Goal: Contribute content

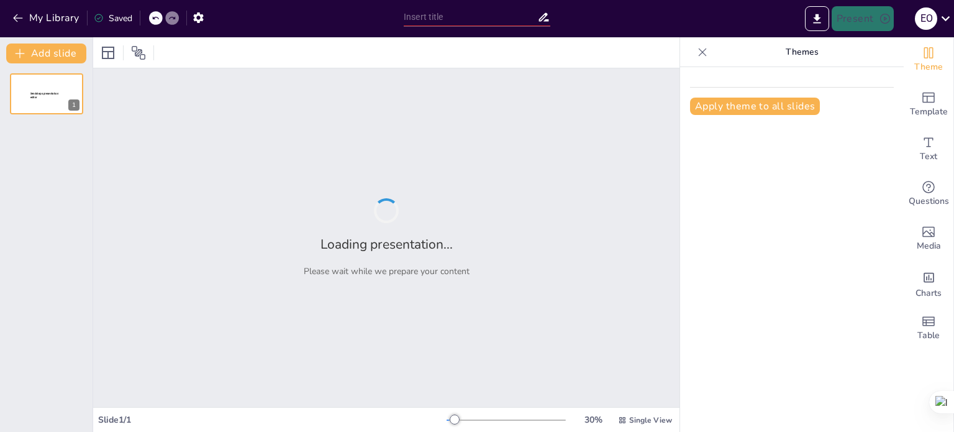
type input "Psicología"
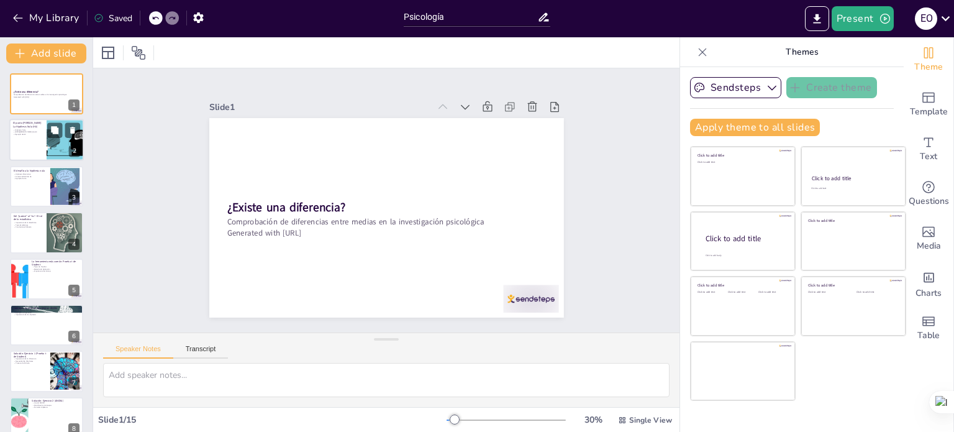
click at [34, 146] on div at bounding box center [46, 140] width 75 height 42
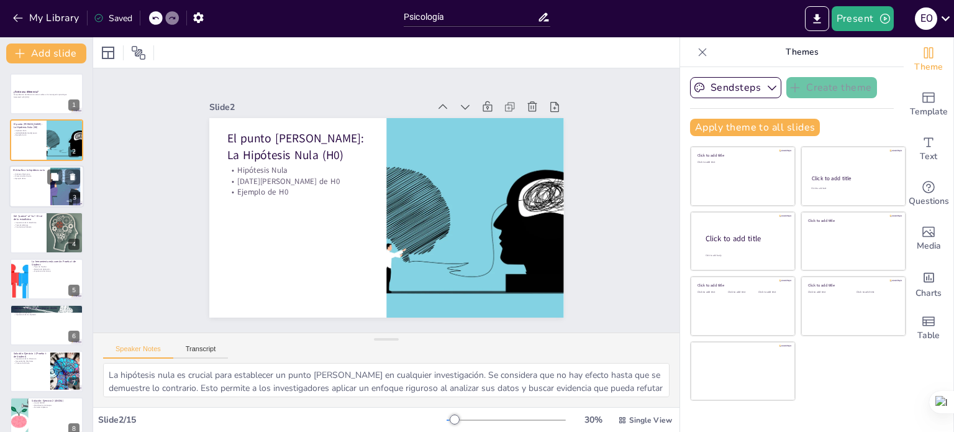
click at [45, 196] on div at bounding box center [46, 186] width 75 height 42
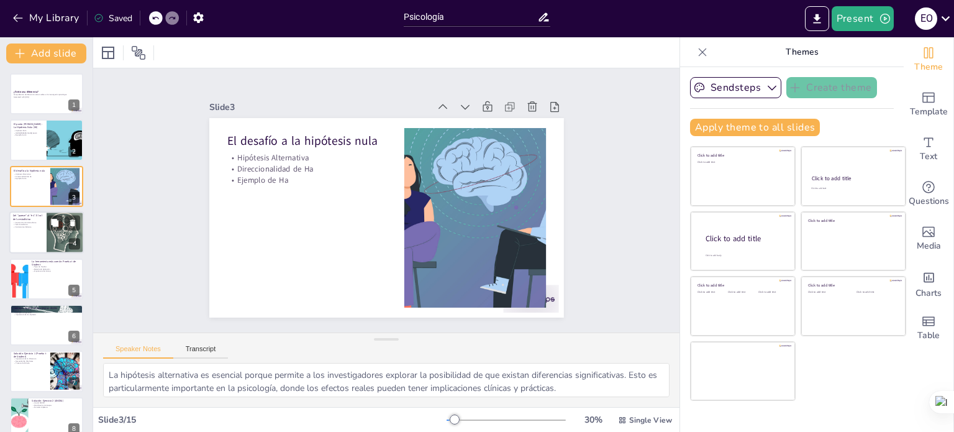
click at [45, 235] on div at bounding box center [46, 232] width 75 height 42
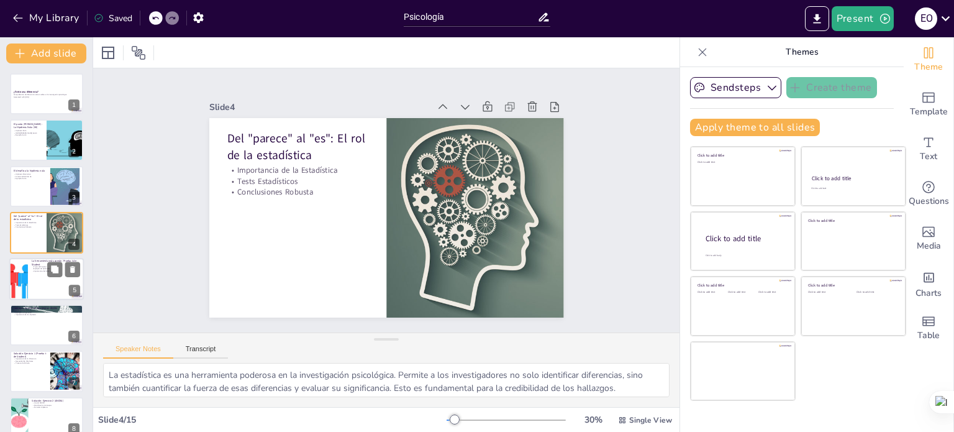
click at [40, 284] on div at bounding box center [46, 279] width 75 height 42
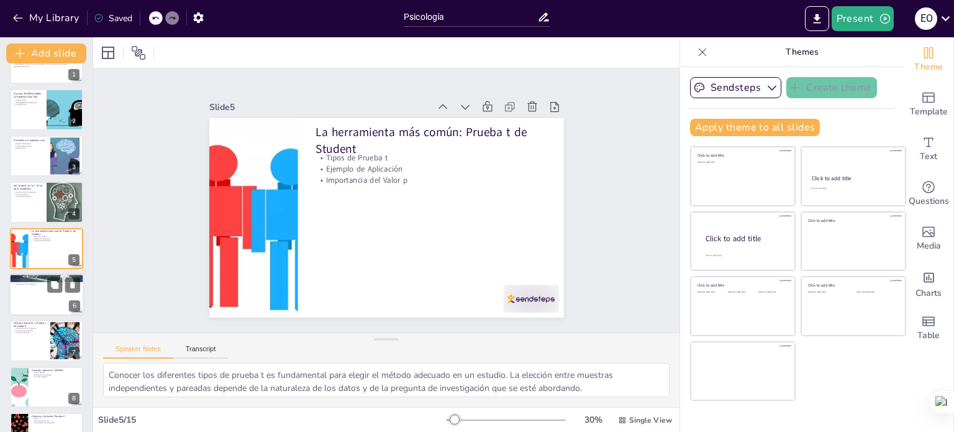
click at [27, 299] on div at bounding box center [46, 294] width 75 height 42
type textarea "El ANOVA es una herramienta estadística poderosa que permite analizar múltiples…"
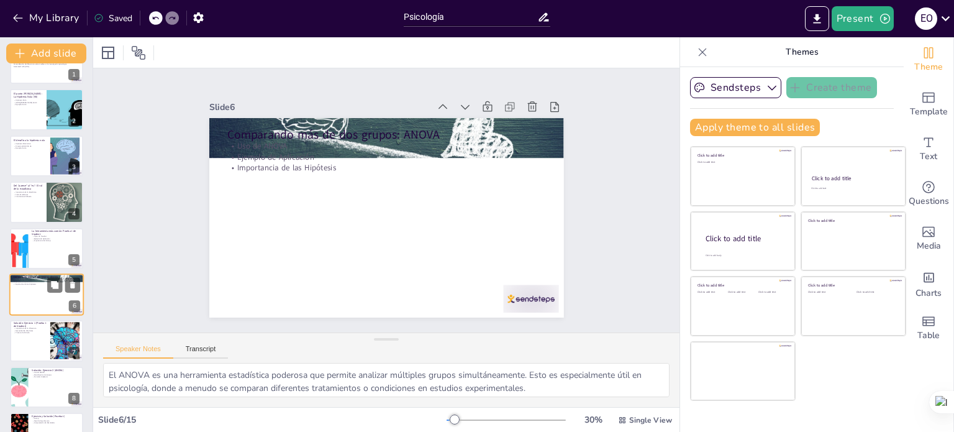
scroll to position [77, 0]
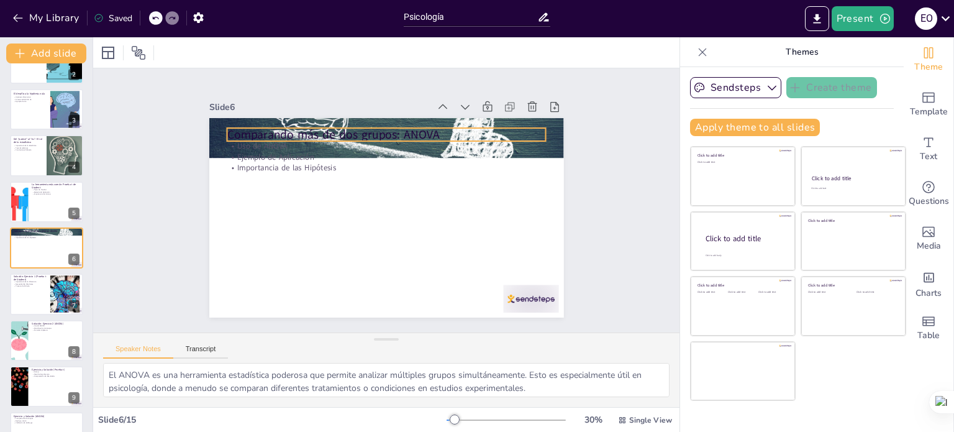
click at [339, 130] on p "Comparando más de dos grupos: ANOVA" at bounding box center [439, 162] width 201 height 268
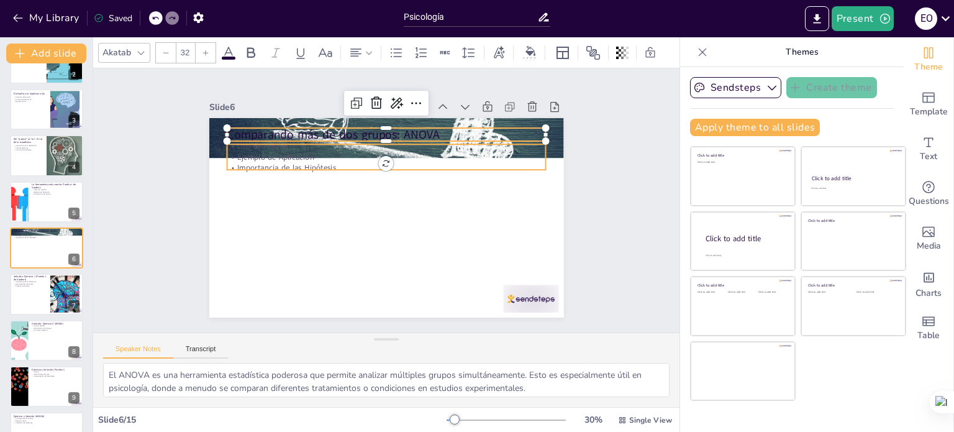
click at [247, 157] on p "Importancia de las Hipótesis" at bounding box center [393, 168] width 314 height 77
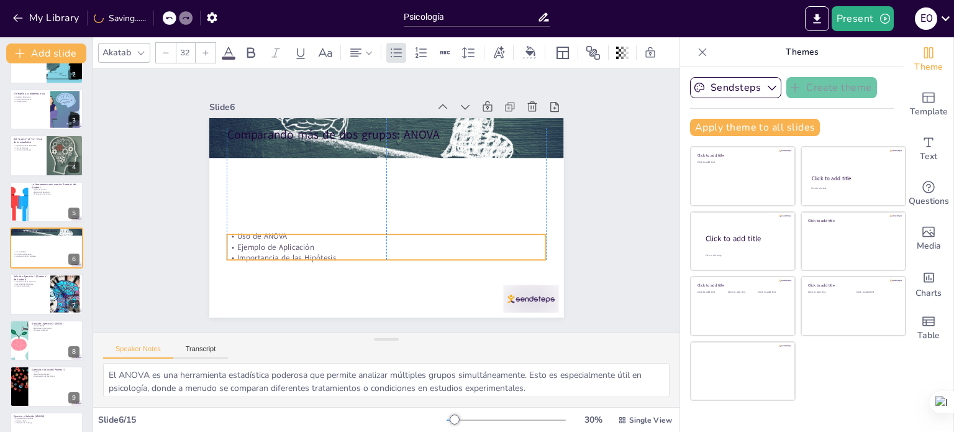
drag, startPoint x: 257, startPoint y: 153, endPoint x: 255, endPoint y: 243, distance: 90.1
click at [255, 243] on p "Ejemplo de Aplicación" at bounding box center [376, 245] width 314 height 77
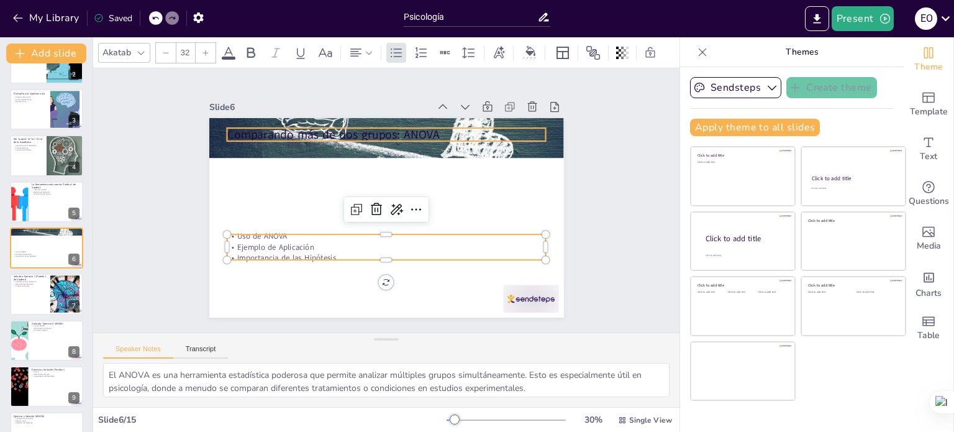
type input "48"
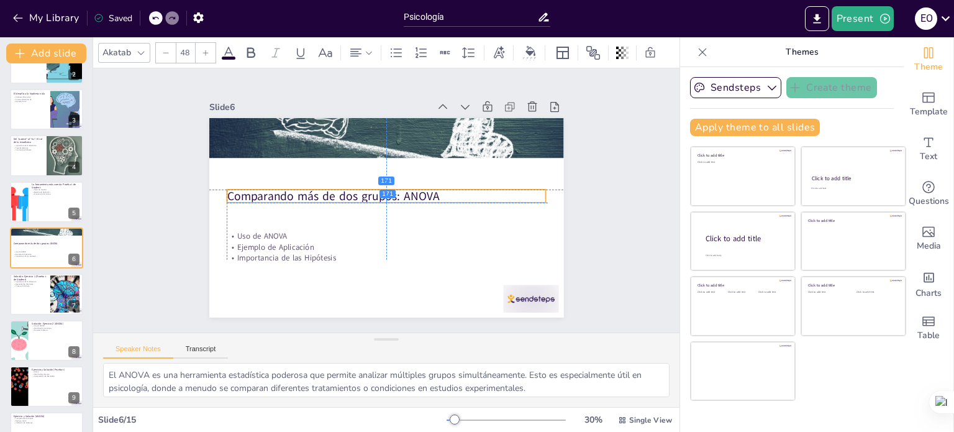
drag, startPoint x: 275, startPoint y: 131, endPoint x: 277, endPoint y: 193, distance: 62.1
click at [277, 193] on p "Comparando más de dos grupos: ANOVA" at bounding box center [388, 196] width 309 height 114
click at [34, 293] on div at bounding box center [46, 294] width 75 height 42
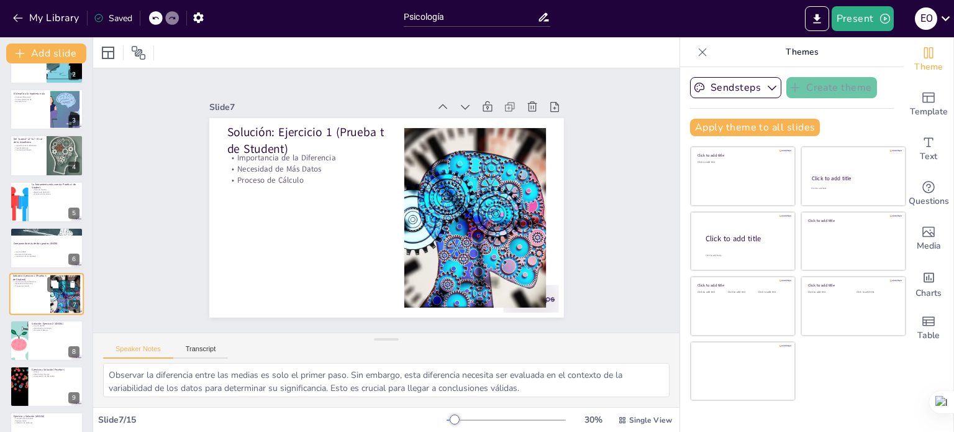
scroll to position [123, 0]
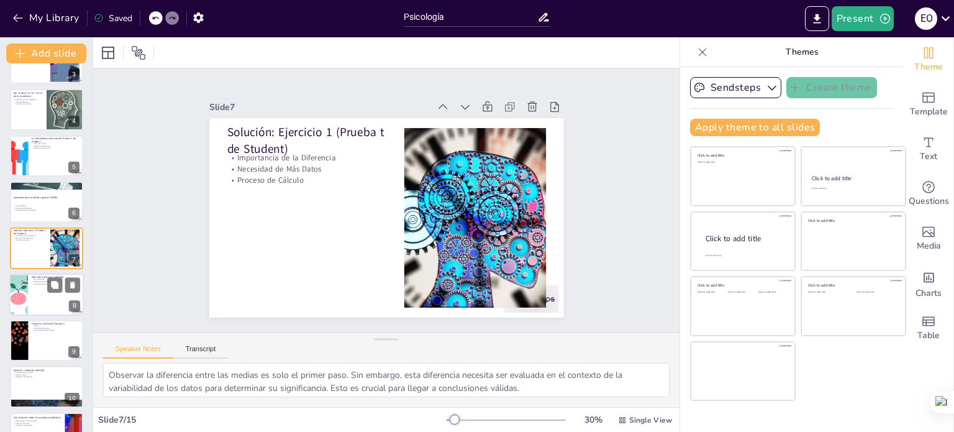
click at [39, 296] on div at bounding box center [46, 294] width 75 height 42
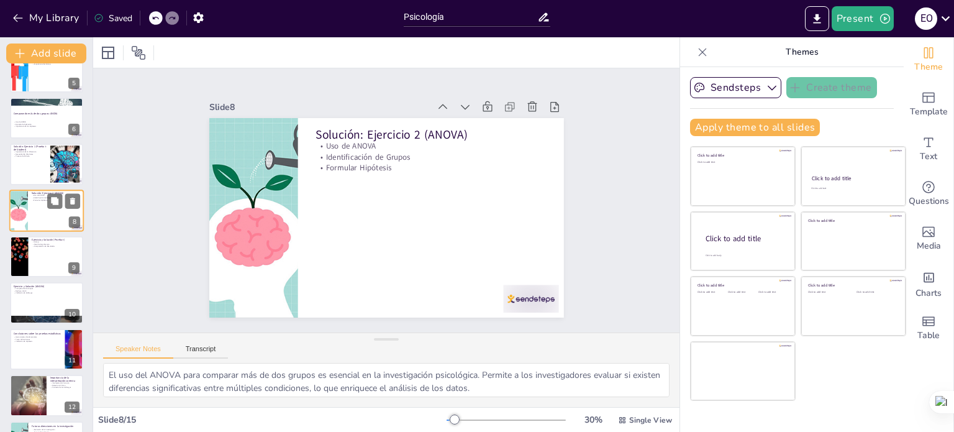
scroll to position [211, 0]
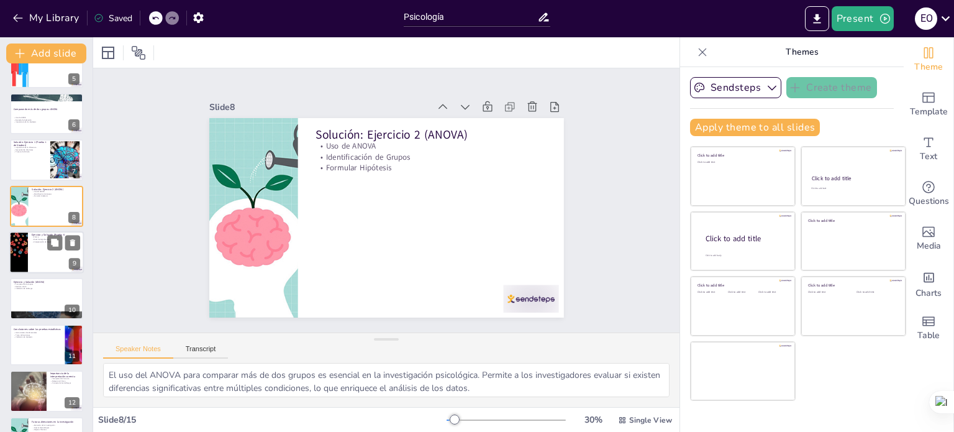
click at [32, 252] on div at bounding box center [46, 252] width 75 height 42
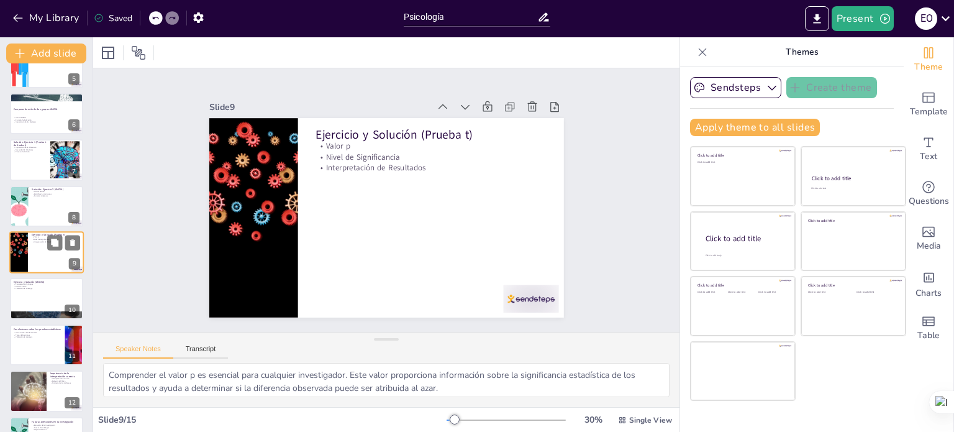
scroll to position [216, 0]
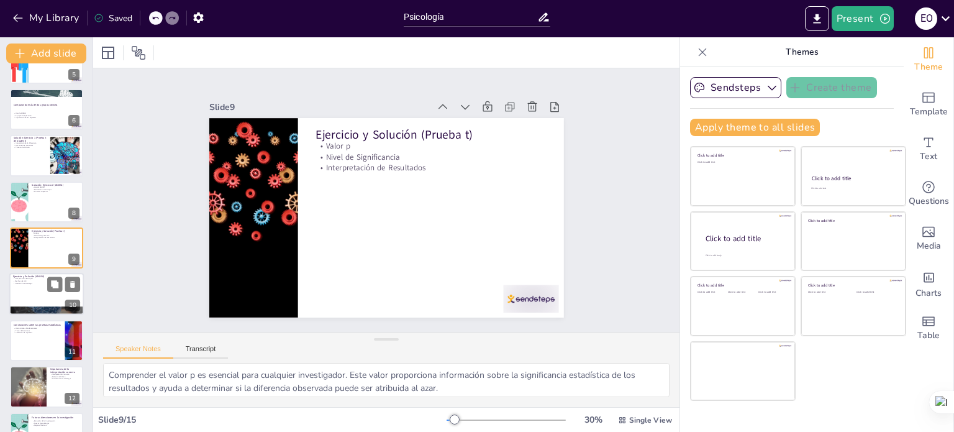
click at [34, 283] on p "Validación de Hallazgos" at bounding box center [46, 284] width 67 height 2
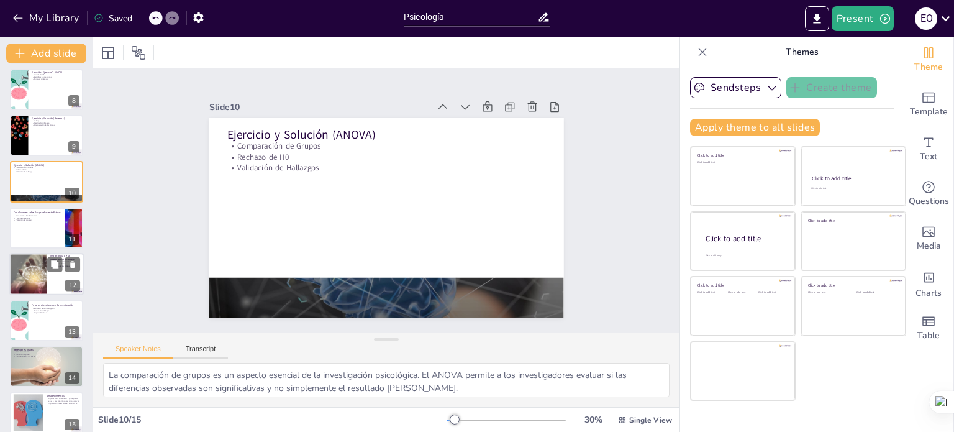
click at [41, 283] on div at bounding box center [27, 274] width 73 height 42
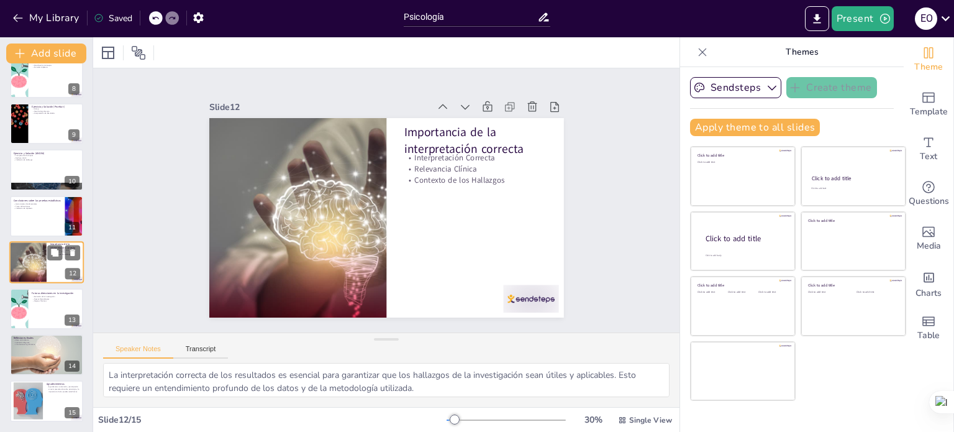
scroll to position [339, 0]
click at [42, 315] on div at bounding box center [46, 309] width 75 height 42
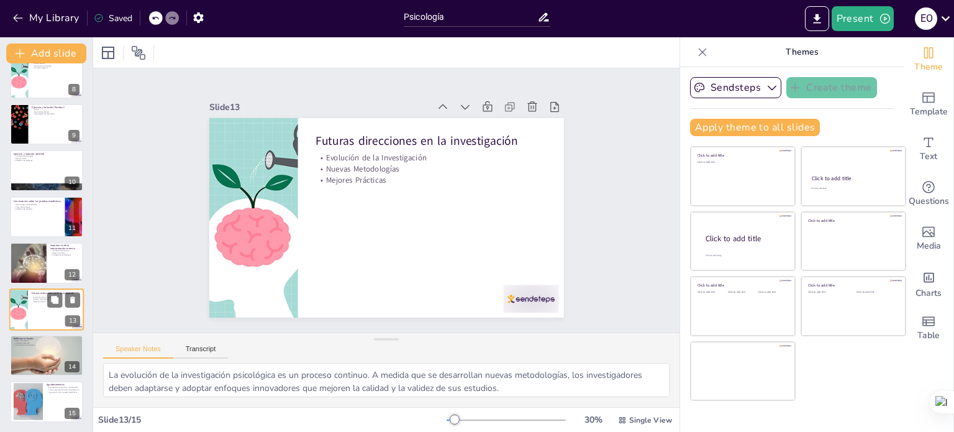
scroll to position [340, 0]
click at [43, 357] on div at bounding box center [46, 355] width 75 height 50
type textarea "La base en evidencia es fundamental en la psicología. Los investigadores deben …"
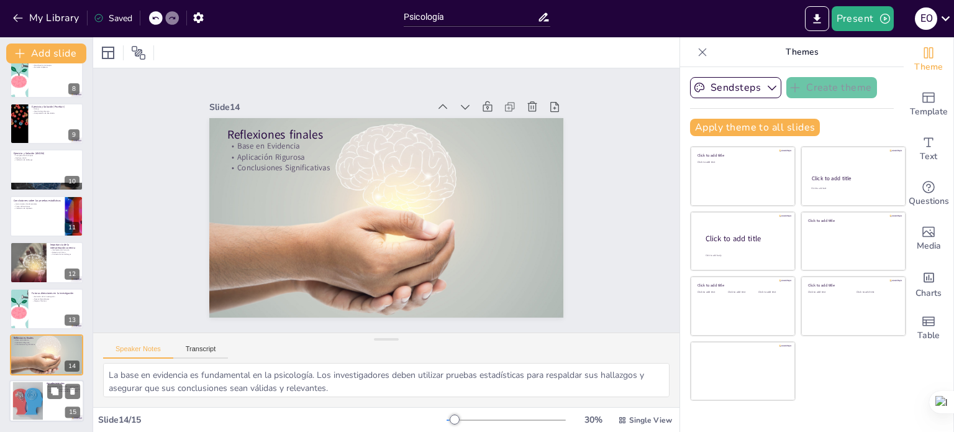
click at [34, 404] on div at bounding box center [27, 401] width 67 height 38
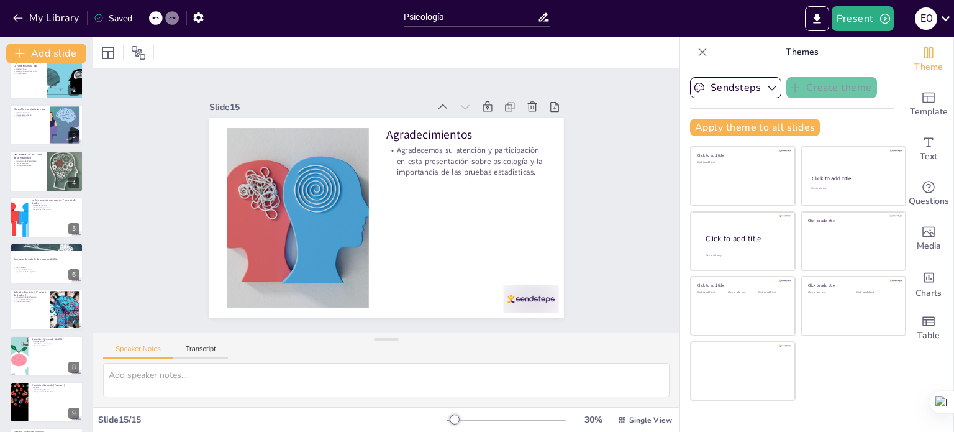
scroll to position [0, 0]
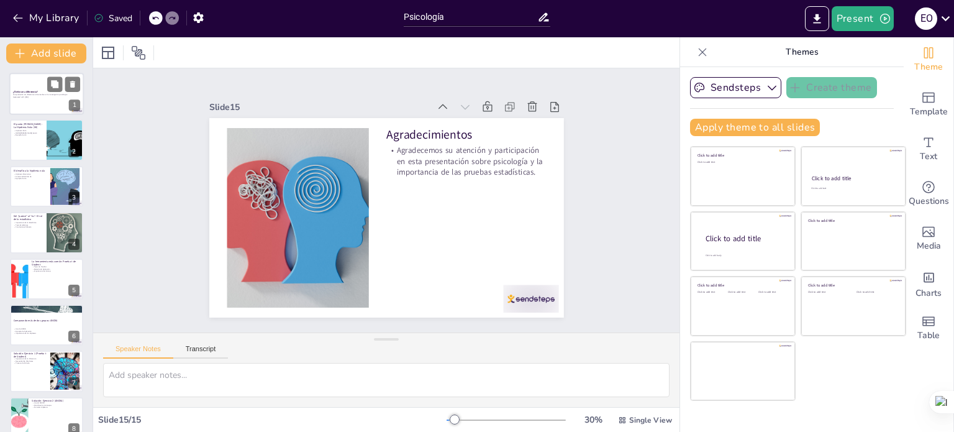
click at [43, 93] on p "¿Existe una diferencia?" at bounding box center [46, 92] width 67 height 4
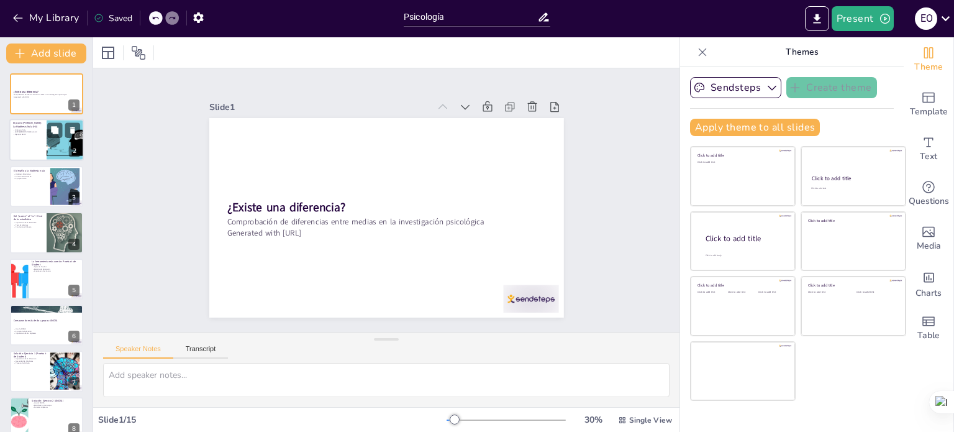
click at [33, 146] on div at bounding box center [46, 140] width 75 height 42
type textarea "La hipótesis nula es crucial para establecer un punto de partida en cualquier i…"
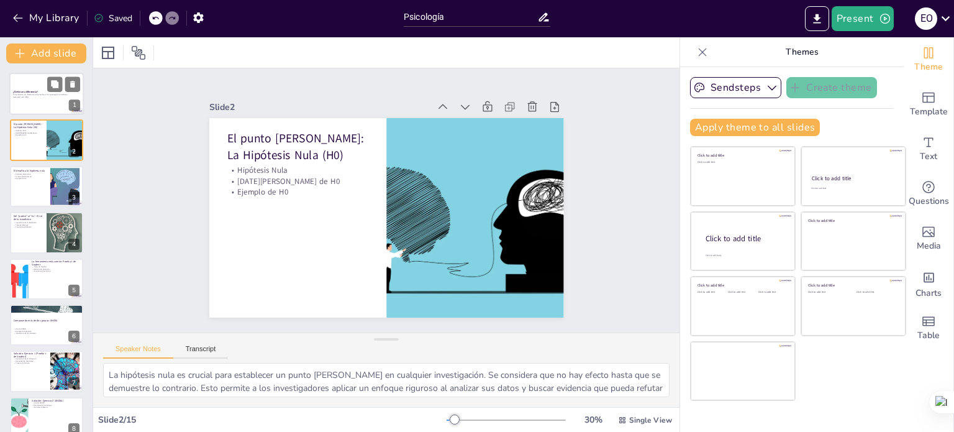
click at [34, 101] on div at bounding box center [46, 94] width 75 height 42
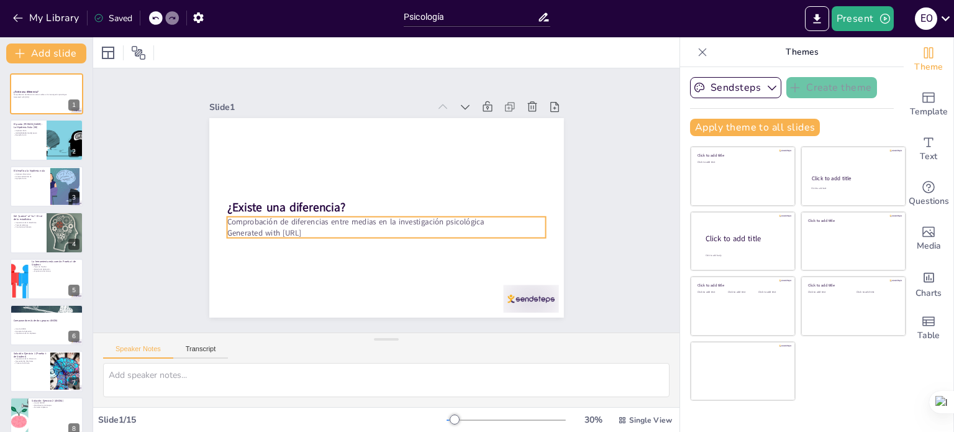
click at [284, 224] on p "Generated with Sendsteps.ai" at bounding box center [367, 227] width 265 height 196
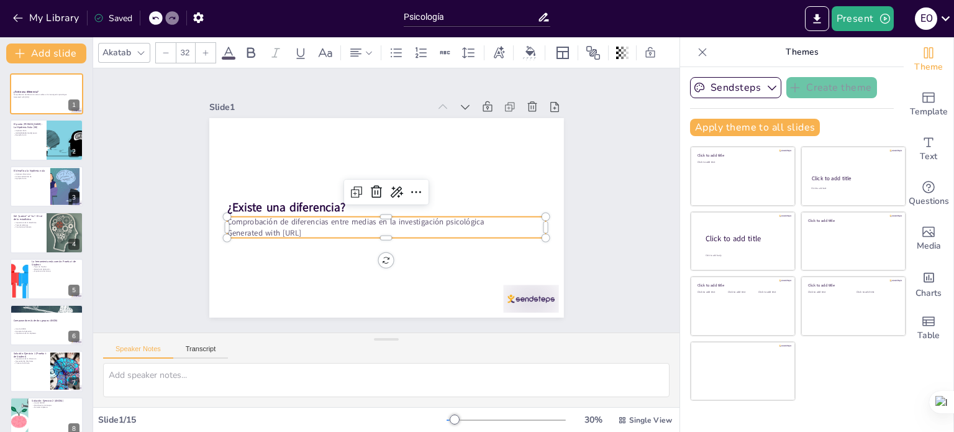
click at [318, 230] on p "Generated with Sendsteps.ai" at bounding box center [376, 230] width 307 height 109
click at [318, 230] on p "Generated with Sendsteps.ai" at bounding box center [379, 231] width 314 height 77
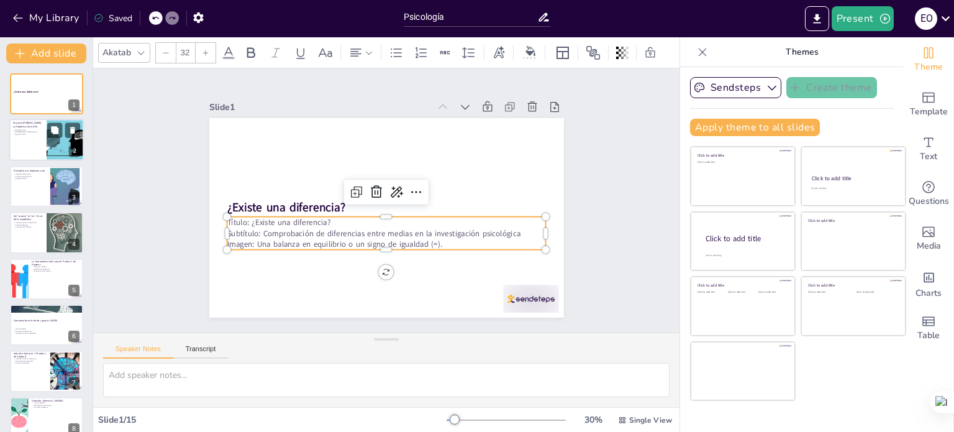
click at [32, 146] on div at bounding box center [46, 140] width 75 height 42
type textarea "La hipótesis nula es crucial para establecer un punto de partida en cualquier i…"
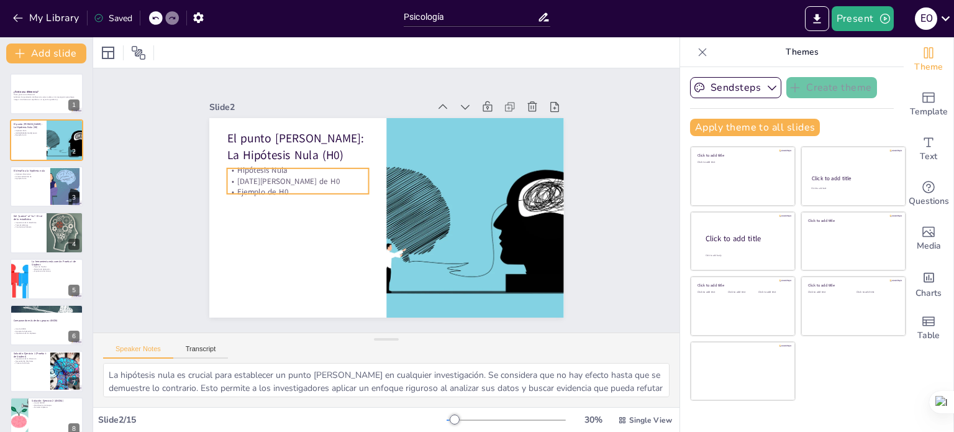
click at [254, 171] on p "La Asunción de H0" at bounding box center [304, 163] width 141 height 40
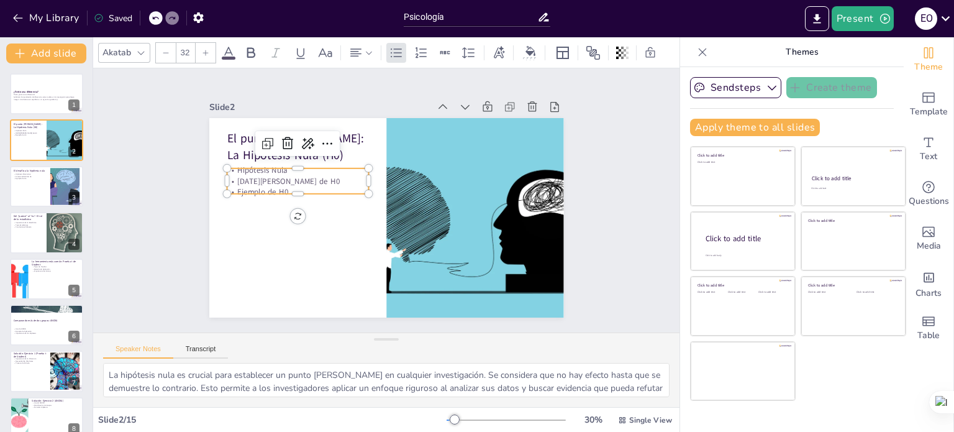
click at [393, 220] on p "La Asunción de H0" at bounding box center [460, 254] width 134 height 68
click at [401, 216] on p "La Asunción de H0" at bounding box center [472, 228] width 142 height 25
click at [292, 186] on p "Ejemplo de H0" at bounding box center [298, 191] width 142 height 11
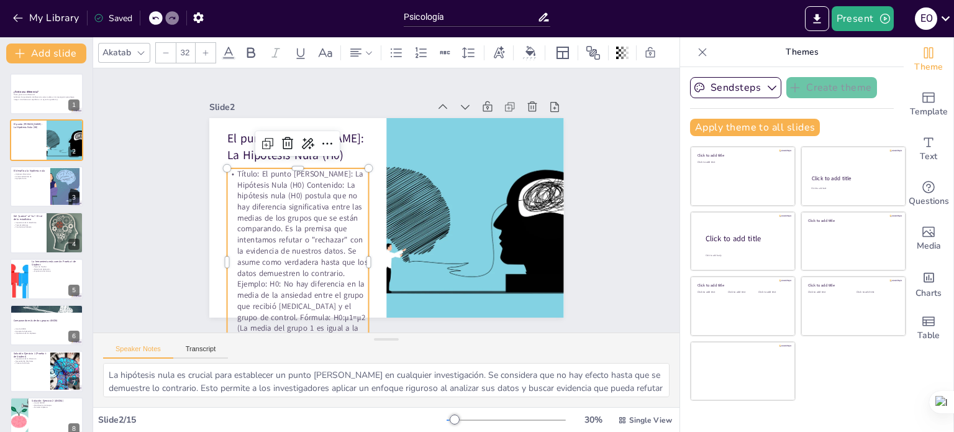
click at [296, 176] on p "Título: El punto de partida: La Hipótesis Nula (H0​) Contenido: La hipótesis nu…" at bounding box center [278, 198] width 225 height 235
click at [208, 250] on div at bounding box center [208, 182] width 81 height 165
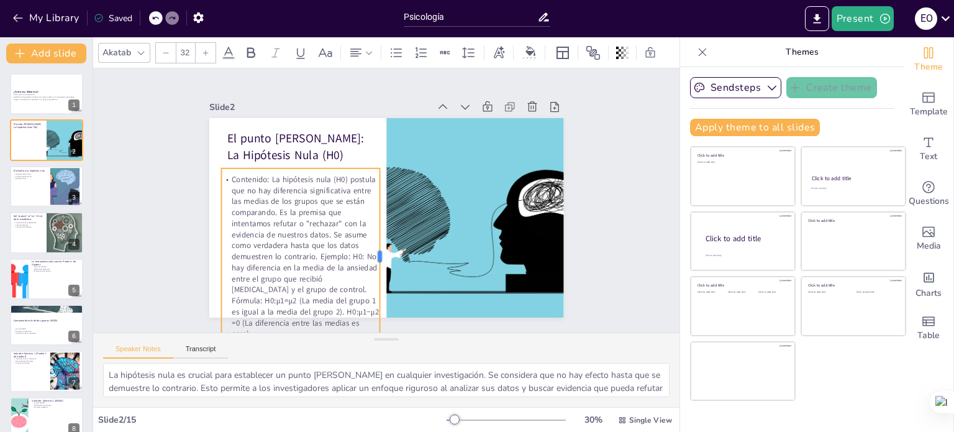
drag, startPoint x: 359, startPoint y: 250, endPoint x: 370, endPoint y: 248, distance: 11.5
click at [370, 248] on div at bounding box center [373, 255] width 47 height 175
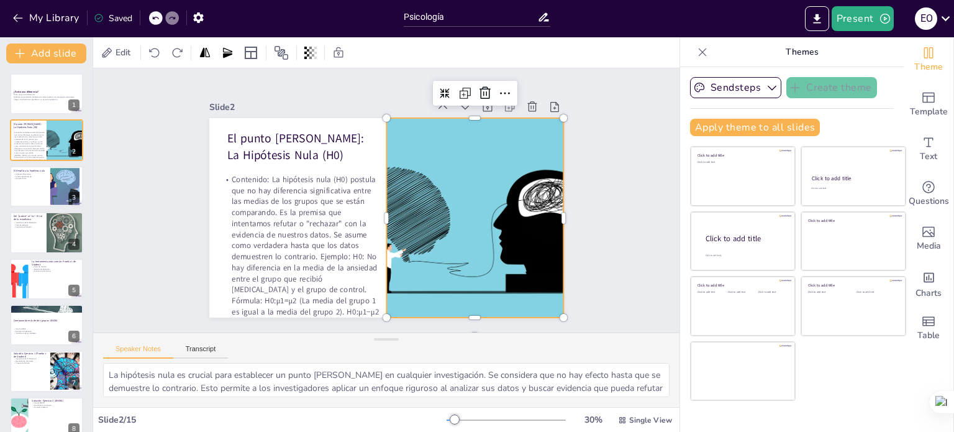
click at [442, 220] on div at bounding box center [368, 288] width 199 height 319
click at [376, 212] on div at bounding box center [312, 149] width 373 height 312
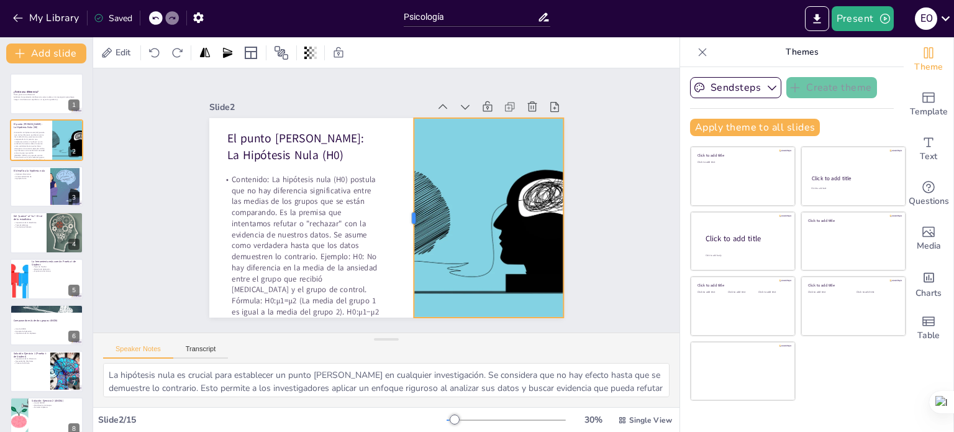
drag, startPoint x: 375, startPoint y: 212, endPoint x: 402, endPoint y: 209, distance: 27.5
click at [402, 209] on div at bounding box center [404, 222] width 51 height 197
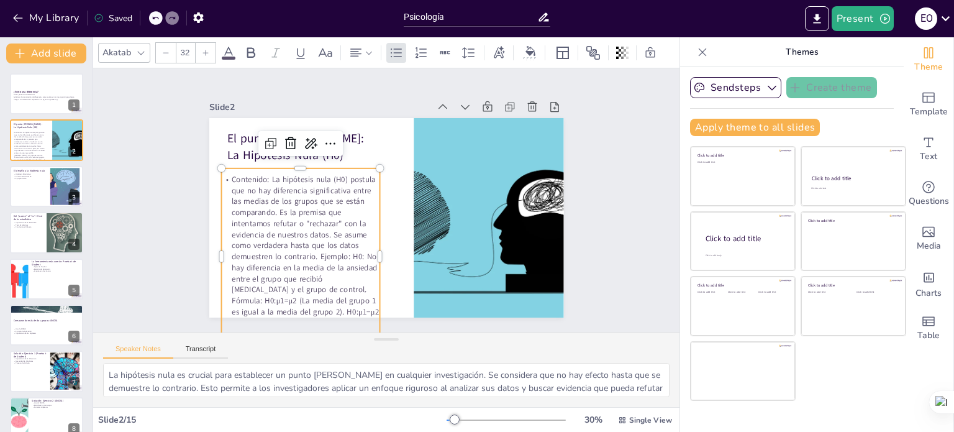
click at [311, 209] on p "Contenido: La hipótesis nula (H0​) postula que no hay diferencia significativa …" at bounding box center [321, 121] width 181 height 175
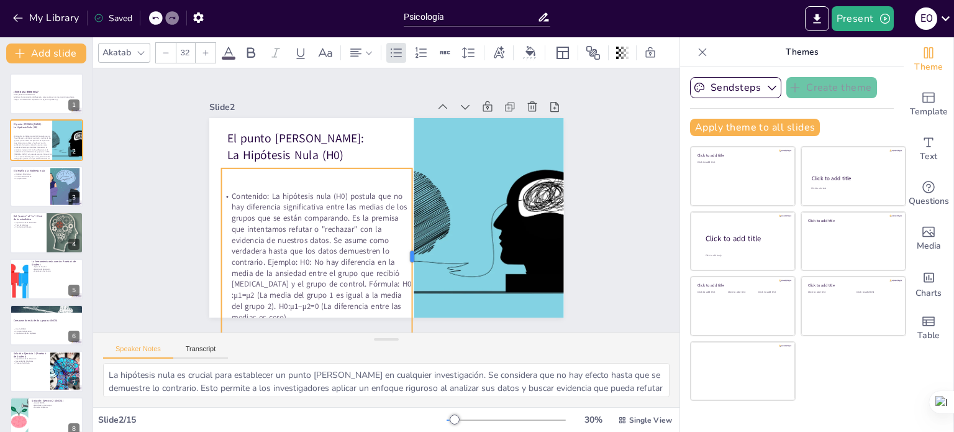
drag, startPoint x: 370, startPoint y: 250, endPoint x: 402, endPoint y: 240, distance: 33.8
click at [371, 240] on div at bounding box center [339, 156] width 64 height 171
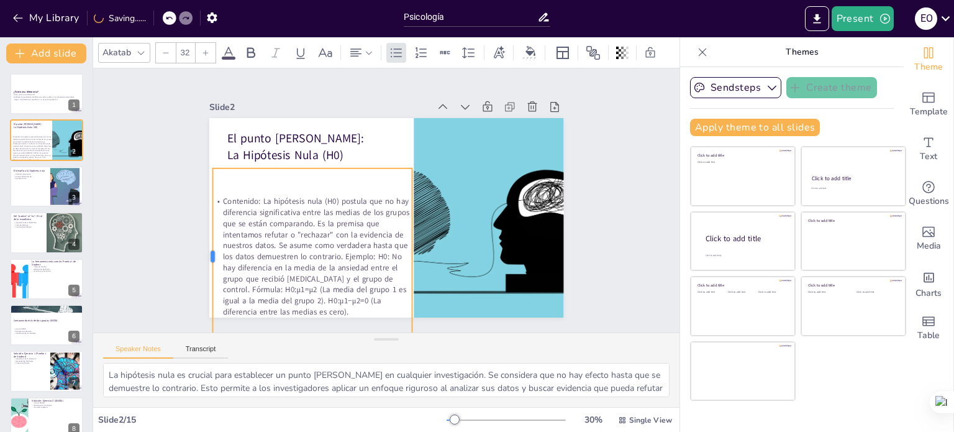
drag, startPoint x: 209, startPoint y: 250, endPoint x: 201, endPoint y: 250, distance: 8.7
click at [202, 250] on div at bounding box center [207, 256] width 10 height 176
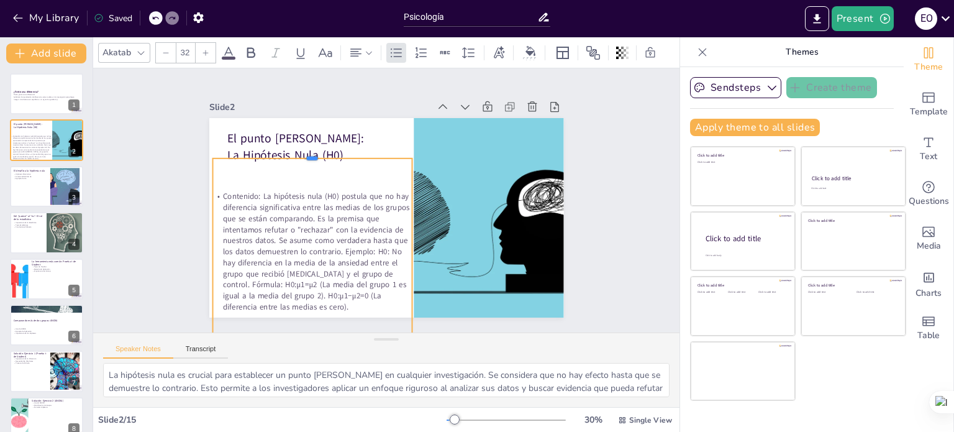
drag, startPoint x: 301, startPoint y: 161, endPoint x: 304, endPoint y: 151, distance: 10.2
click at [304, 151] on div at bounding box center [324, 139] width 198 height 52
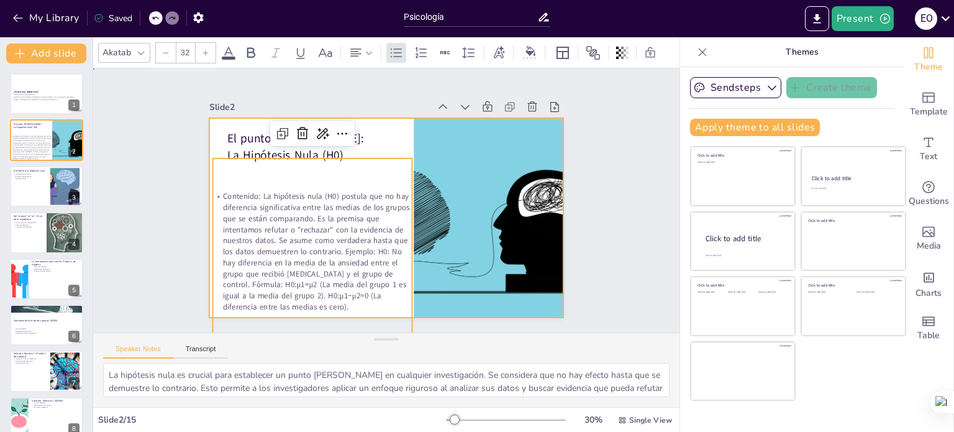
click at [384, 133] on div at bounding box center [373, 211] width 370 height 404
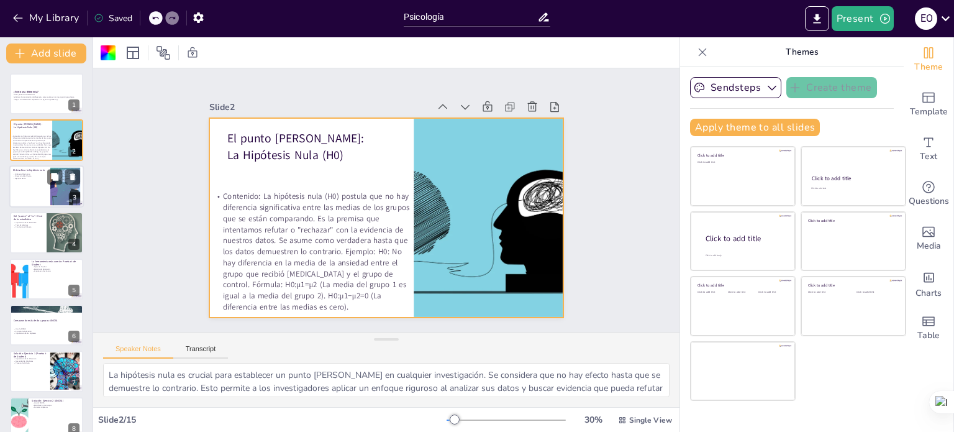
click at [38, 191] on div at bounding box center [46, 186] width 75 height 42
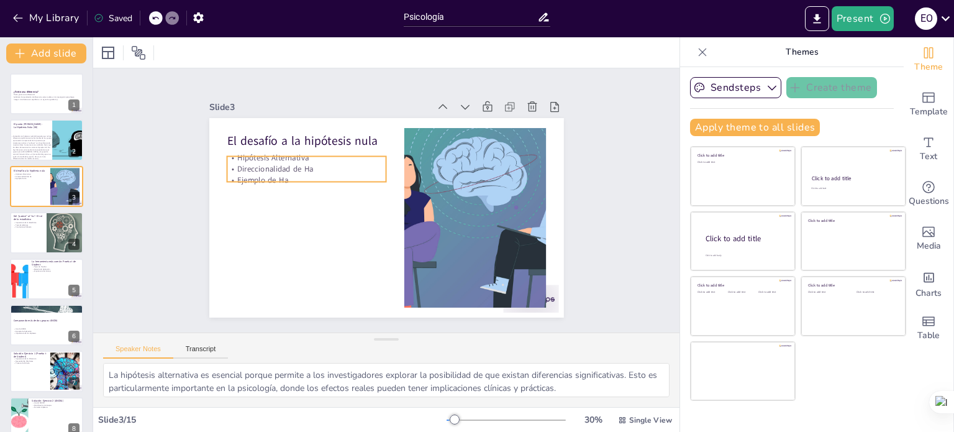
click at [345, 166] on p "Direccionalidad de Ha" at bounding box center [382, 115] width 75 height 150
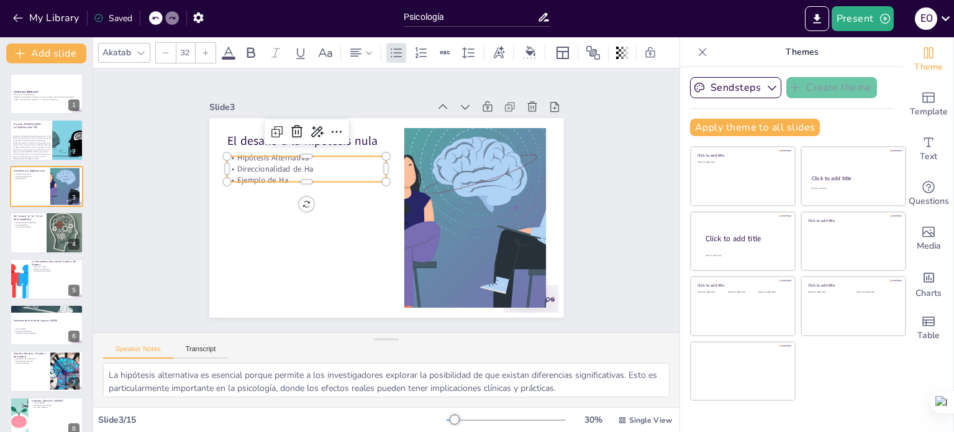
click at [351, 175] on p "Ejemplo de Ha" at bounding box center [381, 117] width 60 height 155
click at [258, 155] on p "Hipótesis Alternativa" at bounding box center [323, 136] width 155 height 60
click at [368, 223] on p "Direccionalidad de Ha" at bounding box center [439, 267] width 143 height 89
click at [273, 164] on p "Direccionalidad de Ha" at bounding box center [340, 127] width 135 height 102
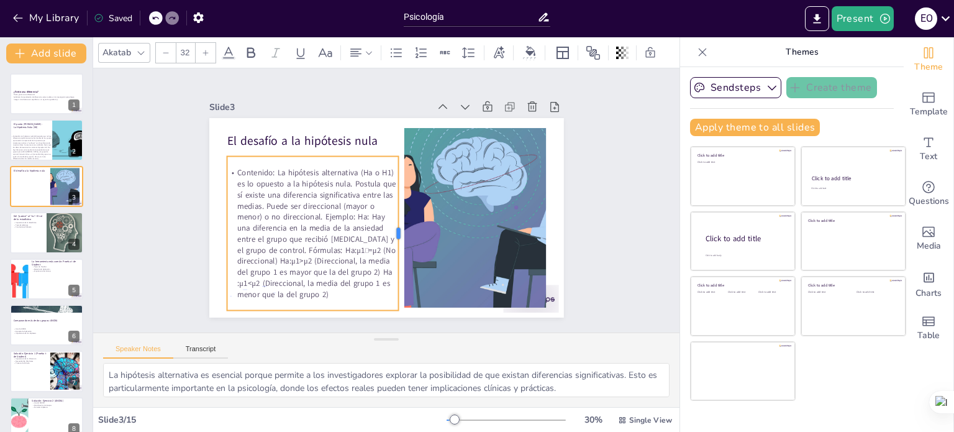
drag, startPoint x: 376, startPoint y: 228, endPoint x: 388, endPoint y: 228, distance: 12.4
click at [388, 228] on div at bounding box center [392, 237] width 57 height 150
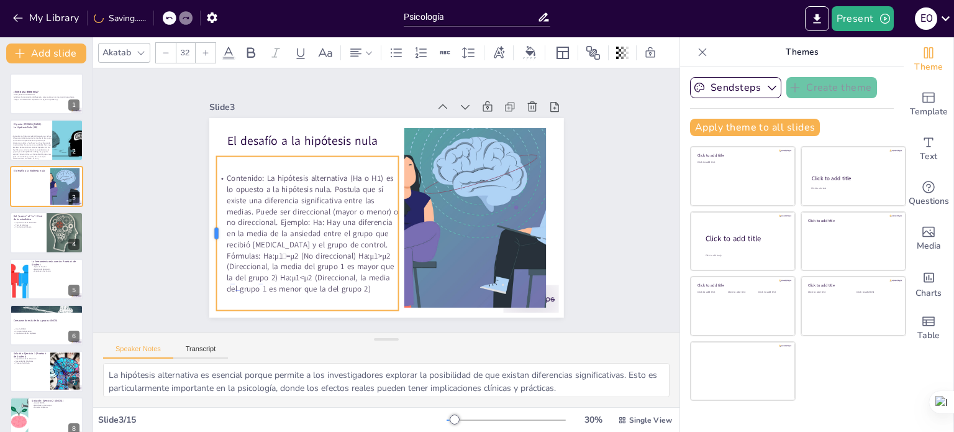
drag, startPoint x: 214, startPoint y: 229, endPoint x: 204, endPoint y: 228, distance: 10.6
click at [204, 168] on div at bounding box center [234, 107] width 111 height 121
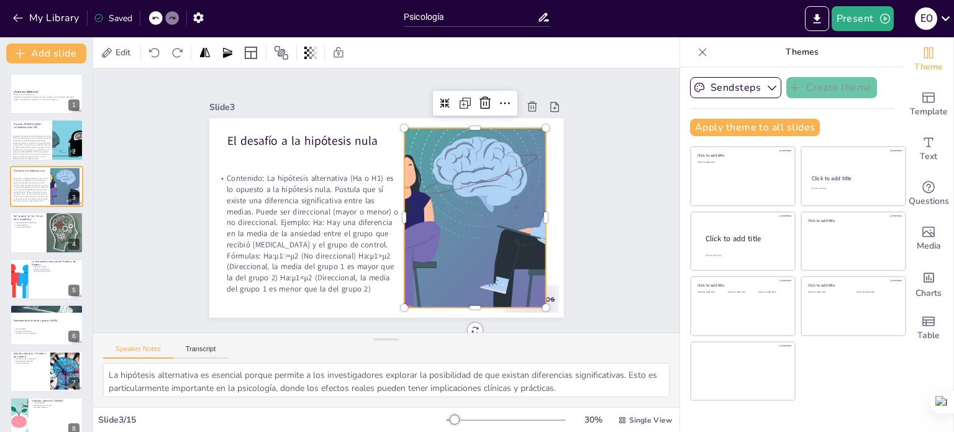
click at [458, 212] on div at bounding box center [368, 288] width 179 height 299
click at [394, 211] on div at bounding box center [460, 252] width 346 height 286
drag, startPoint x: 393, startPoint y: 212, endPoint x: 399, endPoint y: 211, distance: 6.2
click at [399, 211] on div at bounding box center [388, 226] width 127 height 140
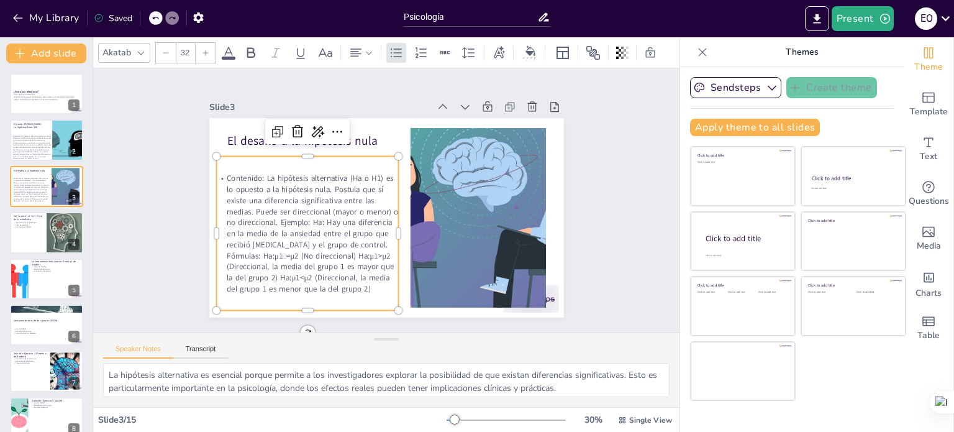
click at [318, 213] on p "Contenido: La hipótesis alternativa (Ha​ o H1​) es lo opuesto a la hipótesis nu…" at bounding box center [301, 208] width 211 height 172
click at [393, 226] on div at bounding box center [400, 236] width 42 height 153
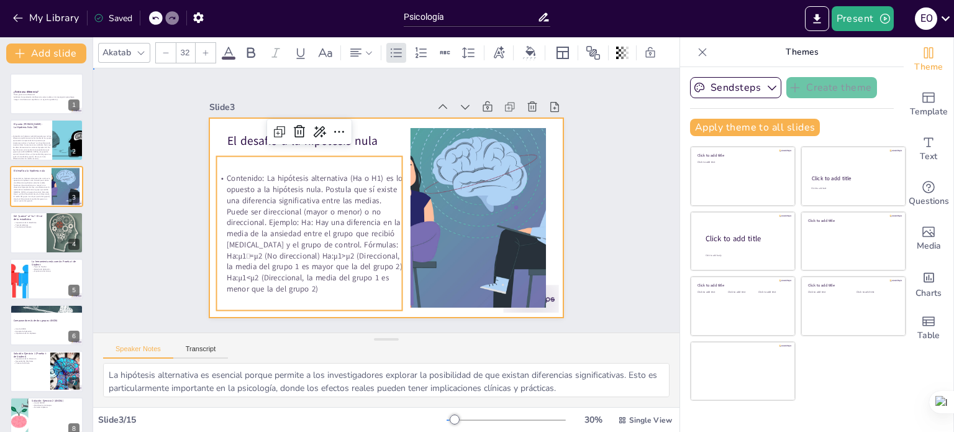
click at [386, 123] on div at bounding box center [383, 217] width 388 height 268
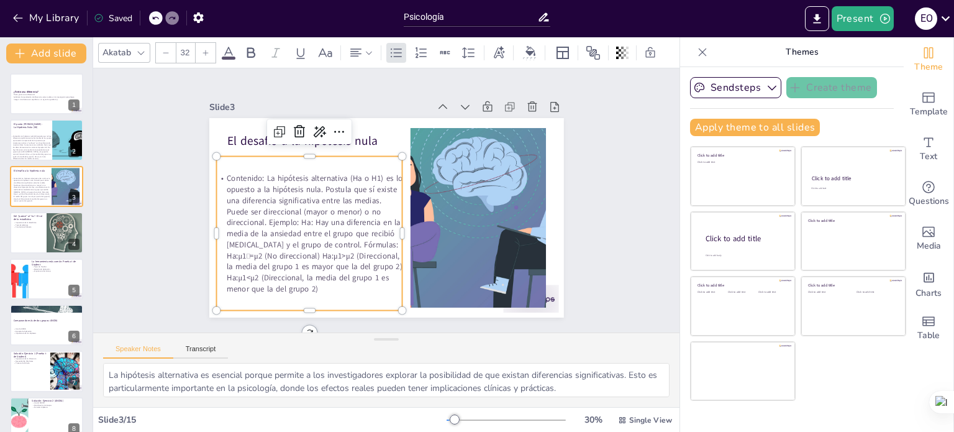
click at [353, 239] on p "Contenido: La hipótesis alternativa (Ha​ o H1​) es lo opuesto a la hipótesis nu…" at bounding box center [314, 158] width 207 height 222
click at [353, 239] on p "Contenido: La hipótesis alternativa (Ha​ o H1​) es lo opuesto a la hipótesis nu…" at bounding box center [303, 190] width 222 height 198
click at [353, 239] on p "Contenido: La hipótesis alternativa (Ha​ o H1​) es lo opuesto a la hipótesis nu…" at bounding box center [304, 216] width 207 height 157
click at [353, 239] on p "Contenido: La hipótesis alternativa (Ha​ o H1​) es lo opuesto a la hipótesis nu…" at bounding box center [305, 181] width 222 height 207
click at [353, 227] on p "Contenido: La hipótesis alternativa (Ha​ o H1​) es lo opuesto a la hipótesis nu…" at bounding box center [345, 128] width 140 height 198
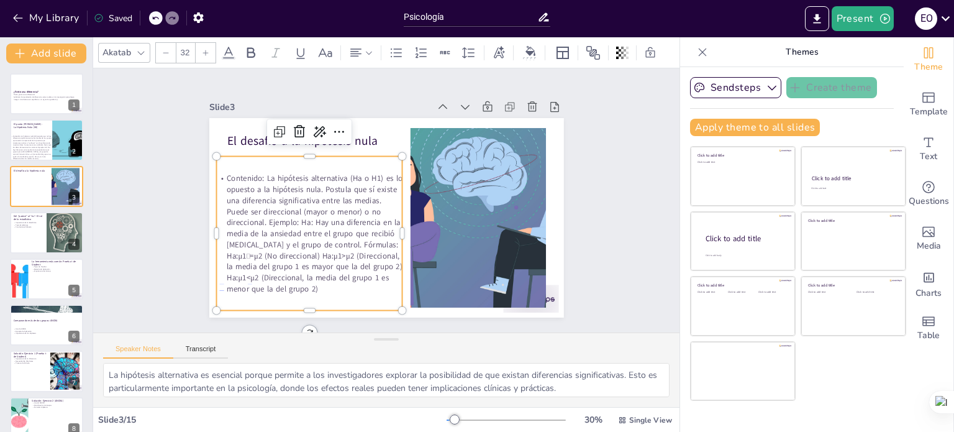
click at [353, 239] on p "Contenido: La hipótesis alternativa (Ha​ o H1​) es lo opuesto a la hipótesis nu…" at bounding box center [306, 225] width 198 height 140
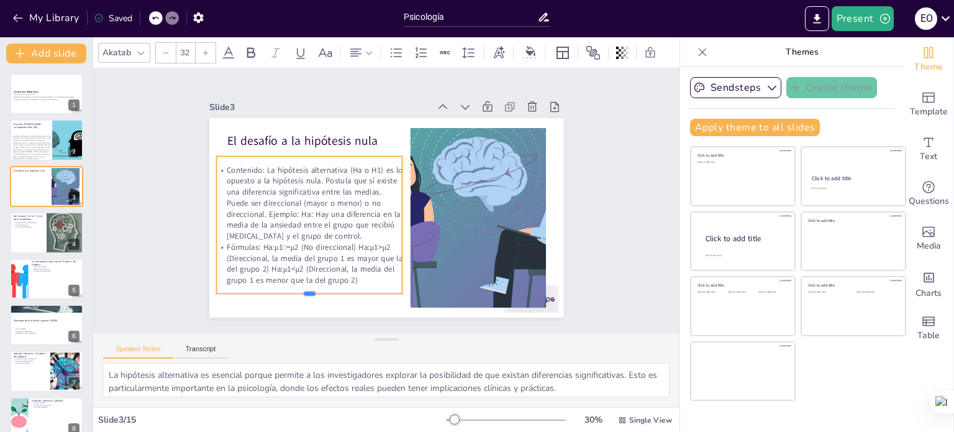
drag, startPoint x: 297, startPoint y: 272, endPoint x: 294, endPoint y: 288, distance: 16.4
click at [294, 248] on div at bounding box center [268, 158] width 67 height 180
click at [258, 207] on p "Contenido: La hipótesis alternativa (Ha​ o H1​) es lo opuesto a la hipótesis nu…" at bounding box center [323, 157] width 196 height 172
drag, startPoint x: 301, startPoint y: 285, endPoint x: 299, endPoint y: 297, distance: 12.6
click at [299, 297] on div at bounding box center [281, 276] width 180 height 67
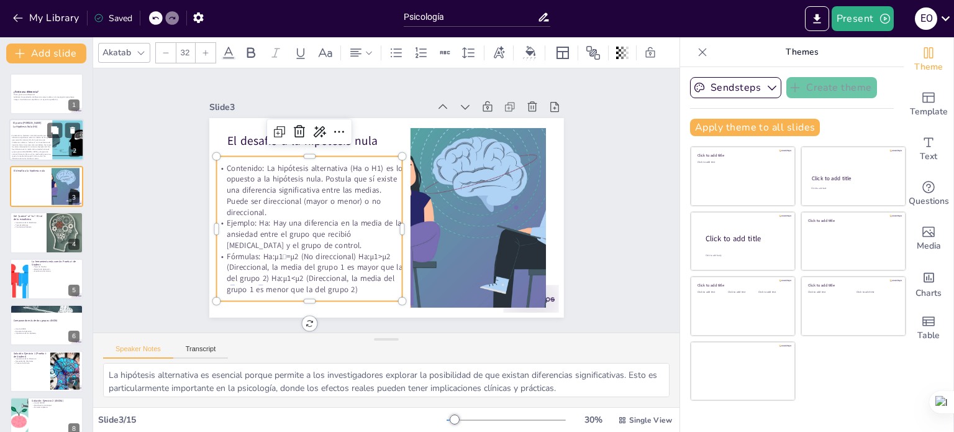
click at [27, 146] on p "Contenido: La hipótesis nula (H0​) postula que no hay diferencia significativa …" at bounding box center [31, 146] width 42 height 25
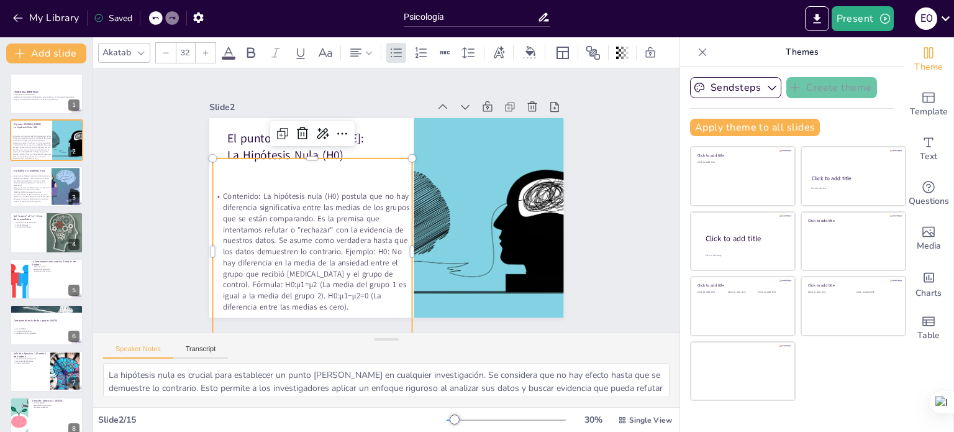
click at [250, 204] on p "Contenido: La hipótesis nula (H0​) postula que no hay diferencia significativa …" at bounding box center [299, 225] width 227 height 177
click at [250, 204] on p "Contenido: La hipótesis nula (H0​) postula que no hay diferencia significativa …" at bounding box center [303, 235] width 220 height 160
click at [259, 202] on p "Contenido: La hipótesis nula (H0​) postula que no hay diferencia significativa …" at bounding box center [297, 189] width 229 height 224
click at [259, 202] on p "Contenido: La hipótesis nula (H0​) postula que no hay diferencia significativa …" at bounding box center [297, 208] width 234 height 205
click at [242, 278] on p "Contenido: La hipótesis nula (H0​) postula que no hay diferencia significativa …" at bounding box center [299, 226] width 227 height 177
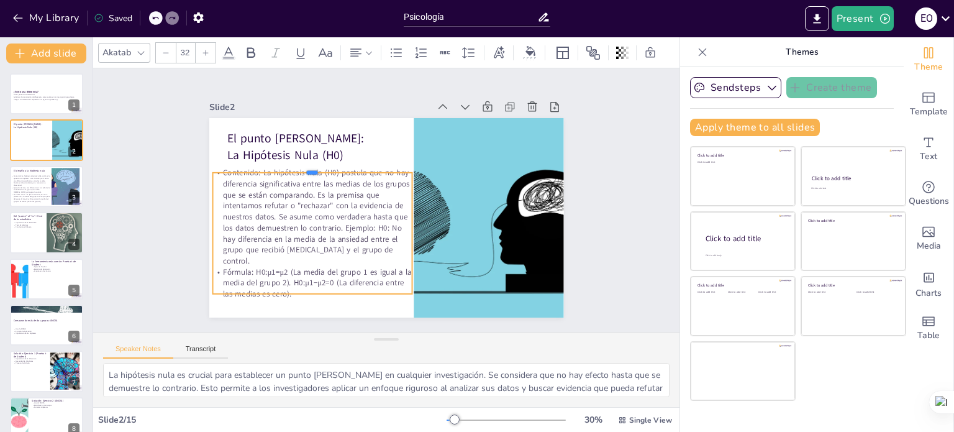
drag, startPoint x: 301, startPoint y: 152, endPoint x: 303, endPoint y: 166, distance: 14.5
click at [303, 166] on div at bounding box center [339, 135] width 178 height 108
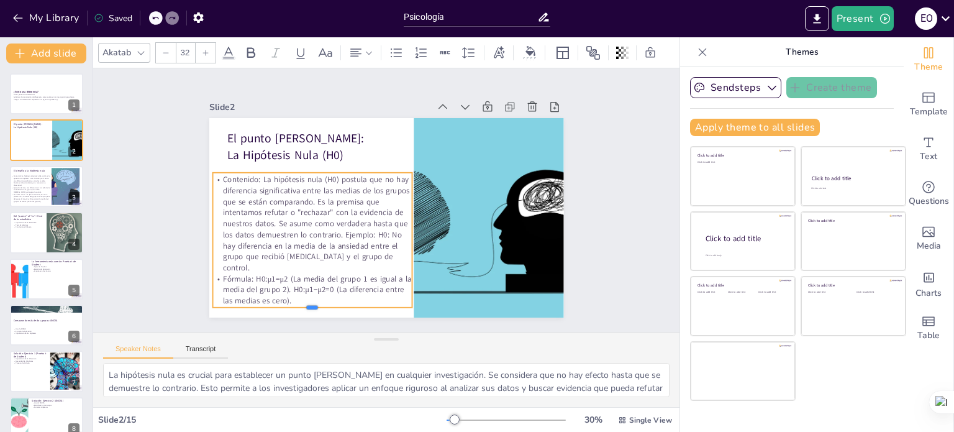
drag, startPoint x: 301, startPoint y: 290, endPoint x: 300, endPoint y: 304, distance: 13.7
click at [300, 304] on div at bounding box center [281, 283] width 193 height 71
click at [32, 147] on div at bounding box center [31, 144] width 42 height 29
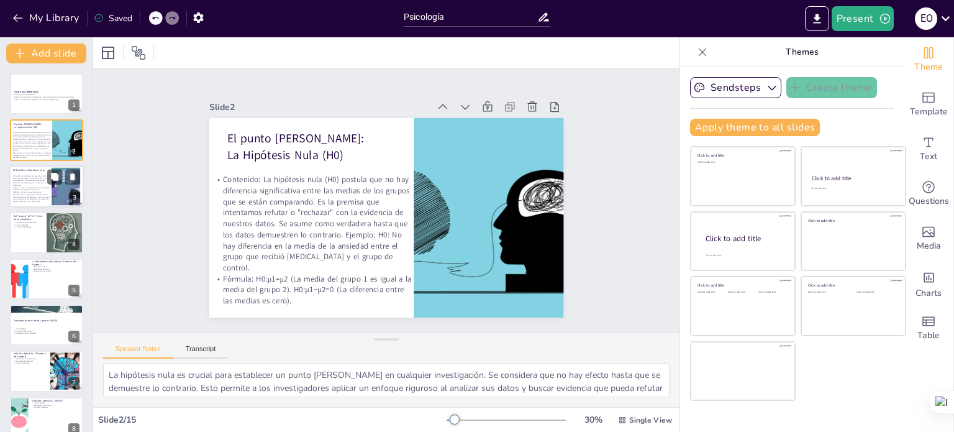
click at [32, 184] on p "Contenido: La hipótesis alternativa (Ha​ o H1​) es lo opuesto a la hipótesis nu…" at bounding box center [30, 181] width 39 height 12
type textarea "La hipótesis alternativa es esencial porque permite a los investigadores explor…"
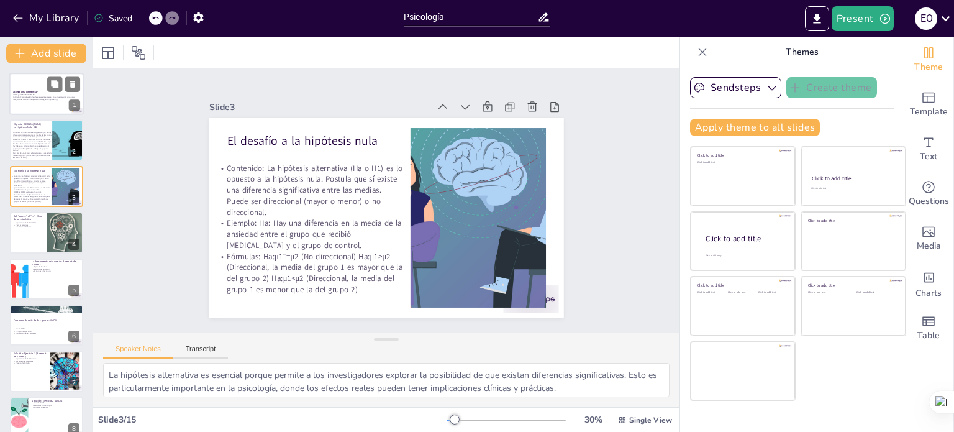
click at [39, 95] on p "Título: ¿Existe una diferencia?" at bounding box center [46, 95] width 67 height 2
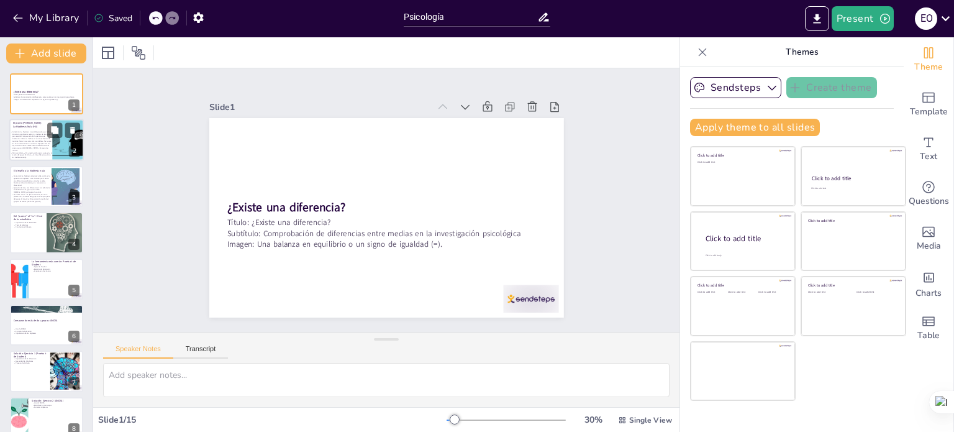
click at [35, 137] on p "Contenido: La hipótesis nula (H0​) postula que no hay diferencia significativa …" at bounding box center [31, 141] width 42 height 21
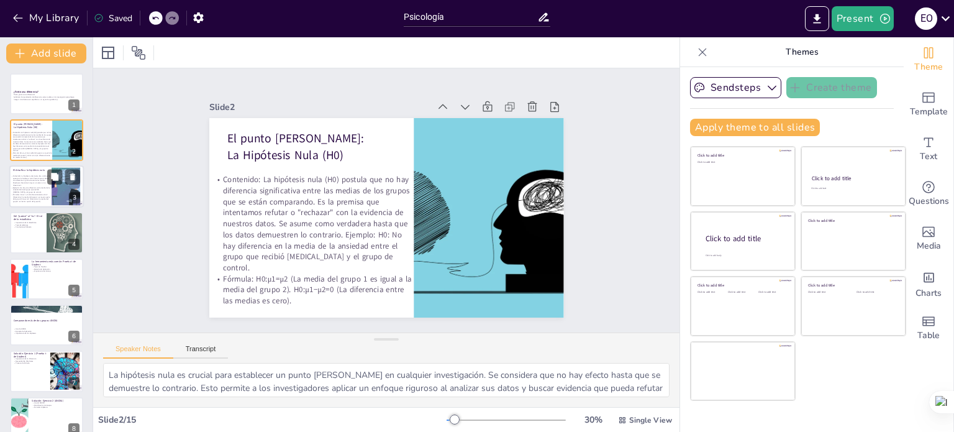
click at [35, 183] on p "Contenido: La hipótesis alternativa (Ha​ o H1​) es lo opuesto a la hipótesis nu…" at bounding box center [30, 181] width 39 height 12
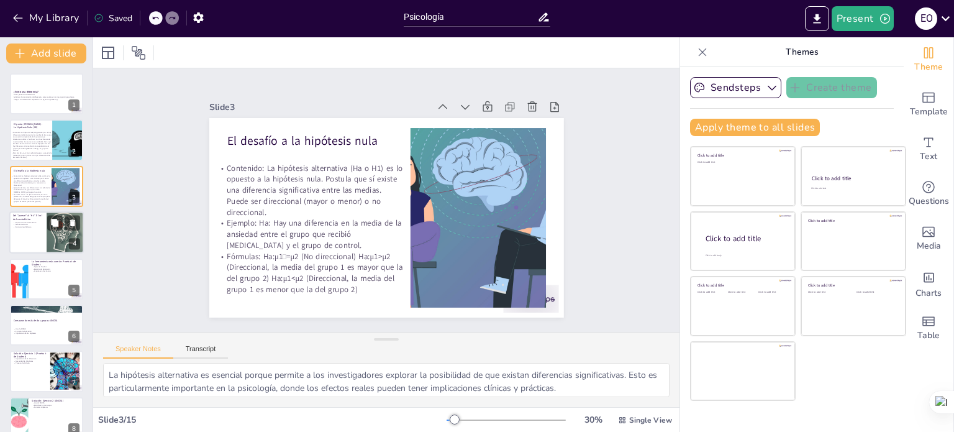
click at [34, 232] on div at bounding box center [46, 232] width 75 height 42
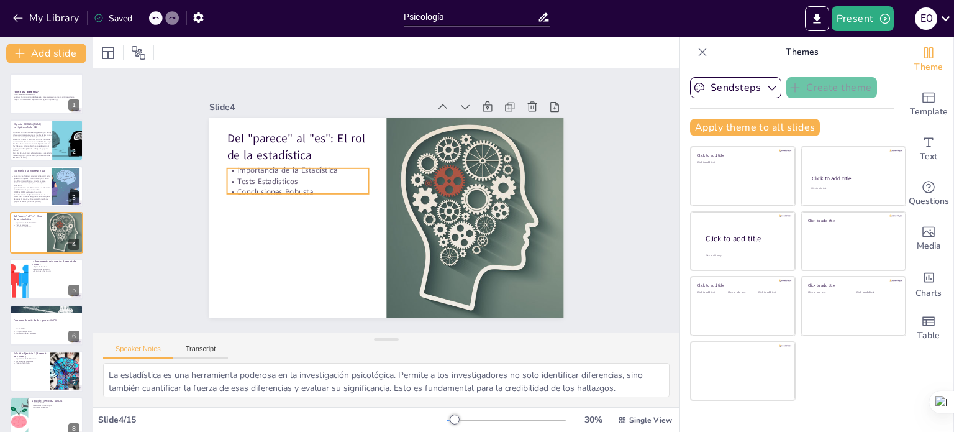
click at [277, 186] on p "Conclusiones Robusta" at bounding box center [304, 165] width 139 height 54
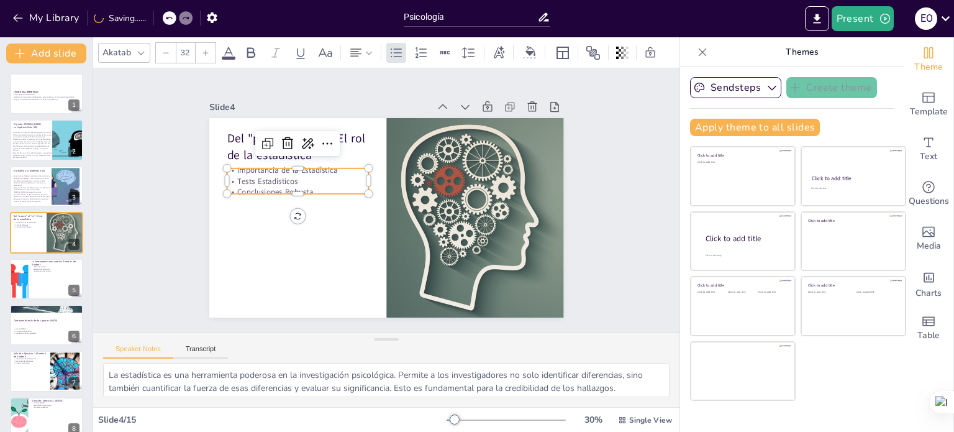
click at [309, 181] on p "Conclusiones Robusta" at bounding box center [304, 165] width 139 height 54
click at [309, 181] on p "Conclusiones Robusta" at bounding box center [319, 142] width 121 height 92
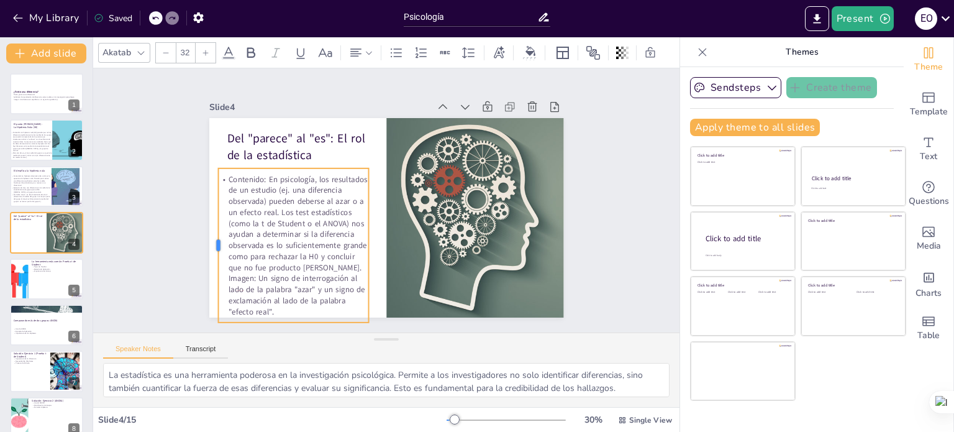
drag, startPoint x: 214, startPoint y: 239, endPoint x: 206, endPoint y: 237, distance: 8.9
click at [206, 178] on div at bounding box center [227, 117] width 111 height 121
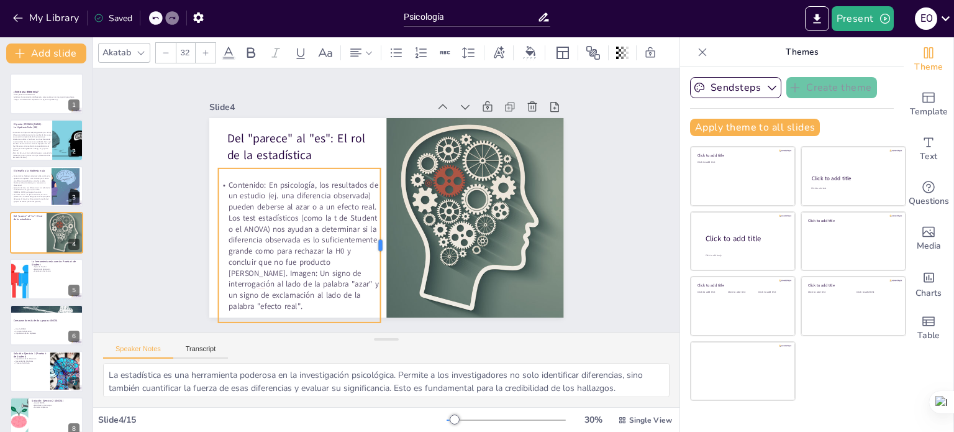
drag, startPoint x: 358, startPoint y: 239, endPoint x: 370, endPoint y: 237, distance: 12.1
click at [370, 229] on div at bounding box center [342, 209] width 153 height 42
click at [320, 265] on p "Contenido: En psicología, los resultados de un estudio (ej. una diferencia obse…" at bounding box center [289, 185] width 209 height 202
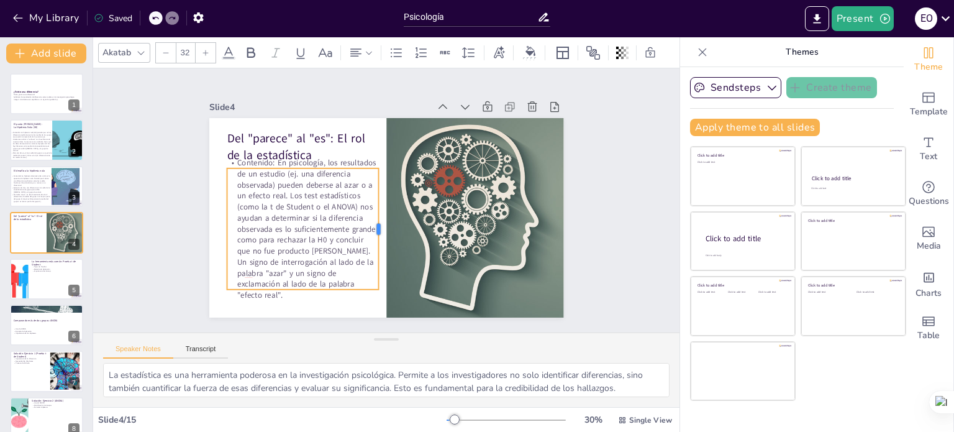
drag, startPoint x: 360, startPoint y: 222, endPoint x: 370, endPoint y: 222, distance: 10.0
click at [370, 222] on div at bounding box center [372, 225] width 58 height 115
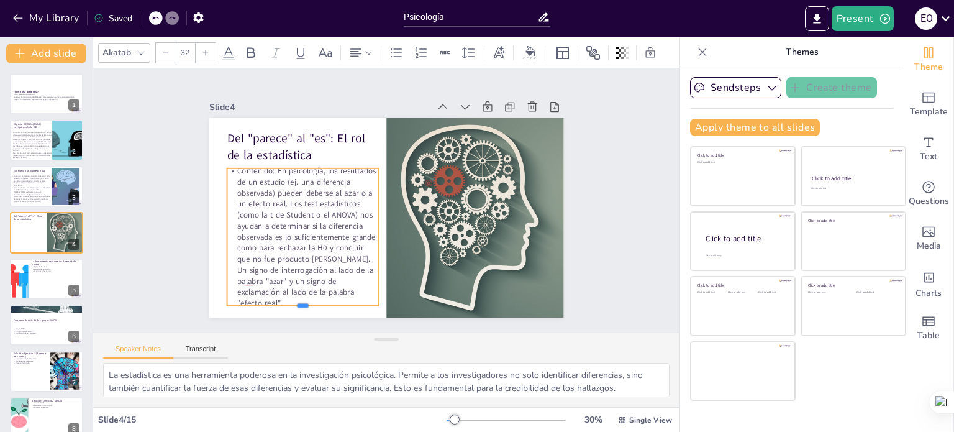
drag, startPoint x: 289, startPoint y: 285, endPoint x: 288, endPoint y: 301, distance: 16.2
click at [288, 289] on div at bounding box center [253, 241] width 129 height 98
click at [38, 281] on div at bounding box center [46, 279] width 75 height 42
type textarea "Conocer los diferentes tipos de prueba t es fundamental para elegir el método a…"
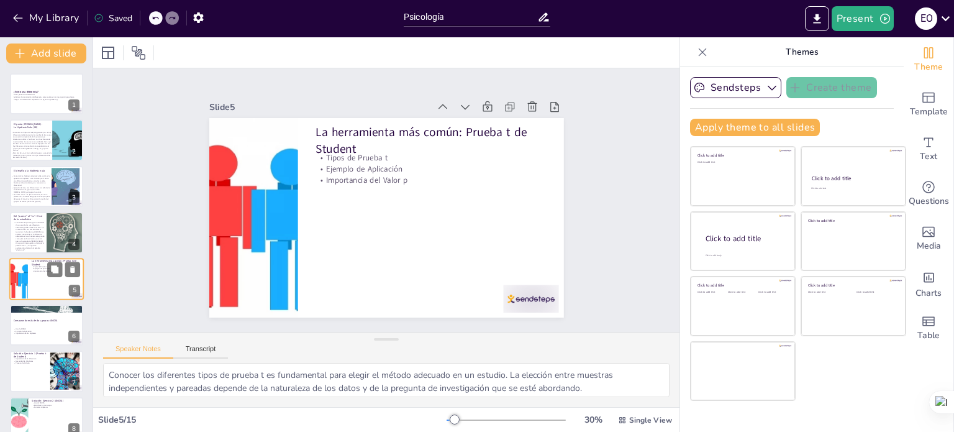
scroll to position [30, 0]
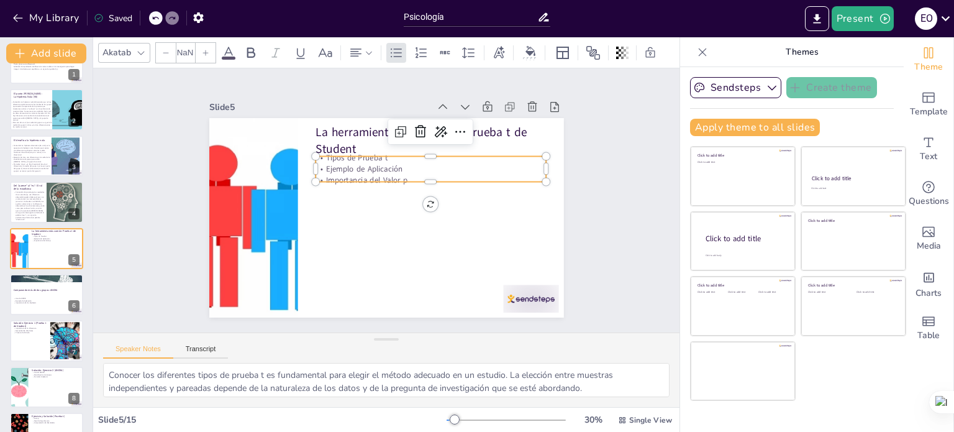
type input "32"
click at [373, 161] on p "Ejemplo de Aplicación" at bounding box center [435, 222] width 125 height 205
click at [345, 161] on p "Ejemplo de Aplicación" at bounding box center [440, 195] width 205 height 125
click at [375, 166] on p "Ejemplo de Aplicación" at bounding box center [434, 173] width 230 height 35
click at [375, 166] on p "Ejemplo de Aplicación" at bounding box center [436, 179] width 228 height 59
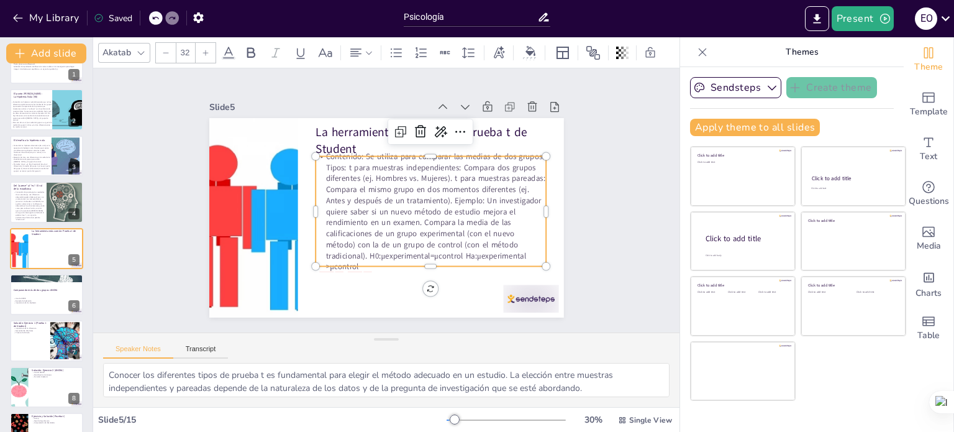
click at [443, 201] on p "Contenido: Se utiliza para comparar las medias de dos grupos. Tipos: t para mue…" at bounding box center [427, 220] width 250 height 166
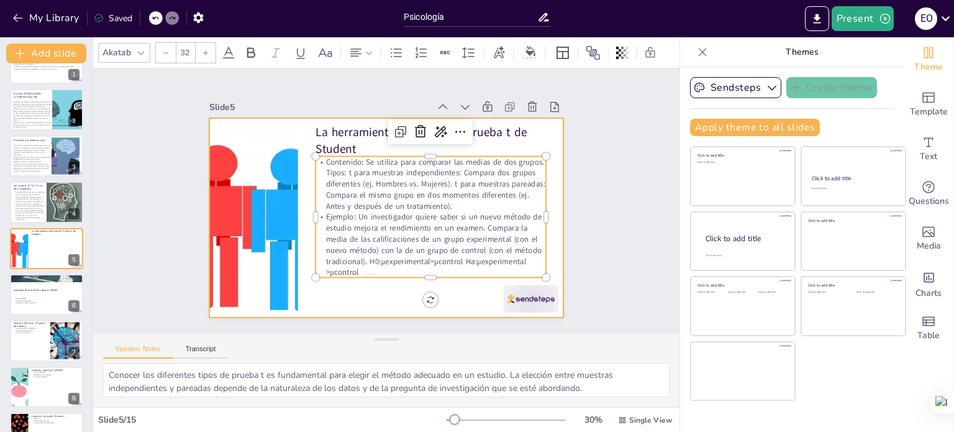
drag, startPoint x: 420, startPoint y: 271, endPoint x: 418, endPoint y: 280, distance: 9.0
click at [418, 280] on div "La herramienta más común: Prueba t de Student Contenido: Se utiliza para compar…" at bounding box center [386, 217] width 355 height 199
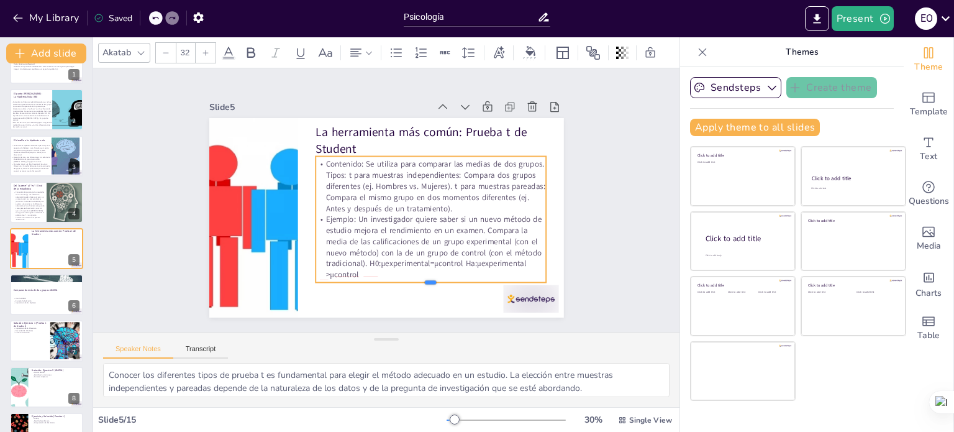
click at [420, 283] on div at bounding box center [431, 288] width 230 height 10
click at [519, 317] on div at bounding box center [493, 338] width 61 height 43
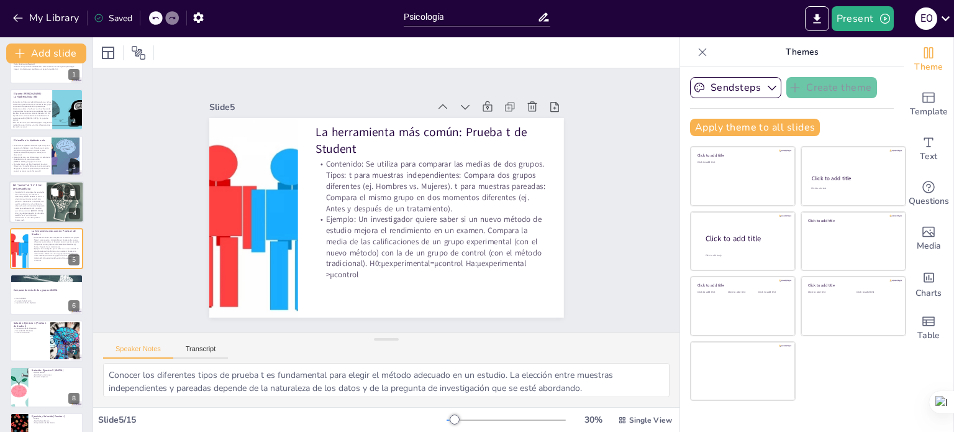
click at [45, 204] on div at bounding box center [46, 202] width 75 height 42
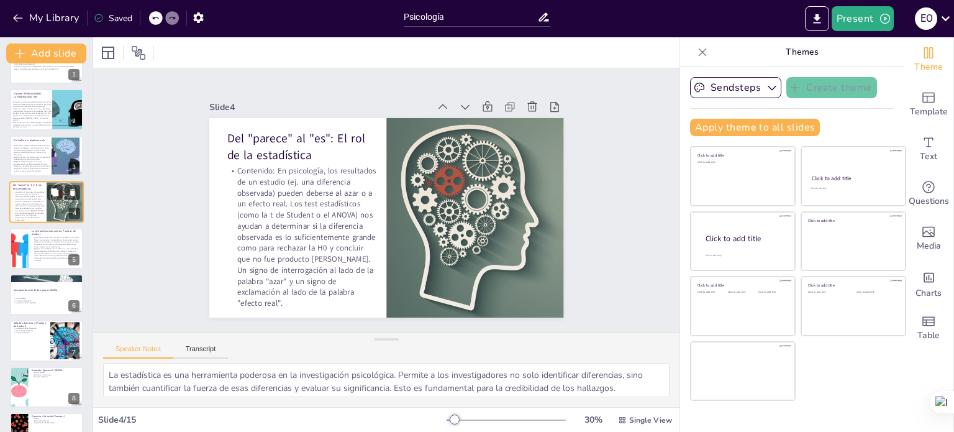
scroll to position [0, 0]
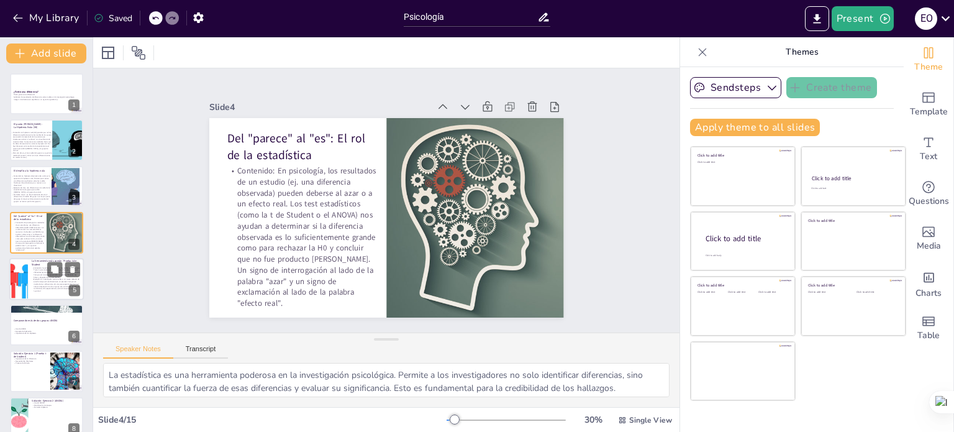
click at [35, 278] on p "Ejemplo: Un investigador quiere saber si un nuevo método de estudio mejora el r…" at bounding box center [56, 285] width 48 height 14
type textarea "Conocer los diferentes tipos de prueba t es fundamental para elegir el método a…"
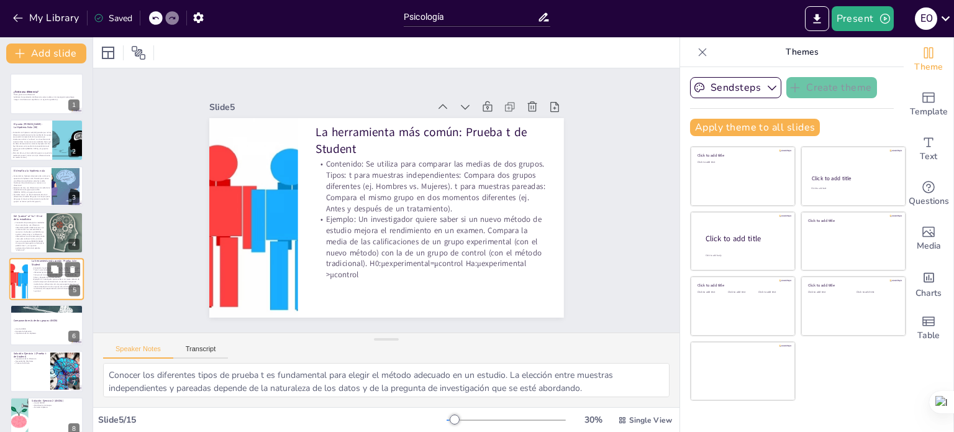
scroll to position [30, 0]
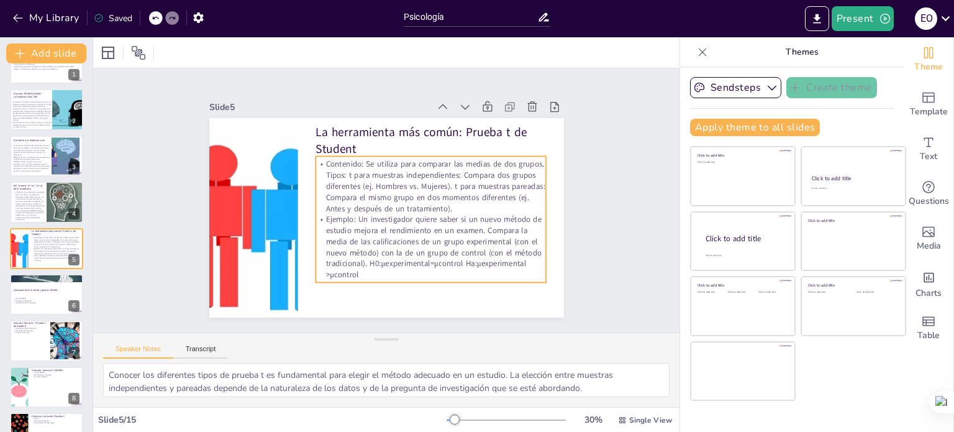
click at [368, 212] on p "Ejemplo: Un investigador quiere saber si un nuevo método de estudio mejora el r…" at bounding box center [394, 264] width 225 height 189
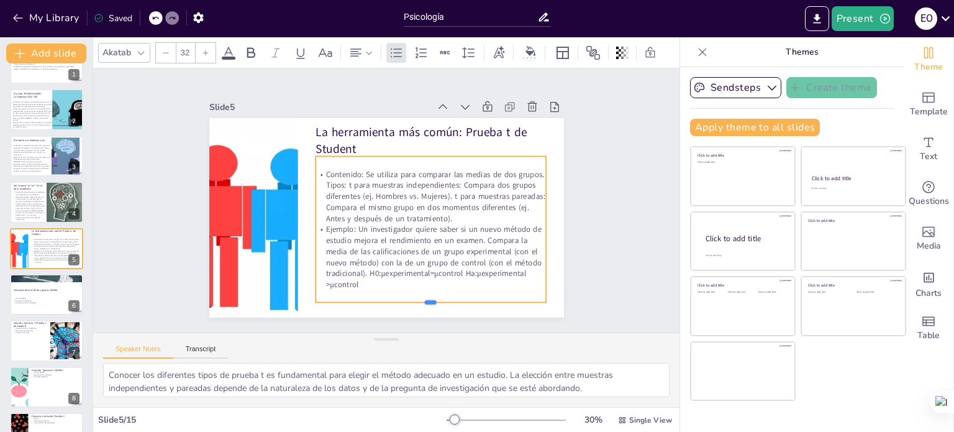
drag, startPoint x: 425, startPoint y: 278, endPoint x: 425, endPoint y: 297, distance: 19.9
click at [425, 297] on div at bounding box center [419, 311] width 230 height 34
click at [376, 268] on p "Ejemplo: Un investigador quiere saber si un nuevo método de estudio mejora el r…" at bounding box center [411, 268] width 240 height 134
click at [376, 268] on p "Ejemplo: Un investigador quiere saber si un nuevo método de estudio mejora el r…" at bounding box center [396, 271] width 232 height 173
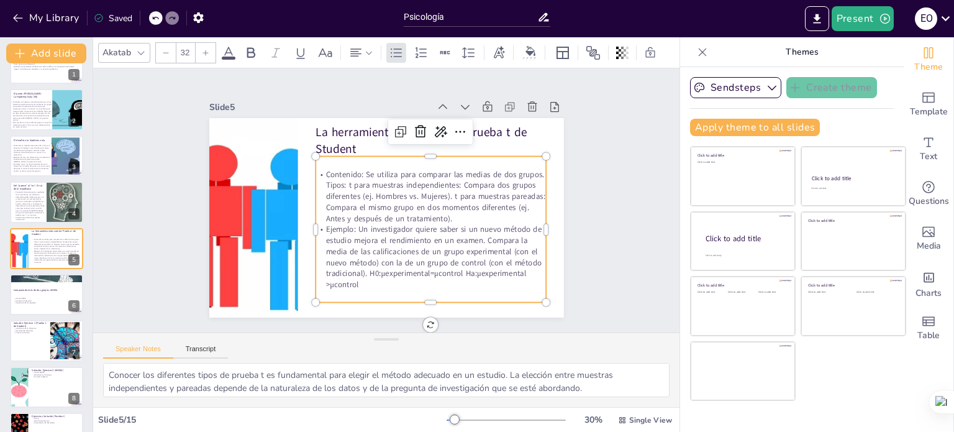
click at [342, 265] on p "Ejemplo: Un investigador quiere saber si un nuevo método de estudio mejora el r…" at bounding box center [346, 260] width 134 height 240
click at [384, 269] on p "Ejemplo: Un investigador quiere saber si un nuevo método de estudio mejora el r…" at bounding box center [417, 265] width 239 height 112
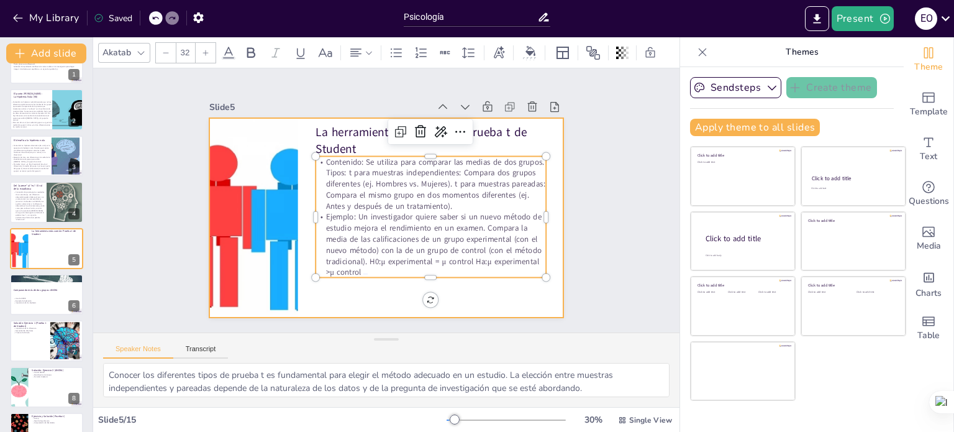
click at [514, 291] on div at bounding box center [369, 205] width 299 height 399
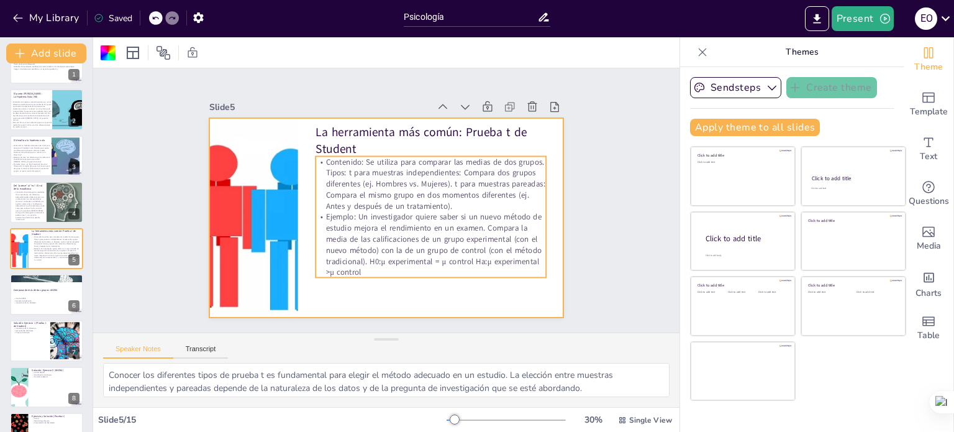
click at [461, 188] on p "Contenido: Se utiliza para comparar las medias de dos grupos. Tipos: t para mue…" at bounding box center [433, 193] width 237 height 102
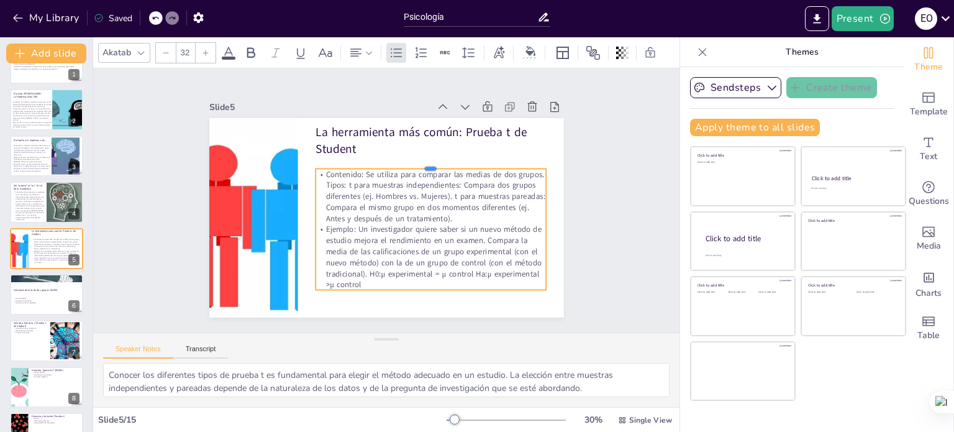
drag, startPoint x: 420, startPoint y: 150, endPoint x: 419, endPoint y: 162, distance: 12.4
click at [419, 162] on div at bounding box center [437, 174] width 227 height 58
click at [35, 299] on p "Ejemplo de Aplicación" at bounding box center [46, 300] width 67 height 2
type textarea "El ANOVA es una herramienta estadística poderosa que permite analizar múltiples…"
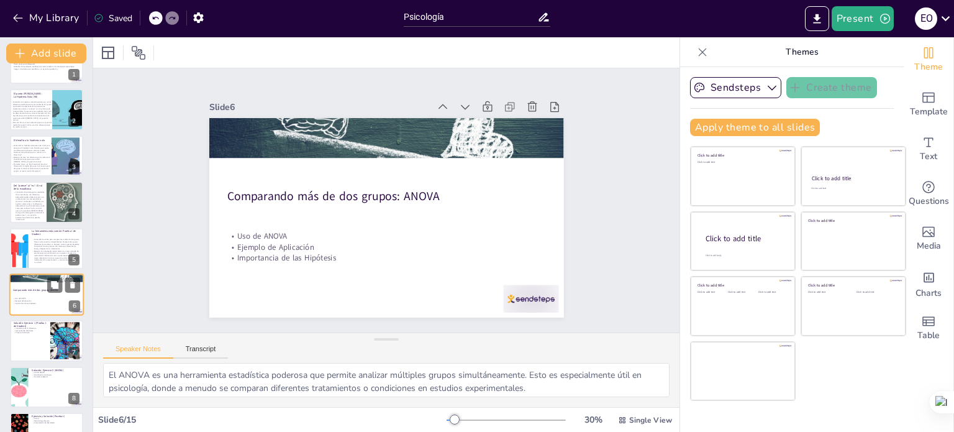
scroll to position [77, 0]
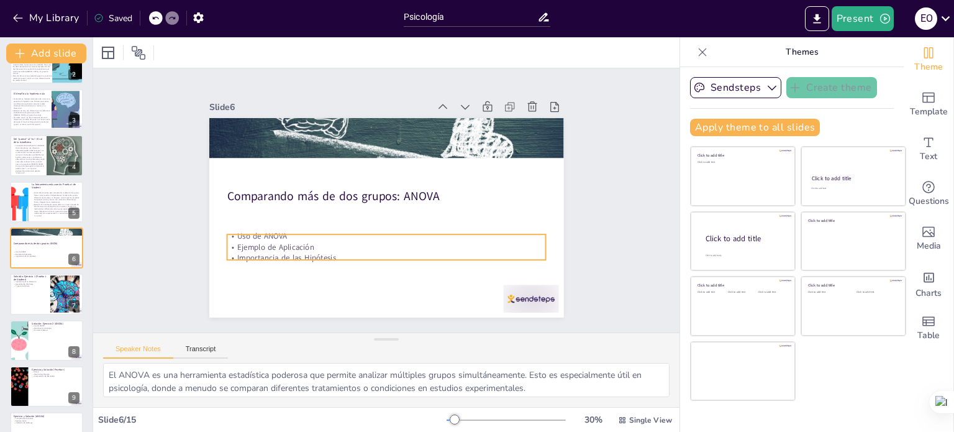
click at [266, 240] on p "Ejemplo de Aplicación" at bounding box center [372, 244] width 307 height 109
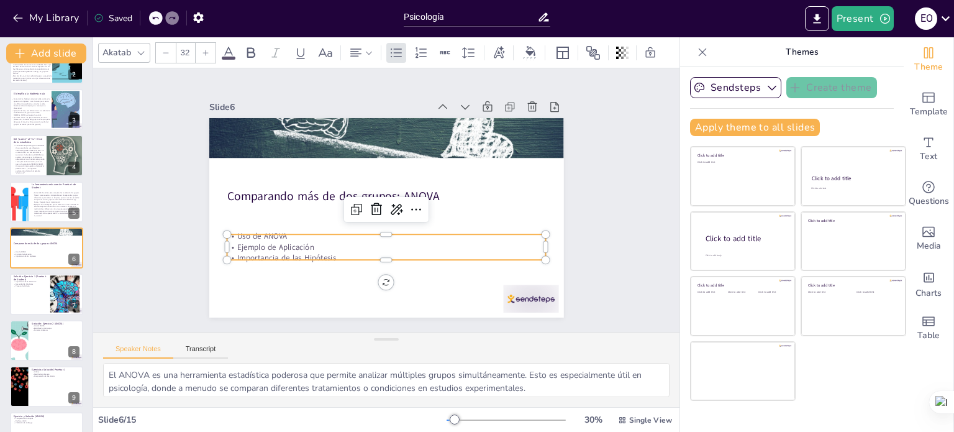
click at [281, 240] on p "Ejemplo de Aplicación" at bounding box center [413, 238] width 265 height 197
click at [266, 240] on p "Ejemplo de Aplicación" at bounding box center [345, 177] width 169 height 282
click at [266, 240] on p "Ejemplo de Aplicación" at bounding box center [376, 245] width 314 height 77
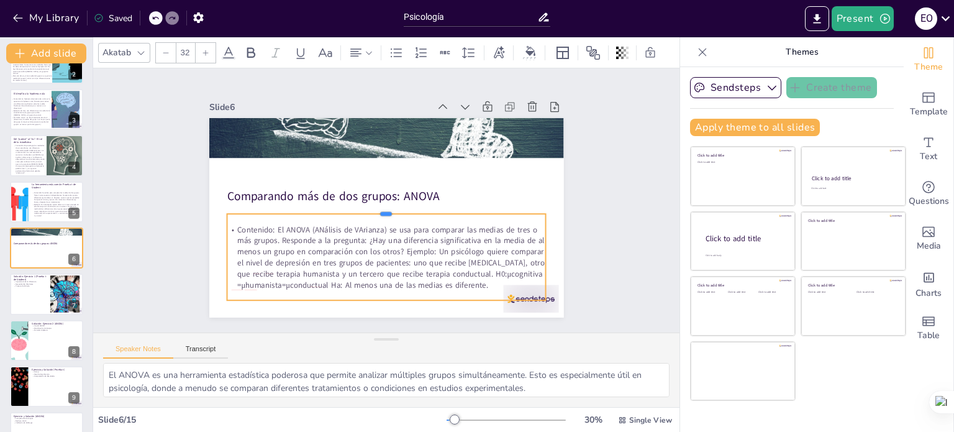
drag, startPoint x: 375, startPoint y: 227, endPoint x: 374, endPoint y: 207, distance: 20.5
click at [374, 207] on div at bounding box center [384, 209] width 314 height 76
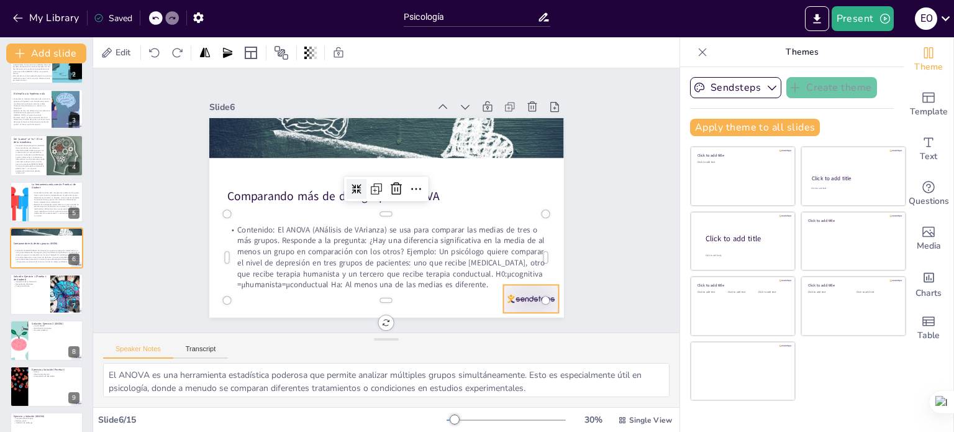
click at [476, 337] on div at bounding box center [445, 364] width 61 height 55
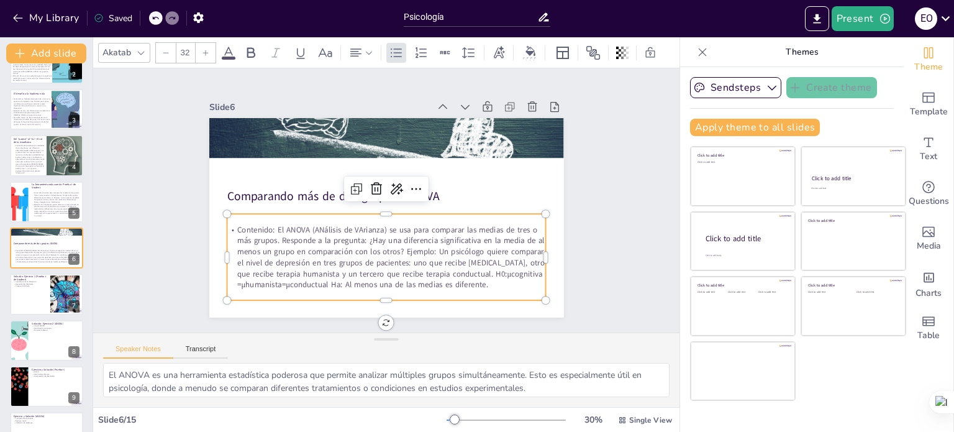
click at [348, 258] on p "Contenido: El ANOVA (ANálisis de VArianza) se usa para comparar las medias de t…" at bounding box center [375, 255] width 326 height 131
click at [394, 247] on p "Contenido: El ANOVA (ANálisis de VArianza) se usa para comparar las medias de t…" at bounding box center [380, 256] width 324 height 99
click at [394, 247] on p "Contenido: El ANOVA (ANálisis de VArianza) se usa para comparar las medias de t…" at bounding box center [375, 255] width 326 height 131
click at [394, 247] on p "Contenido: El ANOVA (ANálisis de VArianza) se usa para comparar las medias de t…" at bounding box center [369, 254] width 324 height 161
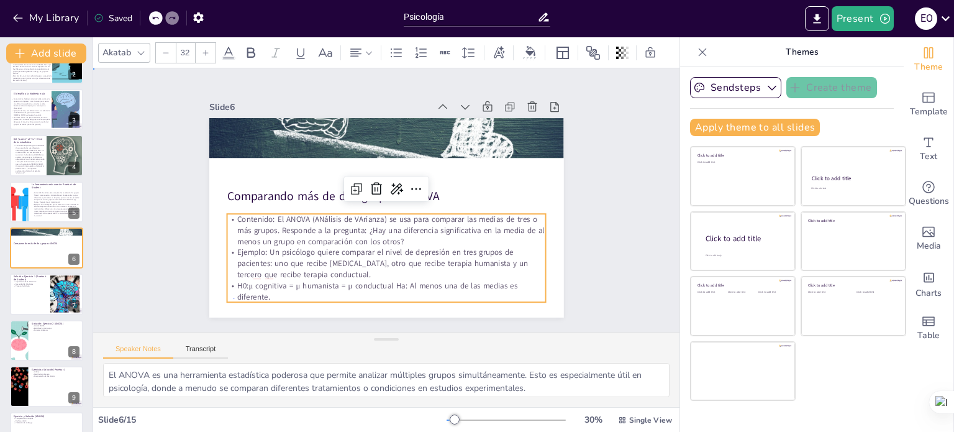
click at [589, 186] on div "Slide 1 ¿Existe una diferencia? Título: ¿Existe una diferencia? Subtítulo: Comp…" at bounding box center [386, 199] width 643 height 479
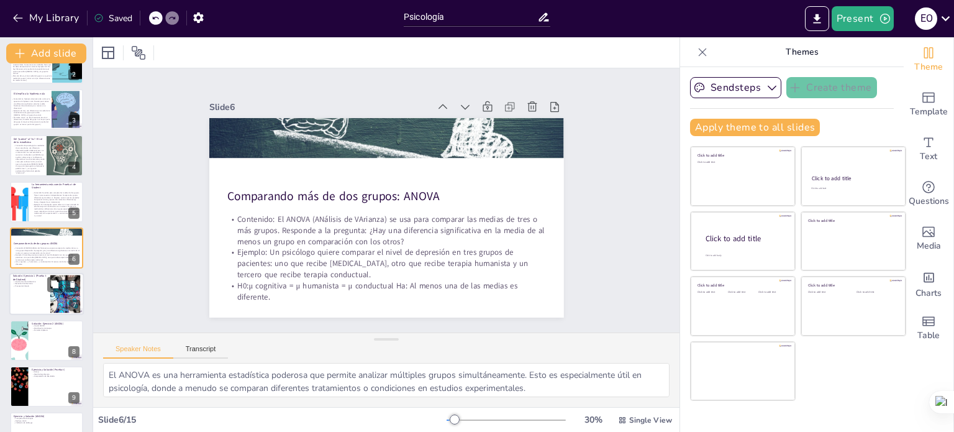
click at [35, 294] on div at bounding box center [46, 294] width 75 height 42
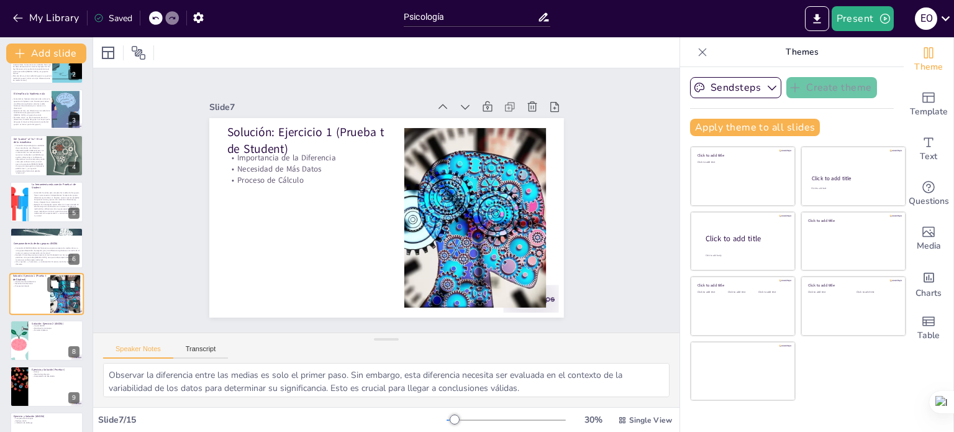
scroll to position [123, 0]
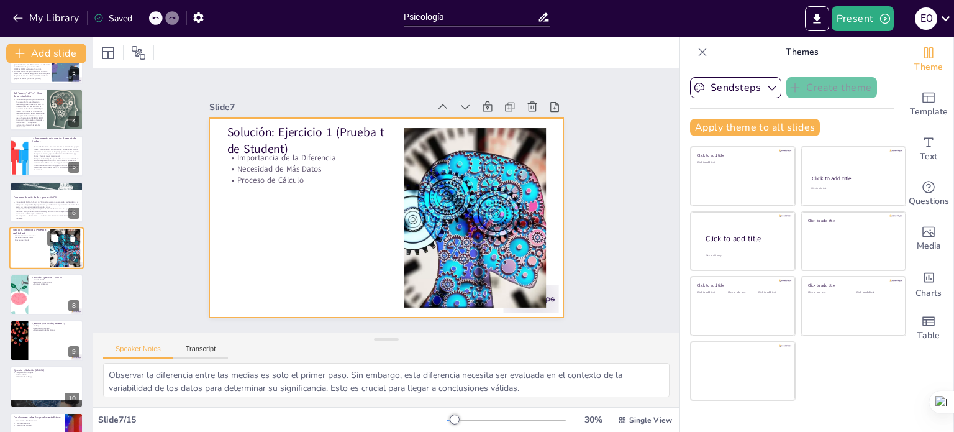
click at [35, 248] on div at bounding box center [46, 248] width 75 height 42
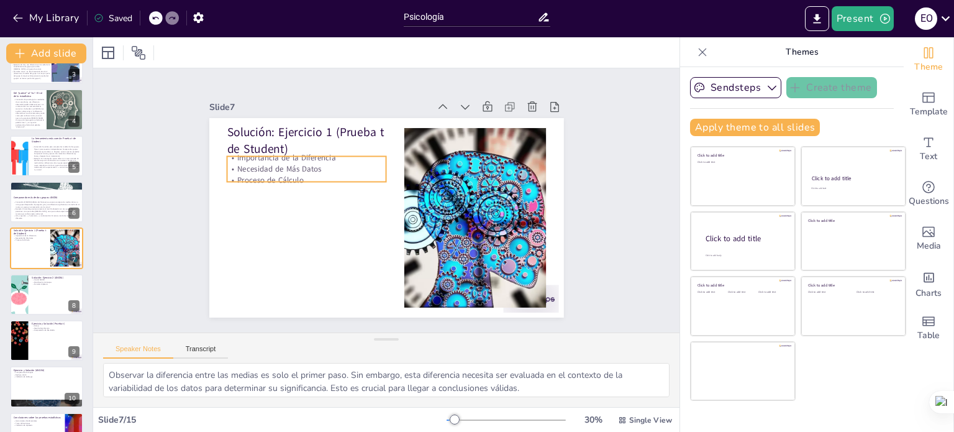
click at [252, 173] on p "Proceso de Cálculo" at bounding box center [313, 164] width 158 height 44
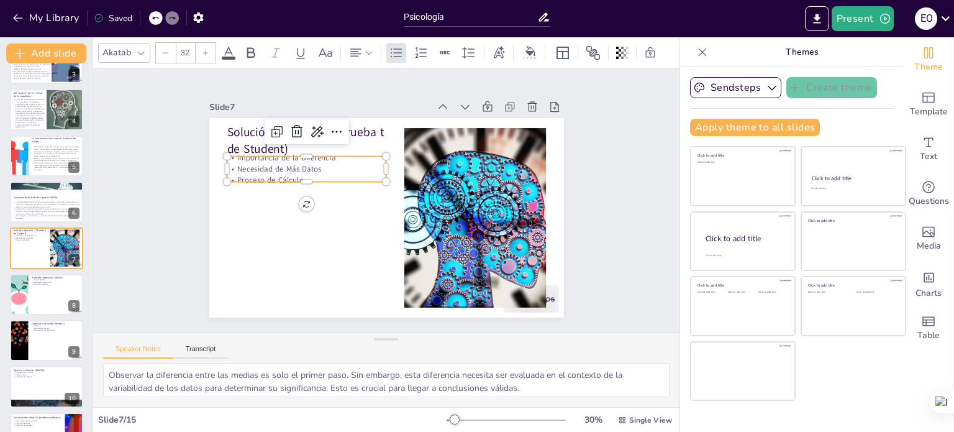
click at [291, 173] on p "Proceso de Cálculo" at bounding box center [348, 128] width 115 height 126
click at [252, 173] on p "Proceso de Cálculo" at bounding box center [313, 164] width 158 height 44
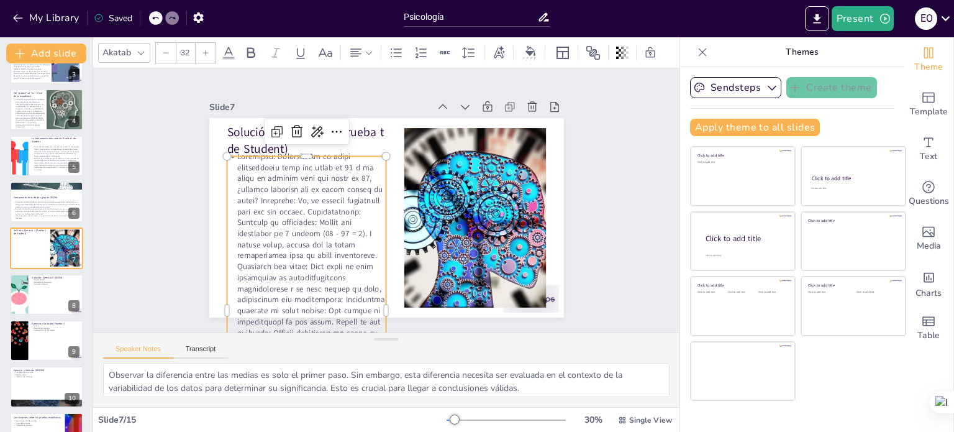
click at [225, 229] on p at bounding box center [344, 70] width 352 height 317
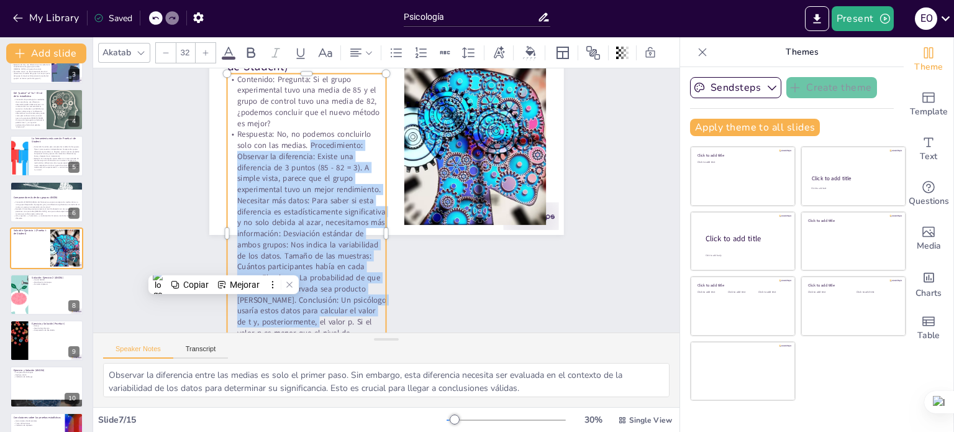
scroll to position [94, 0]
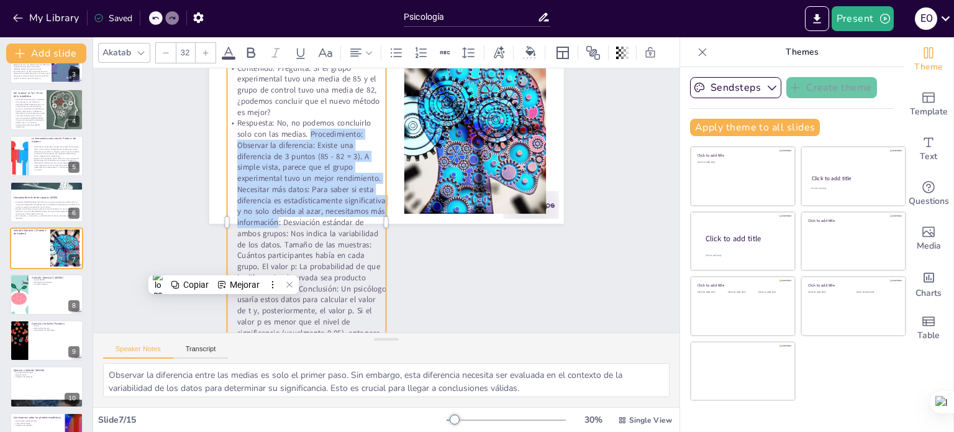
copy p "Procedimiento: Observar la diferencia: Existe una diferencia de 3 puntos (85 - …"
click at [38, 293] on div at bounding box center [46, 294] width 75 height 42
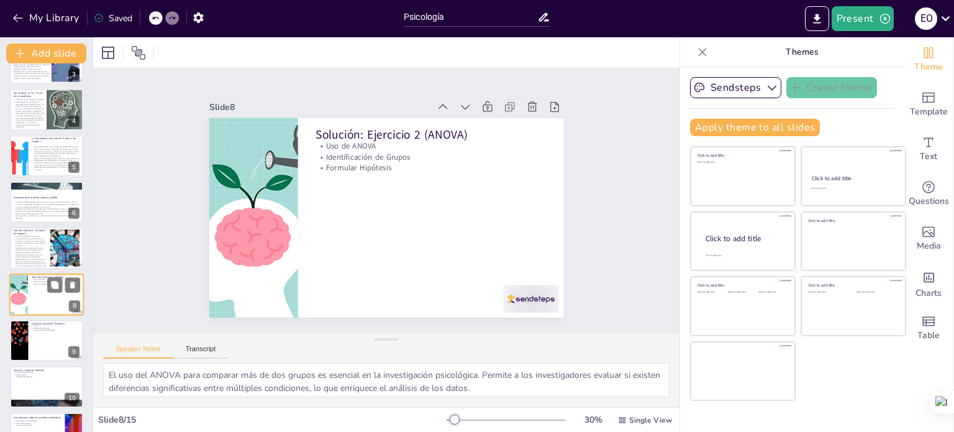
scroll to position [0, 0]
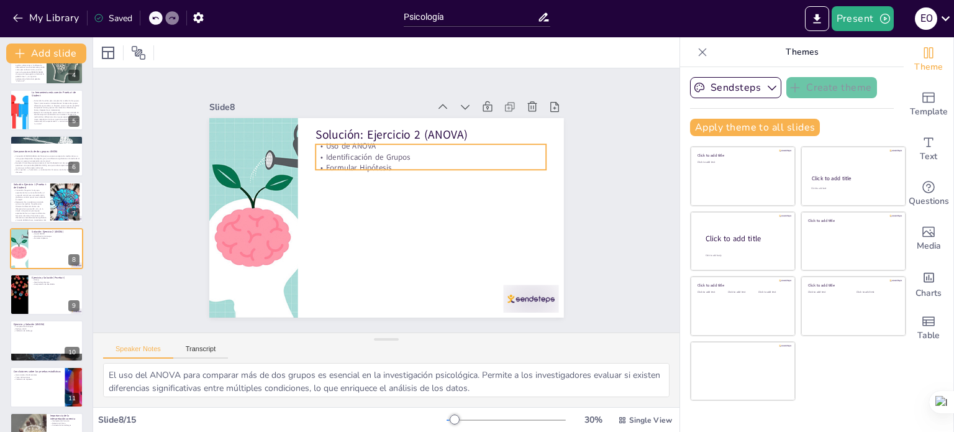
click at [359, 204] on p "Formular Hipótesis" at bounding box center [354, 245] width 222 height 82
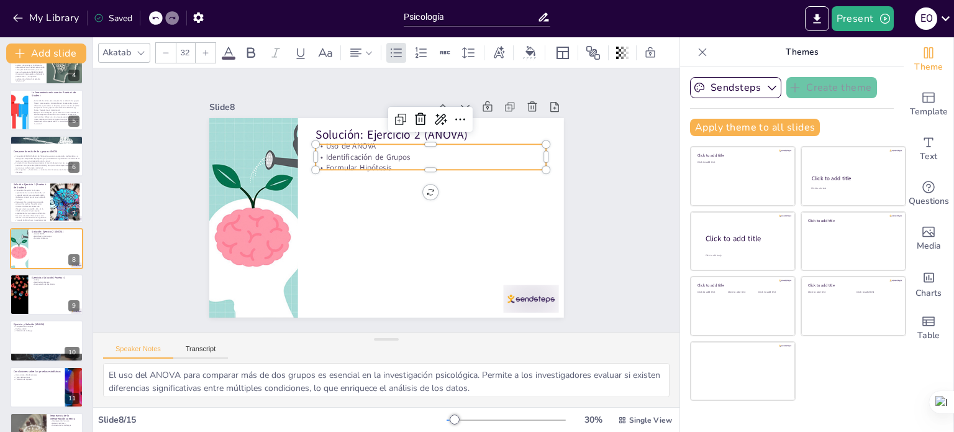
click at [359, 163] on p "Formular Hipótesis" at bounding box center [438, 182] width 222 height 81
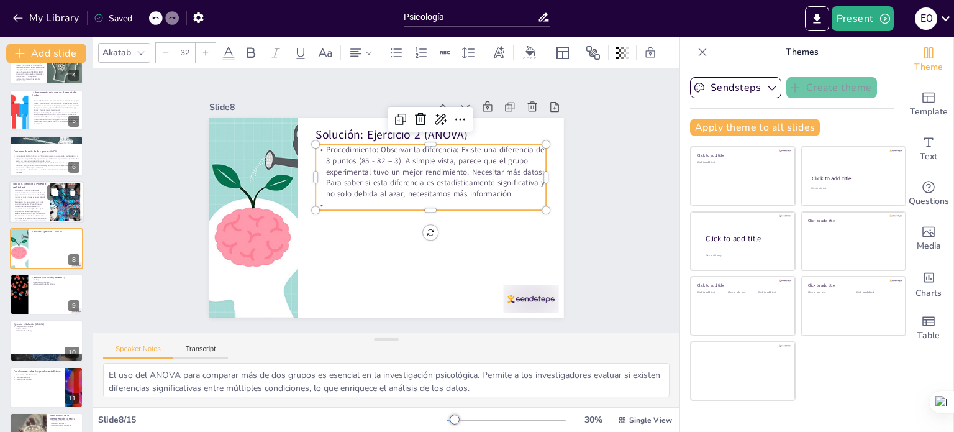
click at [38, 214] on p "Respuesta: No, no podemos concluirlo solo con las medias. Procedimiento: Observ…" at bounding box center [30, 229] width 34 height 56
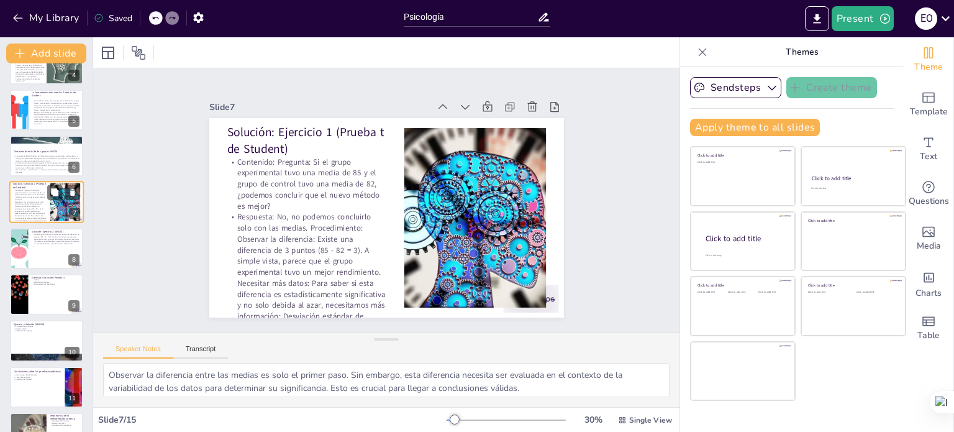
scroll to position [123, 0]
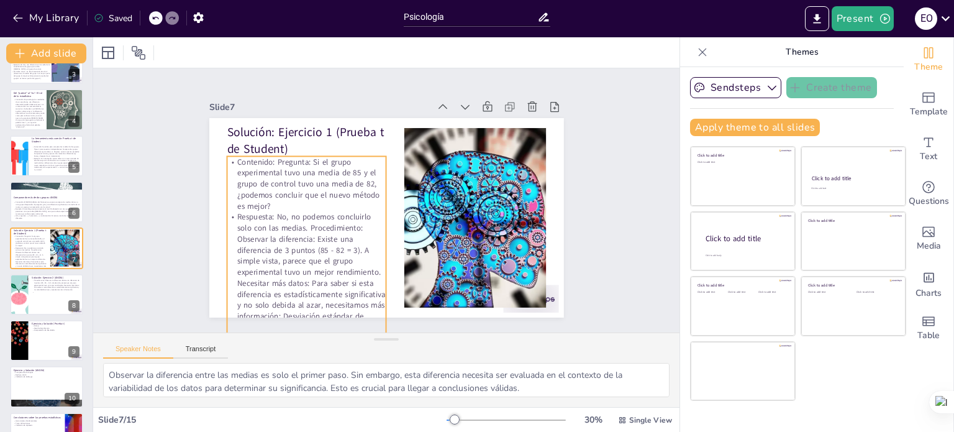
click at [248, 231] on p "Respuesta: No, no podemos concluirlo solo con las medias. Procedimiento: Observ…" at bounding box center [278, 324] width 211 height 292
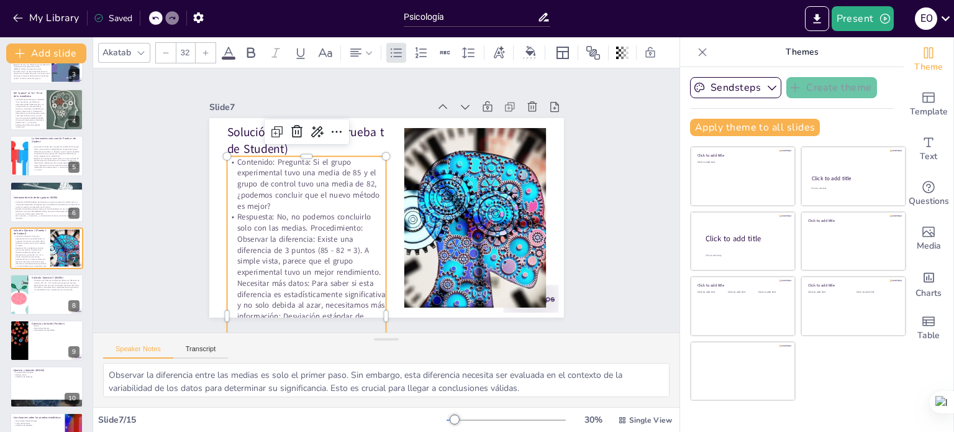
click at [248, 231] on p "Respuesta: No, no podemos concluirlo solo con las medias. Procedimiento: Observ…" at bounding box center [231, 254] width 296 height 304
click at [248, 231] on p "Respuesta: No, no podemos concluirlo solo con las medias. Procedimiento: Observ…" at bounding box center [278, 324] width 211 height 292
click at [248, 231] on p "Respuesta: No, no podemos concluirlo solo con las medias. Procedimiento: Observ…" at bounding box center [266, 311] width 234 height 301
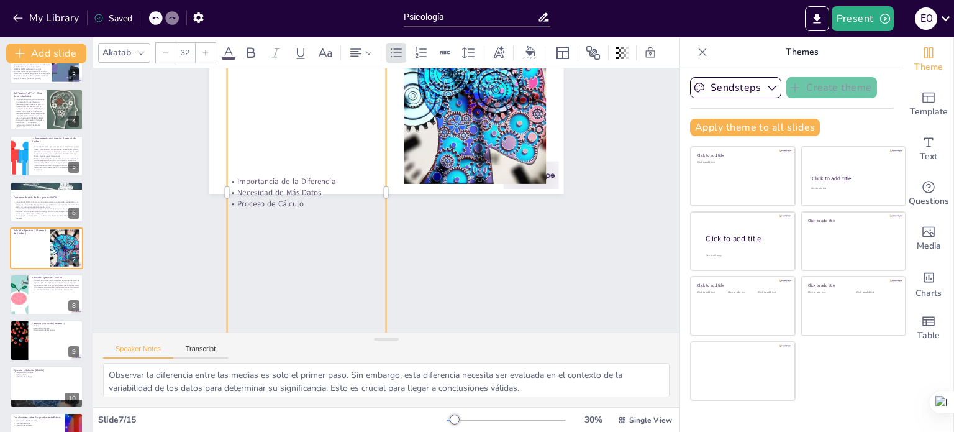
scroll to position [124, 0]
click at [522, 245] on div "Slide 1 ¿Existe una diferencia? Título: ¿Existe una diferencia? Subtítulo: Comp…" at bounding box center [385, 200] width 639 height 432
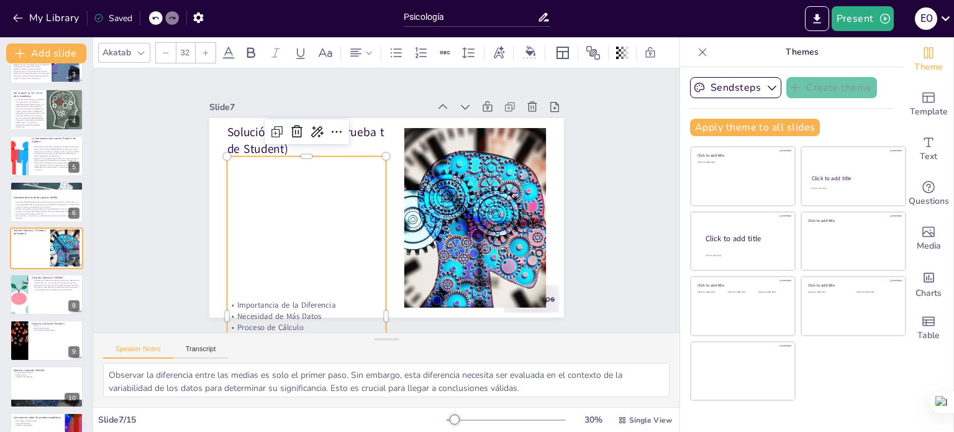
click at [138, 209] on div "Slide 1 ¿Existe una diferencia? Título: ¿Existe una diferencia? Subtítulo: Comp…" at bounding box center [385, 200] width 639 height 432
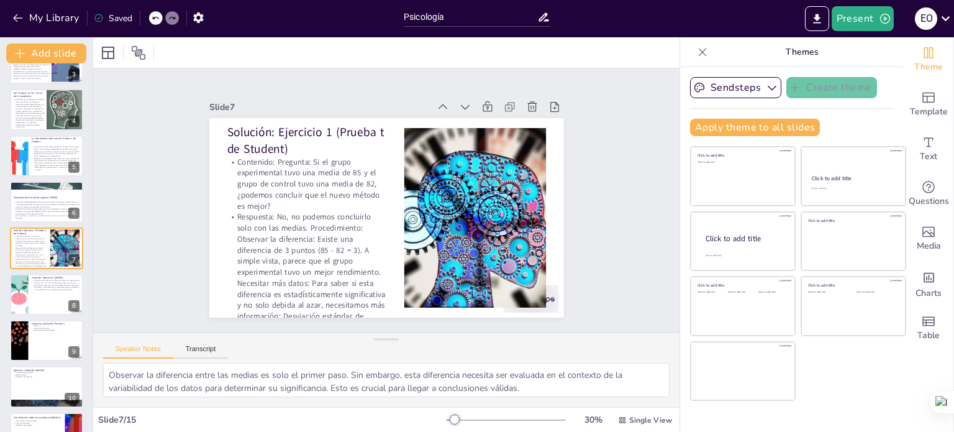
click at [138, 209] on div "Slide 1 ¿Existe una diferencia? Título: ¿Existe una diferencia? Subtítulo: Comp…" at bounding box center [386, 201] width 629 height 380
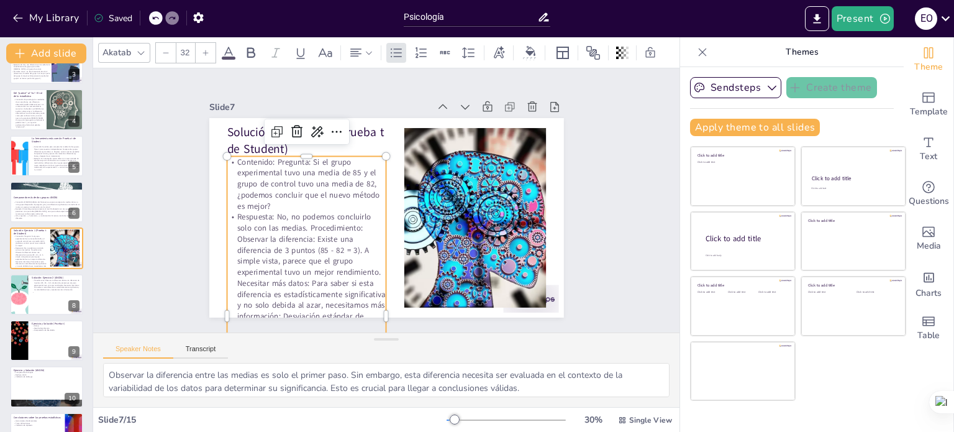
click at [327, 163] on p "Contenido: Pregunta: Si el grupo experimental tuvo una media de 85 y el grupo d…" at bounding box center [378, 119] width 102 height 169
click at [266, 163] on p "Contenido: Pregunta: Si el grupo experimental tuvo una media de 85 y el grupo d…" at bounding box center [309, 175] width 165 height 71
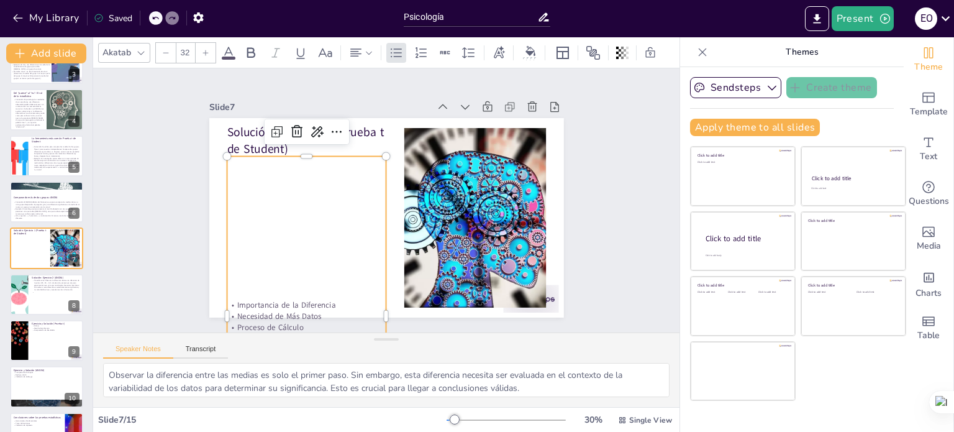
click at [160, 209] on div "Slide 1 ¿Existe una diferencia? Título: ¿Existe una diferencia? Subtítulo: Comp…" at bounding box center [386, 200] width 586 height 264
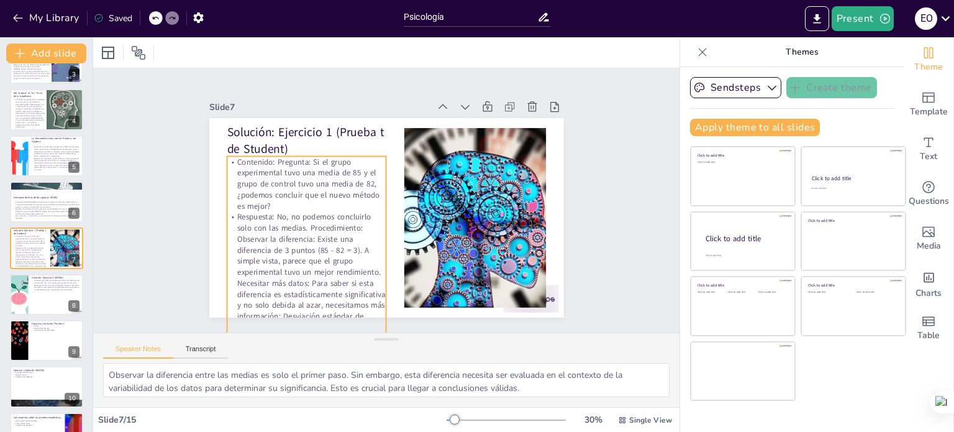
click at [233, 158] on p "Contenido: Pregunta: Si el grupo experimental tuvo una media de 85 y el grupo d…" at bounding box center [312, 167] width 168 height 87
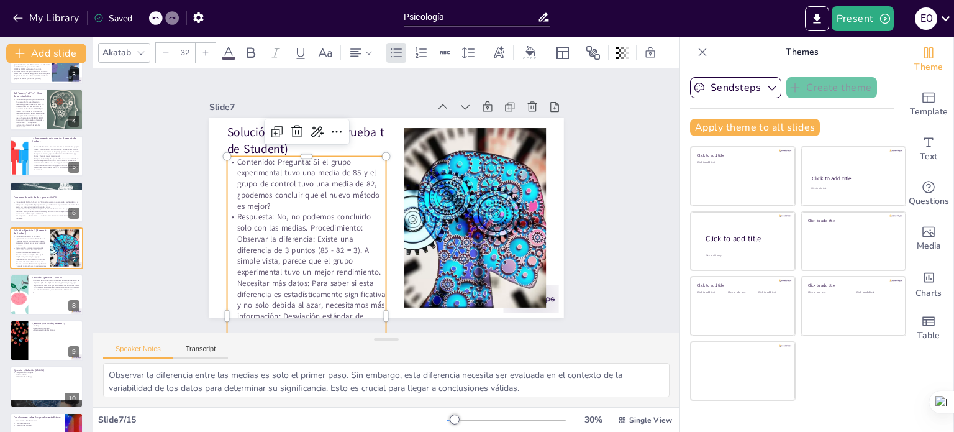
click at [271, 158] on p "Contenido: Pregunta: Si el grupo experimental tuvo una media de 85 y el grupo d…" at bounding box center [312, 167] width 168 height 87
click at [253, 200] on p "Contenido: Pregunta: Si el grupo experimental tuvo una media de 85 y el grupo d…" at bounding box center [326, 146] width 166 height 127
click at [253, 200] on p "Contenido: Pregunta: Si el grupo experimental tuvo una media de 85 y el grupo d…" at bounding box center [312, 167] width 168 height 87
click at [375, 200] on p "Contenido: Pregunta: Si el grupo experimental tuvo una media de 85 y el grupo d…" at bounding box center [410, 122] width 71 height 165
click at [253, 200] on p "Contenido: Pregunta: Si el grupo experimental tuvo una media de 85 y el grupo d…" at bounding box center [326, 146] width 166 height 127
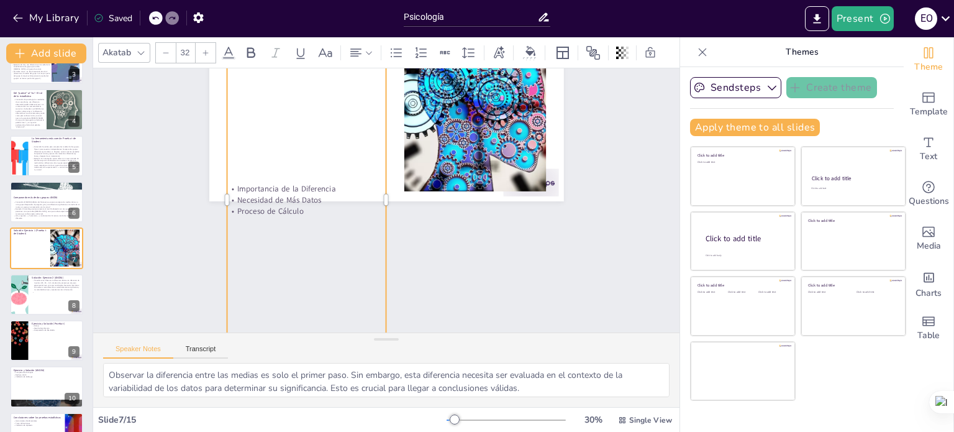
scroll to position [94, 0]
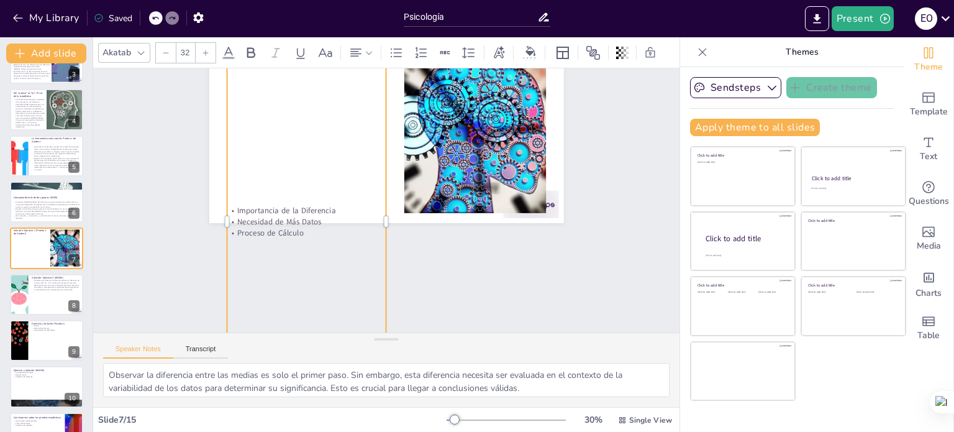
click at [266, 211] on p "Necesidad de Más Datos" at bounding box center [304, 205] width 158 height 44
click at [42, 206] on p "Contenido: El ANOVA (ANálisis de VArianza) se usa para comparar las medias de t…" at bounding box center [46, 204] width 67 height 7
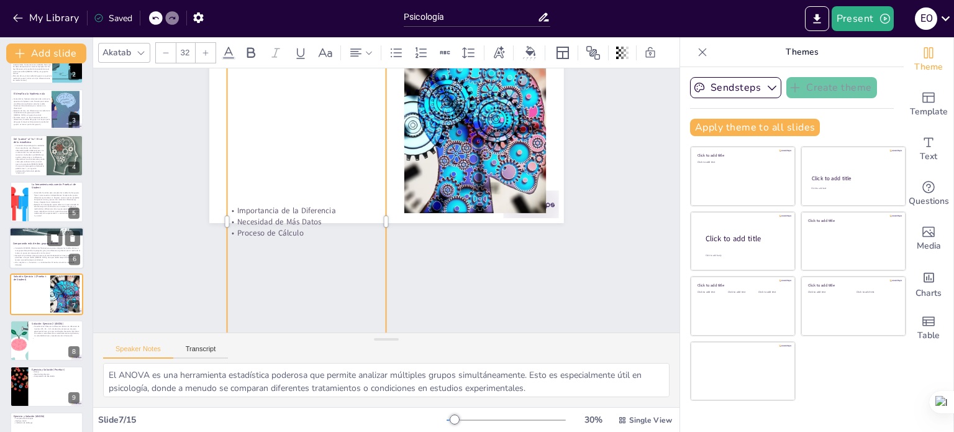
scroll to position [0, 0]
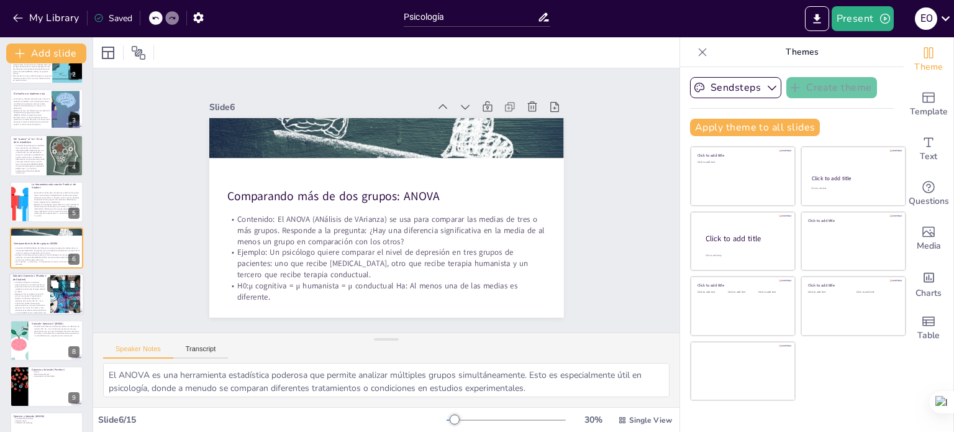
click at [40, 293] on p "Respuesta: No, no podemos concluirlo solo con las medias. Procedimiento: Observ…" at bounding box center [30, 321] width 34 height 56
type textarea "Observar la diferencia entre las medias es solo el primer paso. Sin embargo, es…"
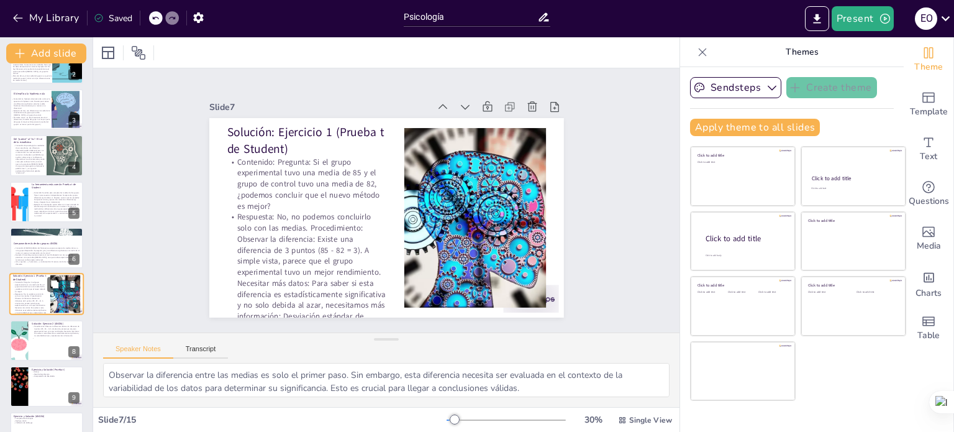
scroll to position [123, 0]
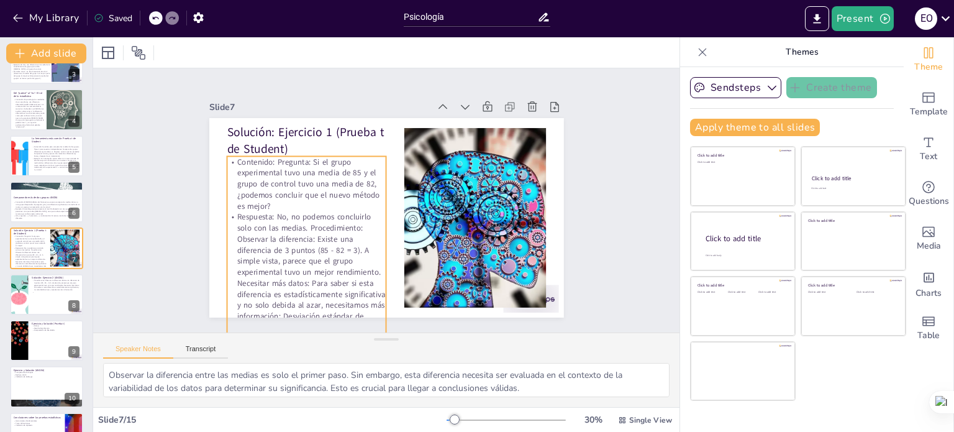
click at [258, 178] on p "Contenido: Pregunta: Si el grupo experimental tuvo una media de 85 y el grupo d…" at bounding box center [315, 160] width 169 height 102
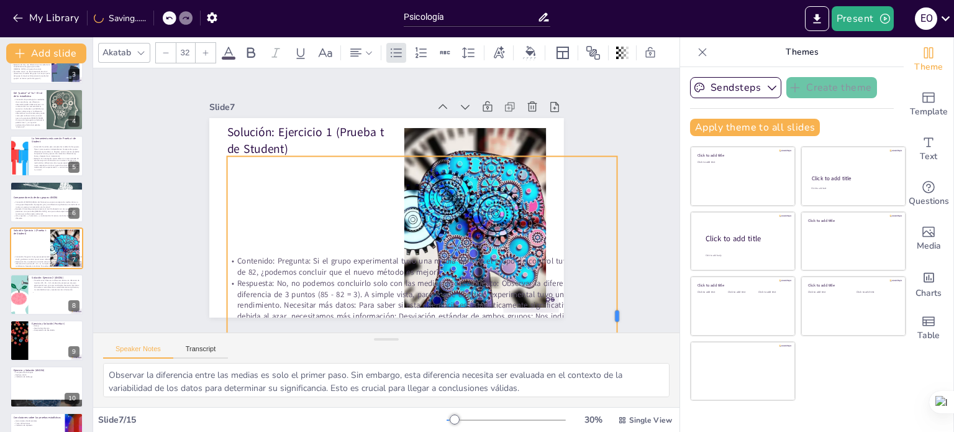
drag, startPoint x: 377, startPoint y: 311, endPoint x: 608, endPoint y: 257, distance: 237.4
click at [608, 257] on div at bounding box center [609, 340] width 43 height 319
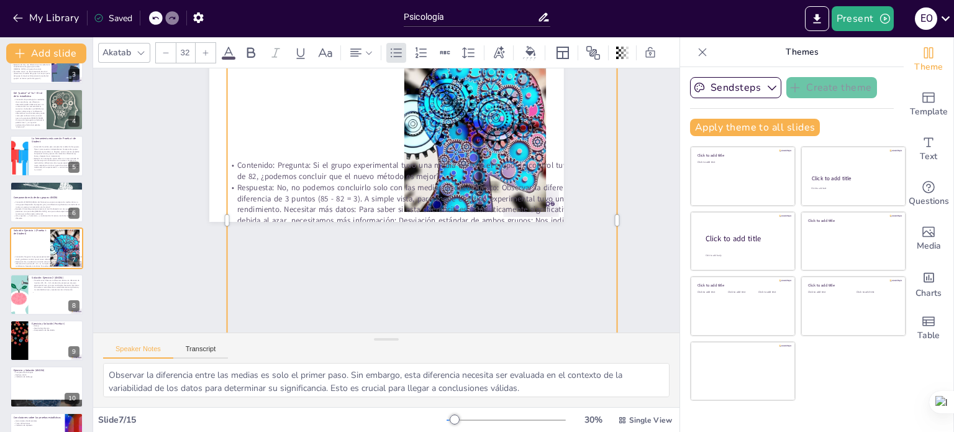
scroll to position [86, 0]
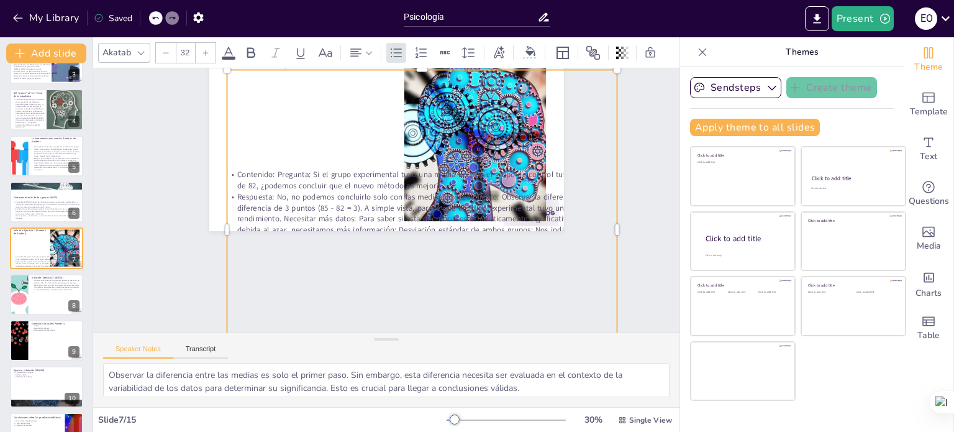
click at [263, 181] on p "Contenido: Pregunta: Si el grupo experimental tuvo una media de 85 y el grupo d…" at bounding box center [424, 184] width 391 height 63
click at [263, 181] on p "Contenido: Pregunta: Si el grupo experimental tuvo una media de 85 y el grupo d…" at bounding box center [426, 192] width 378 height 142
click at [274, 181] on p "Contenido: Pregunta: Si el grupo experimental tuvo una media de 85 y el grupo d…" at bounding box center [426, 209] width 305 height 278
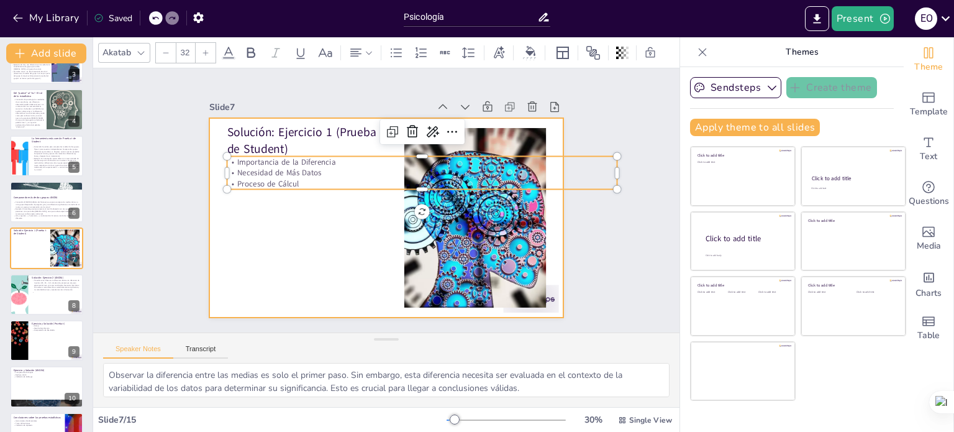
scroll to position [0, 0]
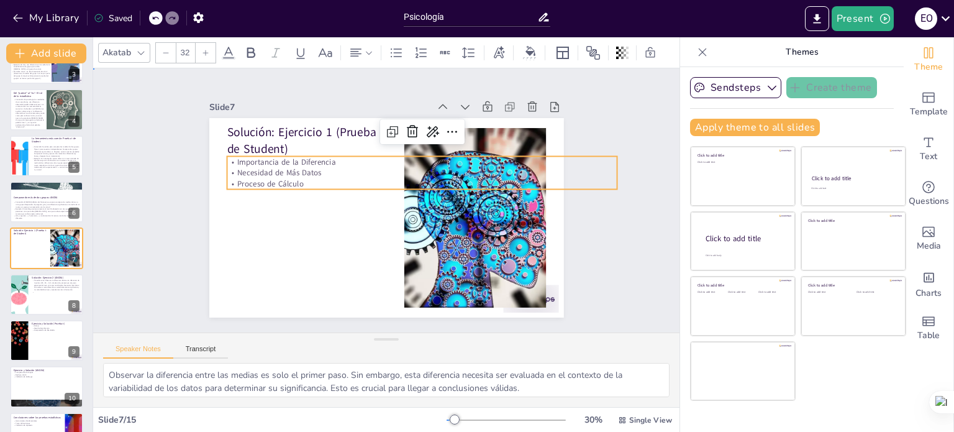
click at [154, 207] on div "Slide 1 ¿Existe una diferencia? Título: ¿Existe una diferencia? Subtítulo: Comp…" at bounding box center [385, 200] width 629 height 558
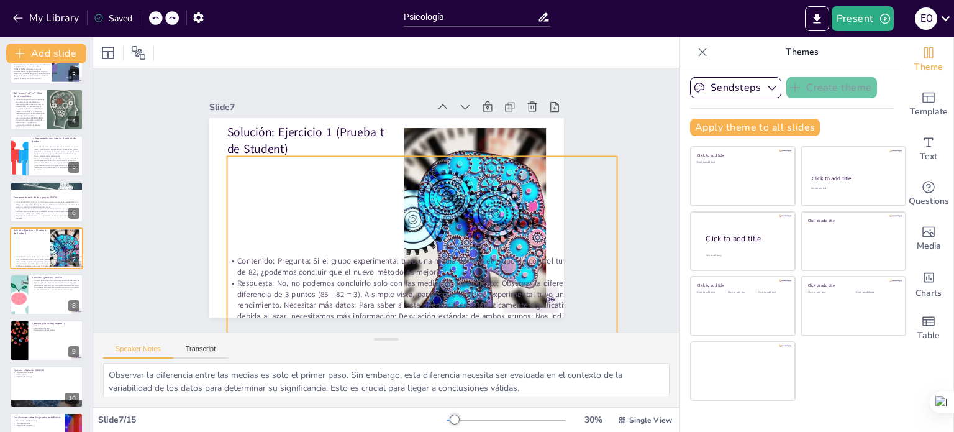
click at [248, 264] on p "Contenido: Pregunta: Si el grupo experimental tuvo una media de 85 y el grupo d…" at bounding box center [400, 275] width 378 height 142
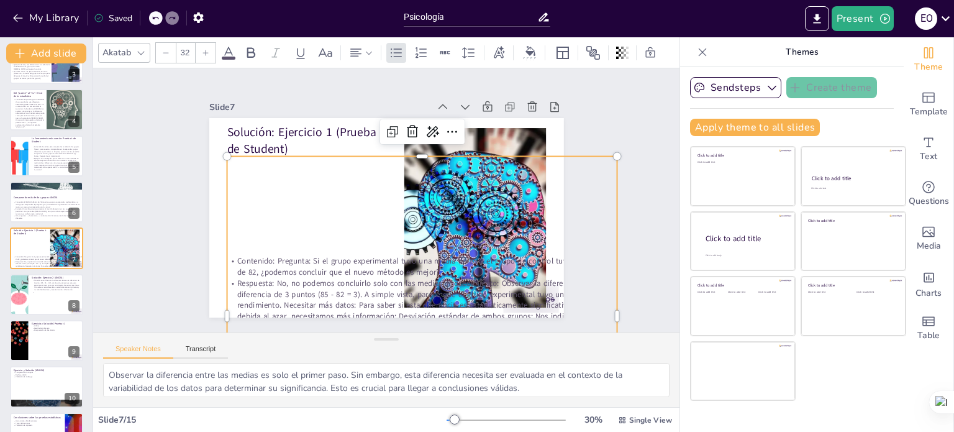
click at [248, 264] on p "Contenido: Pregunta: Si el grupo experimental tuvo una media de 85 y el grupo d…" at bounding box center [415, 269] width 391 height 63
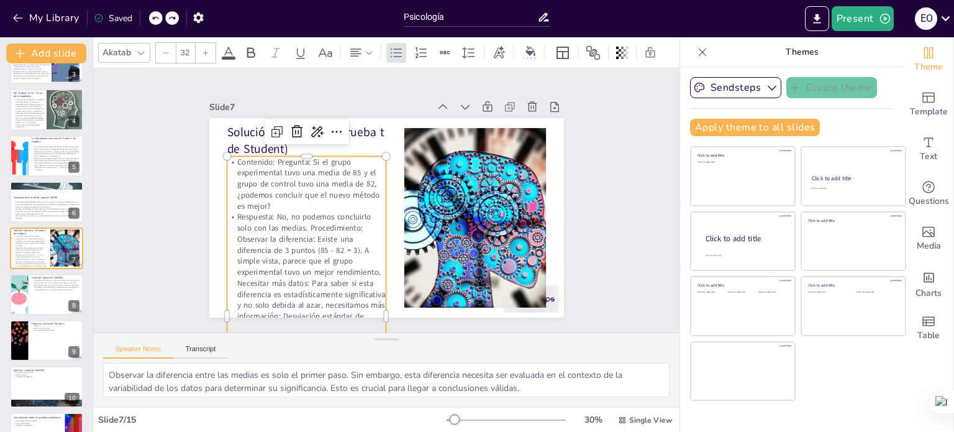
type textarea "El uso del ANOVA para comparar más de dos grupos es esencial en la investigació…"
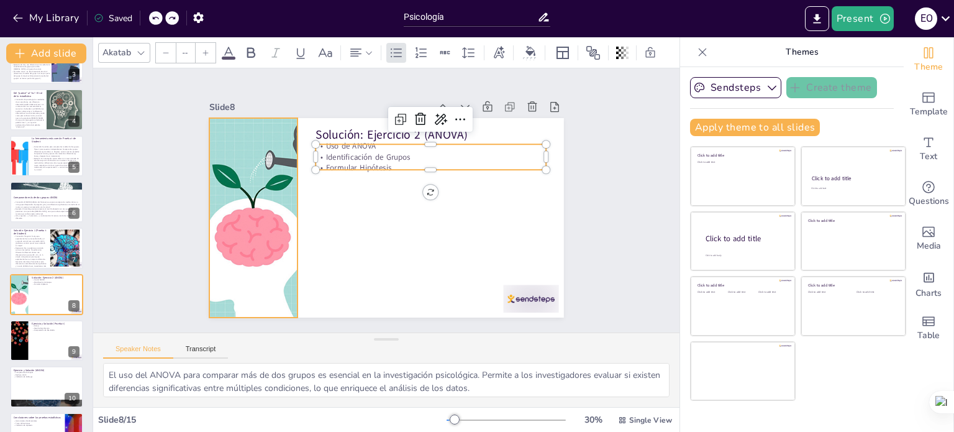
type input "32"
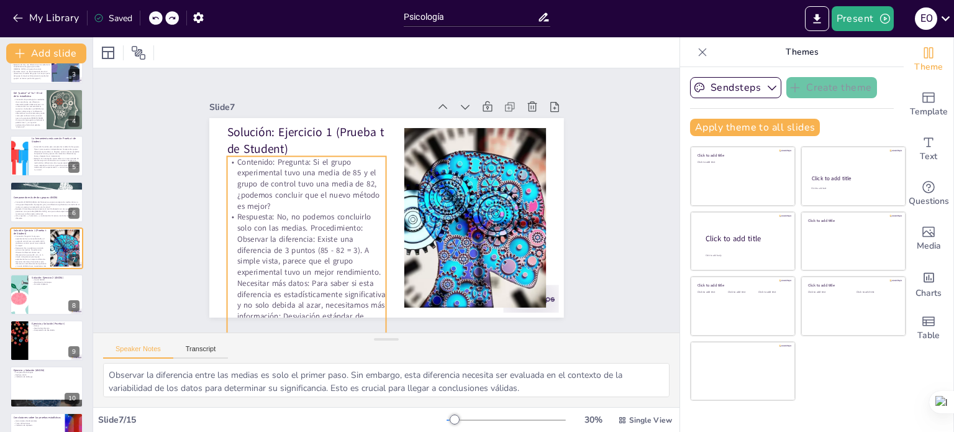
click at [278, 206] on p "Contenido: Pregunta: Si el grupo experimental tuvo una media de 85 y el grupo d…" at bounding box center [312, 167] width 168 height 87
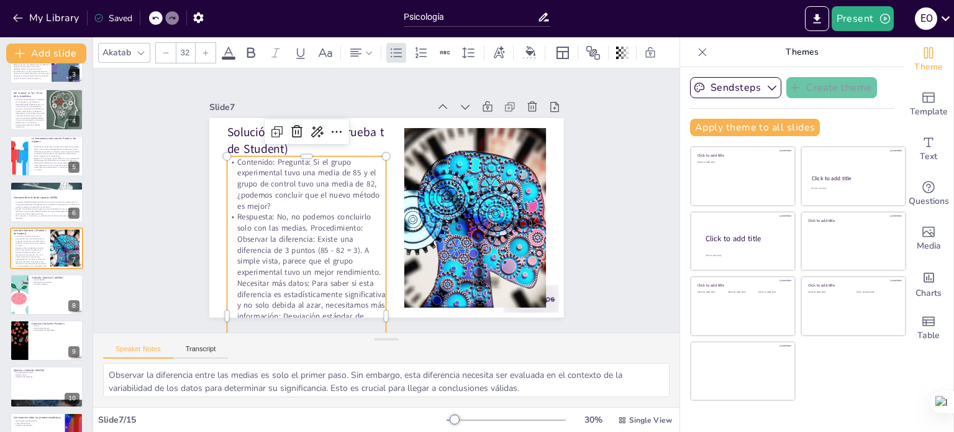
click at [278, 206] on p "Contenido: Pregunta: Si el grupo experimental tuvo una media de 85 y el grupo d…" at bounding box center [309, 175] width 165 height 71
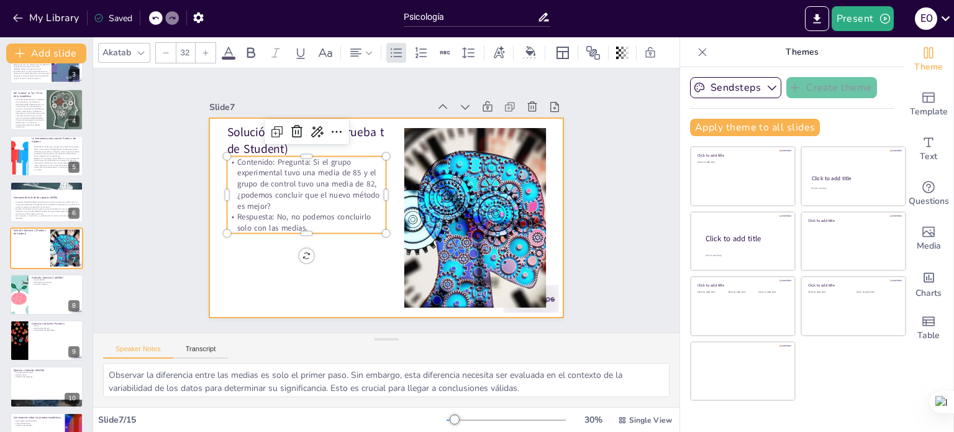
click at [254, 258] on div at bounding box center [383, 217] width 388 height 269
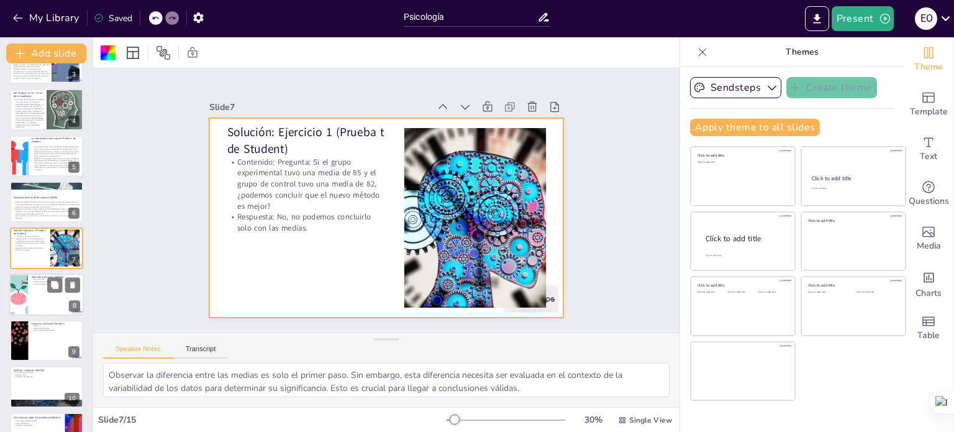
click at [35, 297] on div at bounding box center [46, 294] width 75 height 42
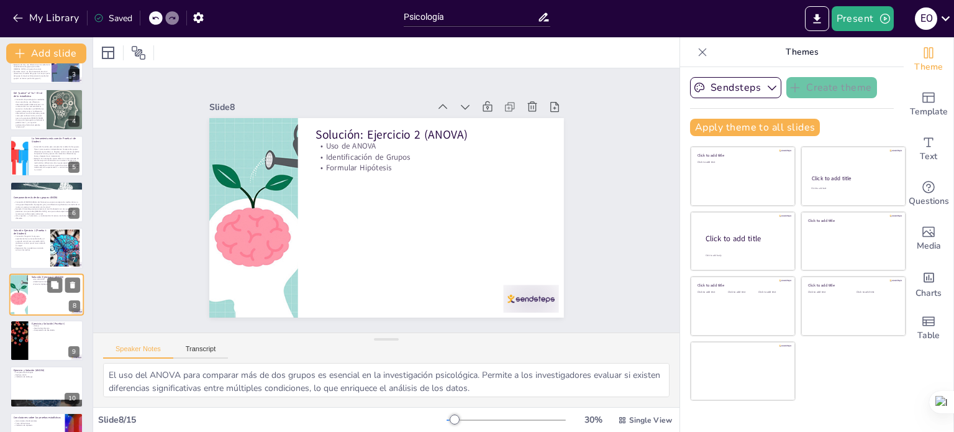
scroll to position [169, 0]
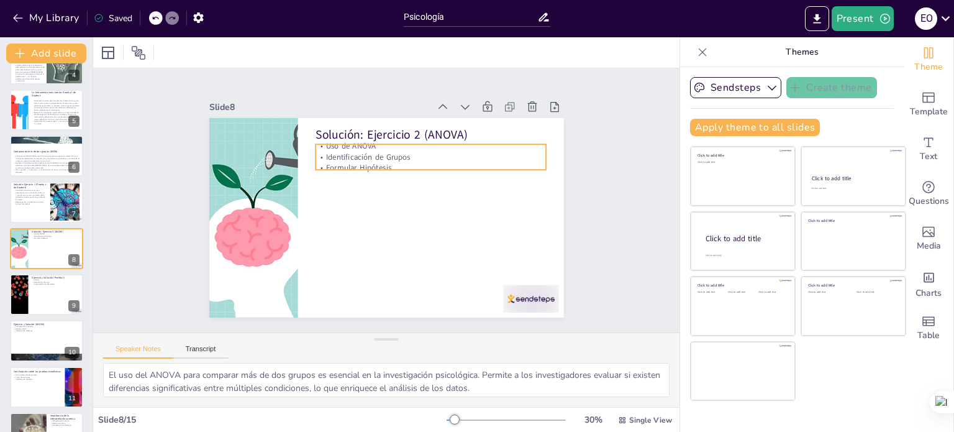
click at [350, 150] on p "Identificación de Grupos" at bounding box center [439, 167] width 228 height 59
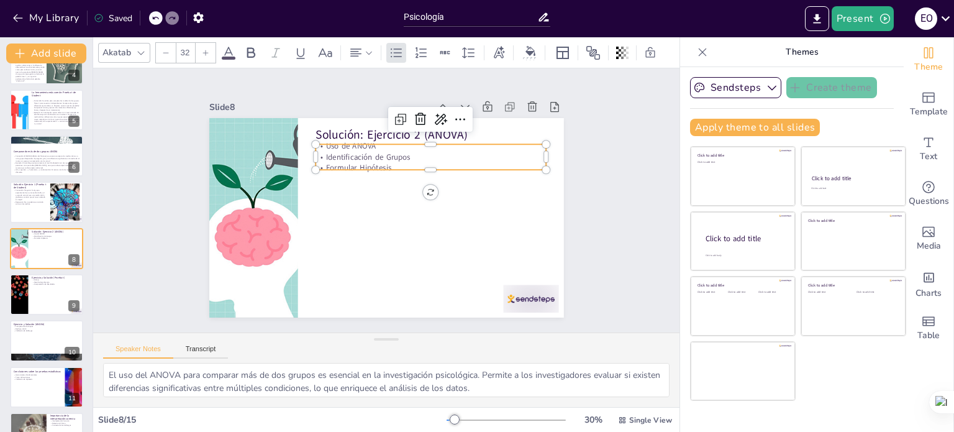
click at [350, 150] on p "Identificación de Grupos" at bounding box center [435, 161] width 230 height 35
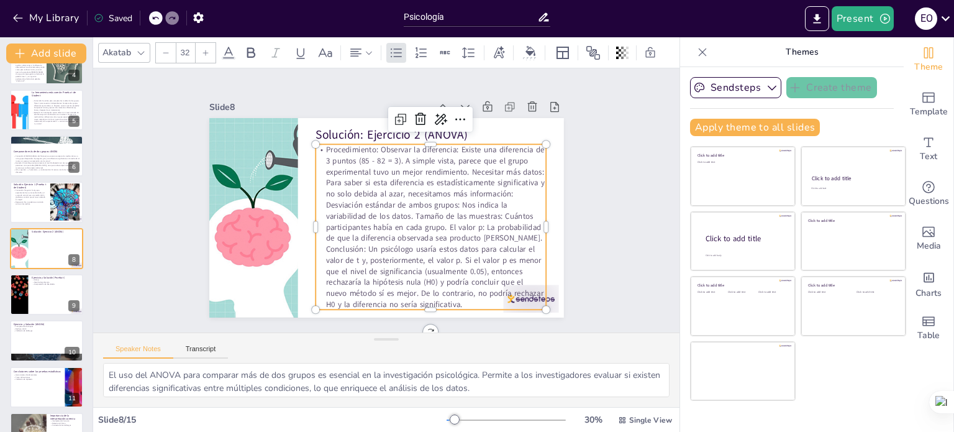
click at [371, 162] on p "Procedimiento: Observar la diferencia: Existe una diferencia de 3 puntos (85 - …" at bounding box center [416, 242] width 278 height 245
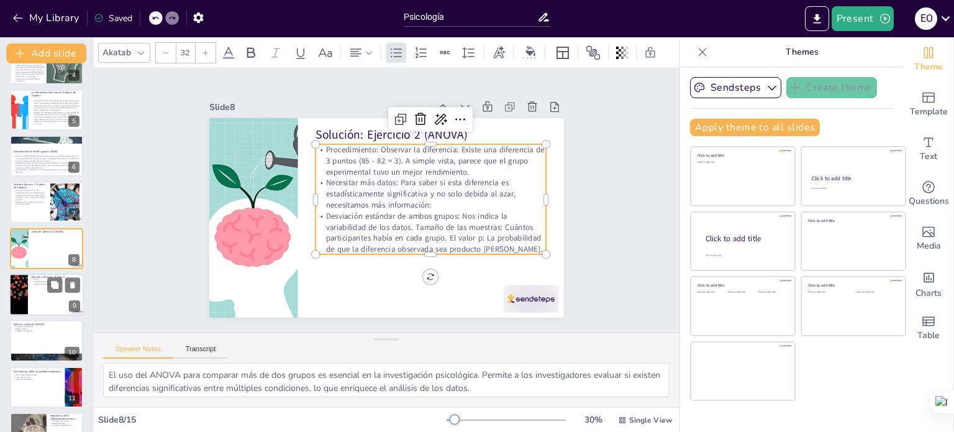
click at [45, 302] on div at bounding box center [46, 294] width 75 height 42
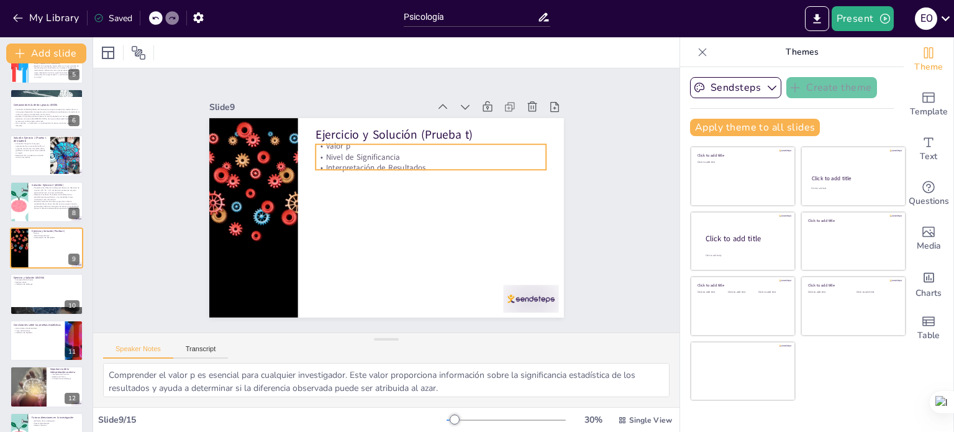
click at [345, 156] on p "Nivel de Significancia" at bounding box center [446, 184] width 205 height 125
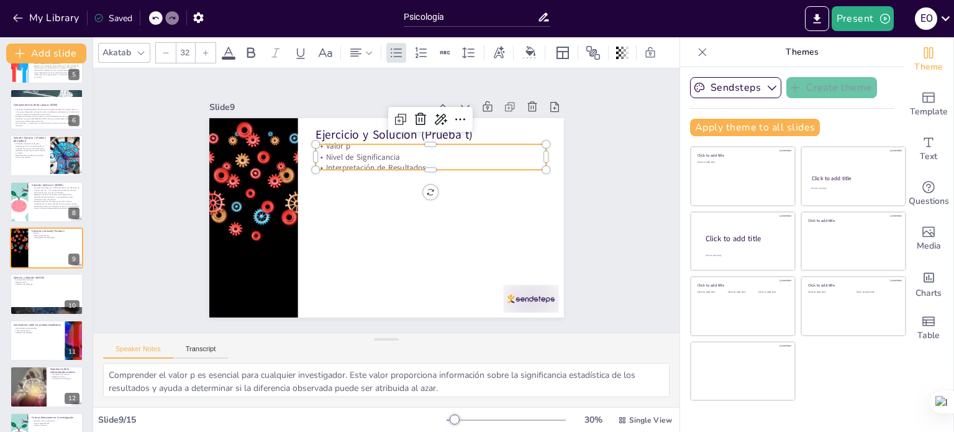
click at [345, 156] on p "Nivel de Significancia" at bounding box center [444, 179] width 215 height 104
click at [429, 160] on p "Interpretación de Resultados" at bounding box center [438, 183] width 222 height 82
click at [429, 160] on p "Interpretación de Resultados" at bounding box center [436, 177] width 228 height 58
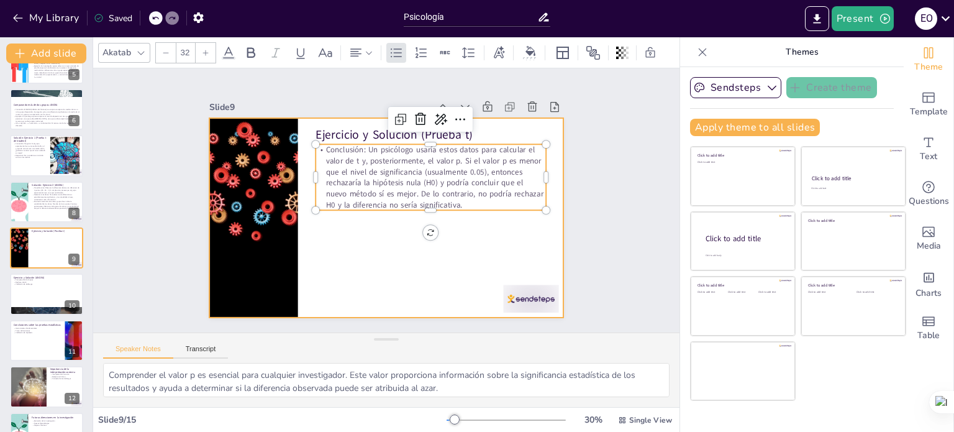
click at [395, 249] on div at bounding box center [368, 200] width 199 height 355
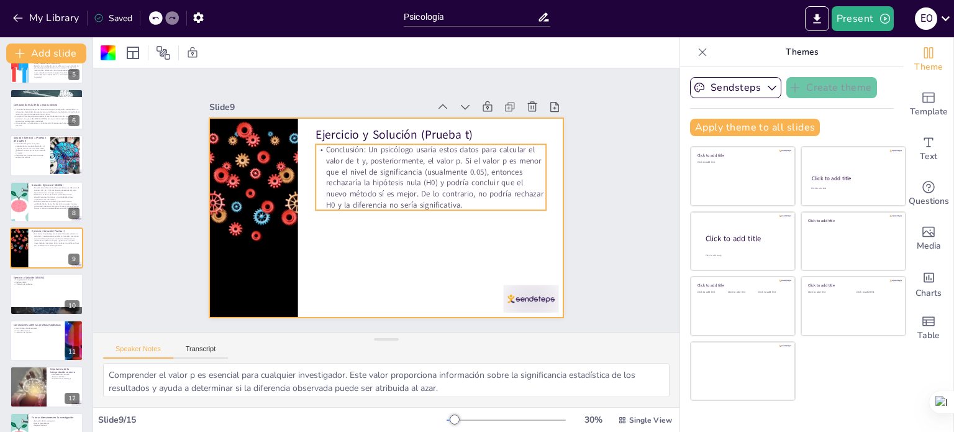
click at [418, 175] on p "Conclusión: Un psicólogo usaría estos datos para calcular el valor de t y, post…" at bounding box center [428, 227] width 173 height 233
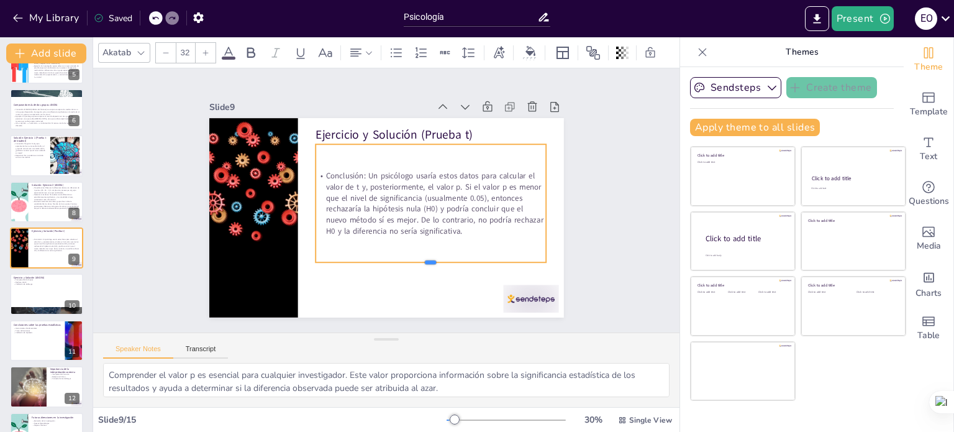
drag, startPoint x: 420, startPoint y: 206, endPoint x: 414, endPoint y: 258, distance: 52.5
click at [414, 258] on div at bounding box center [415, 276] width 227 height 58
click at [32, 255] on div "Conclusión: Un psicólogo usaría estos datos para calcular el valor de t y, post…" at bounding box center [56, 244] width 48 height 25
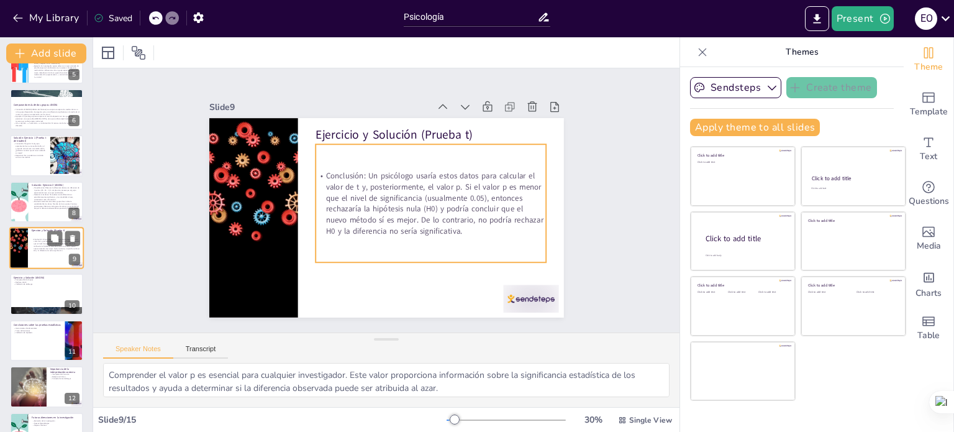
click at [42, 249] on p "Conclusión: Un psicólogo usaría estos datos para calcular el valor de t y, post…" at bounding box center [56, 245] width 48 height 14
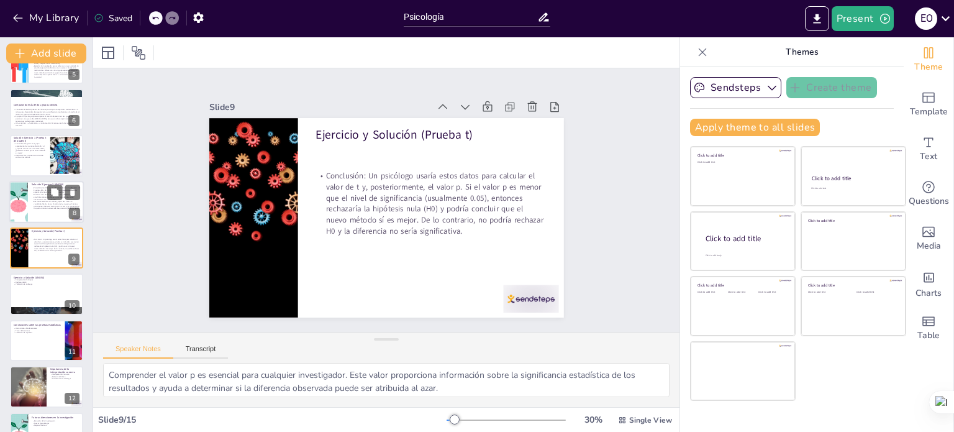
click at [45, 208] on p "Desviación estándar de ambos grupos: Nos indica la variabilidad de los datos. T…" at bounding box center [56, 204] width 48 height 9
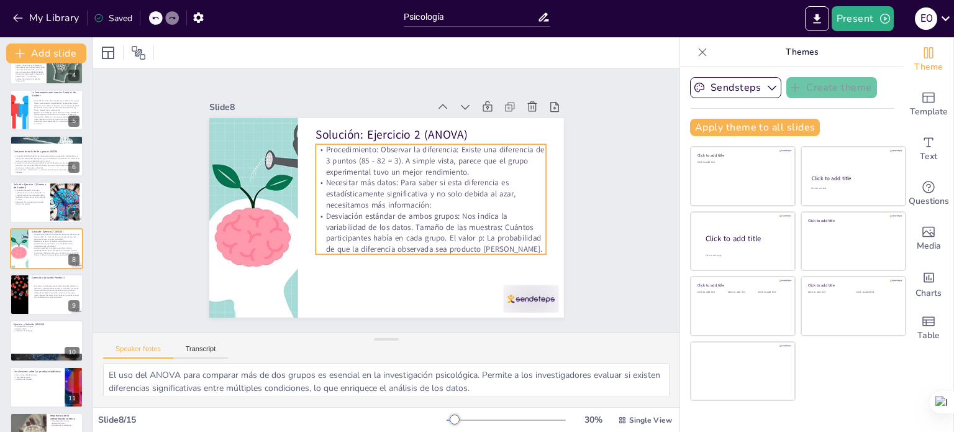
click at [386, 191] on p "Necesitar más datos: Para saber si esta diferencia es estadísticamente signific…" at bounding box center [429, 212] width 224 height 124
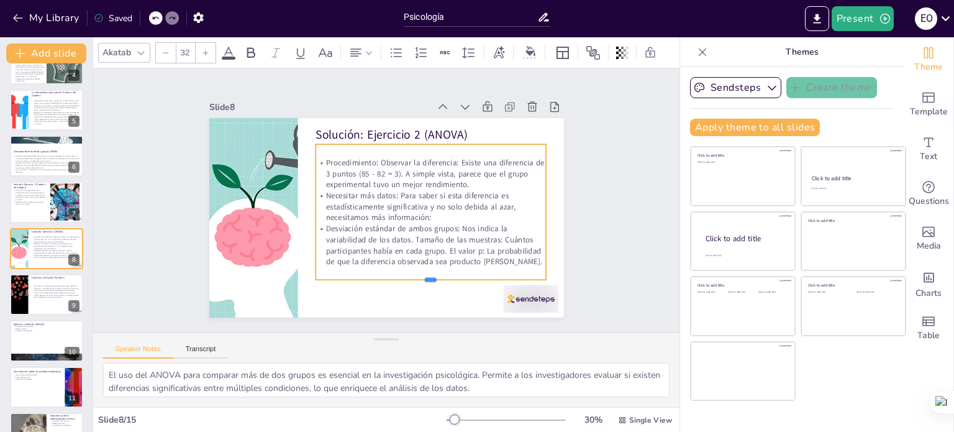
drag, startPoint x: 420, startPoint y: 251, endPoint x: 420, endPoint y: 276, distance: 25.5
click at [431, 253] on div at bounding box center [460, 138] width 58 height 227
click at [509, 325] on div at bounding box center [478, 349] width 62 height 48
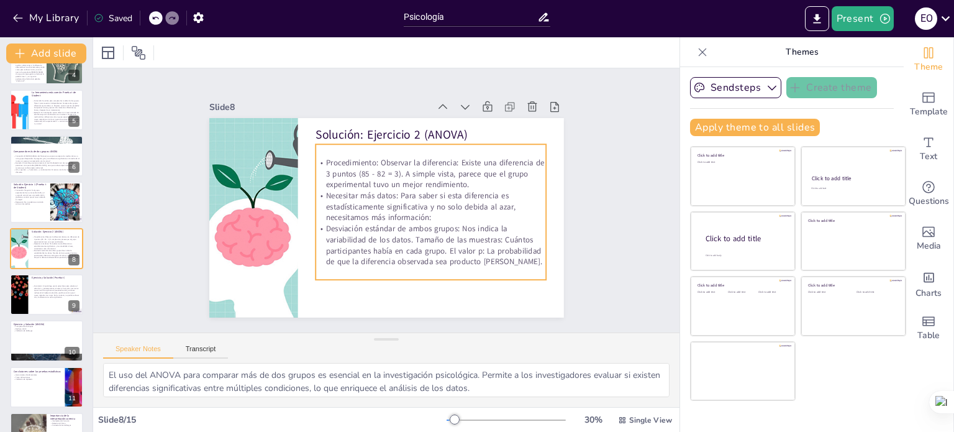
click at [432, 227] on p "Desviación estándar de ambos grupos: Nos indica la variabilidad de los datos. T…" at bounding box center [369, 261] width 153 height 222
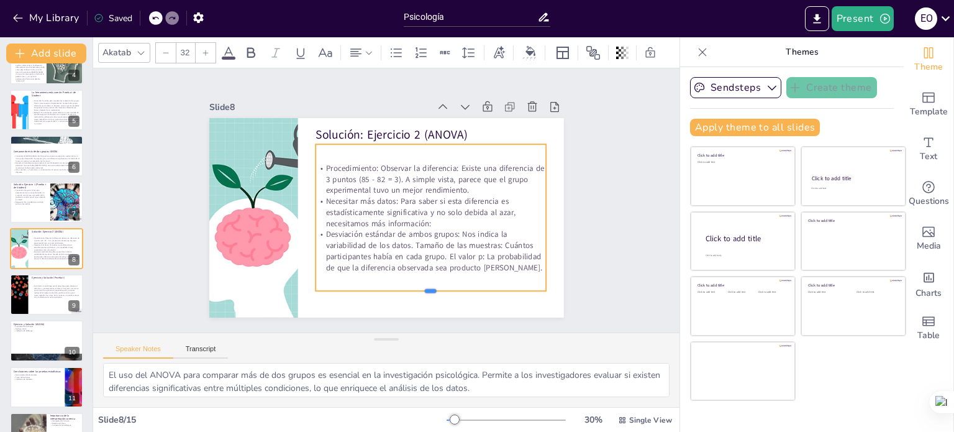
drag, startPoint x: 420, startPoint y: 276, endPoint x: 420, endPoint y: 287, distance: 11.2
click at [420, 287] on div at bounding box center [409, 304] width 227 height 58
click at [29, 202] on span "Respuesta: No, no podemos concluirlo solo con las medias." at bounding box center [29, 203] width 28 height 4
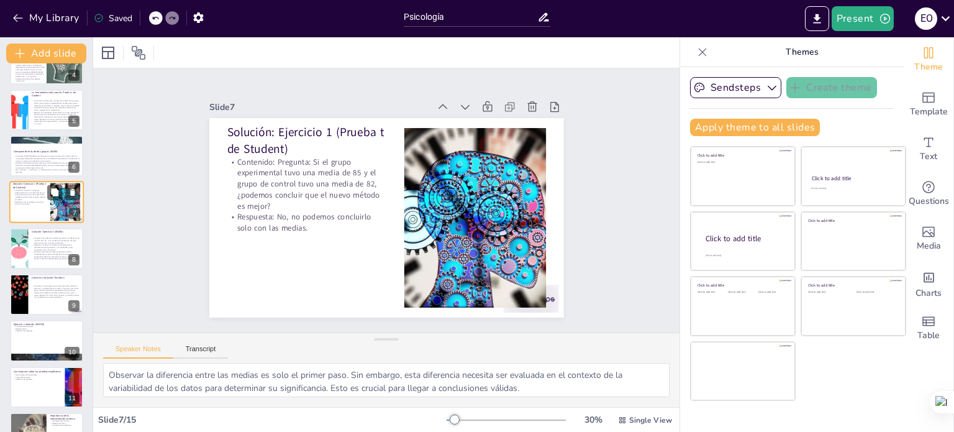
scroll to position [123, 0]
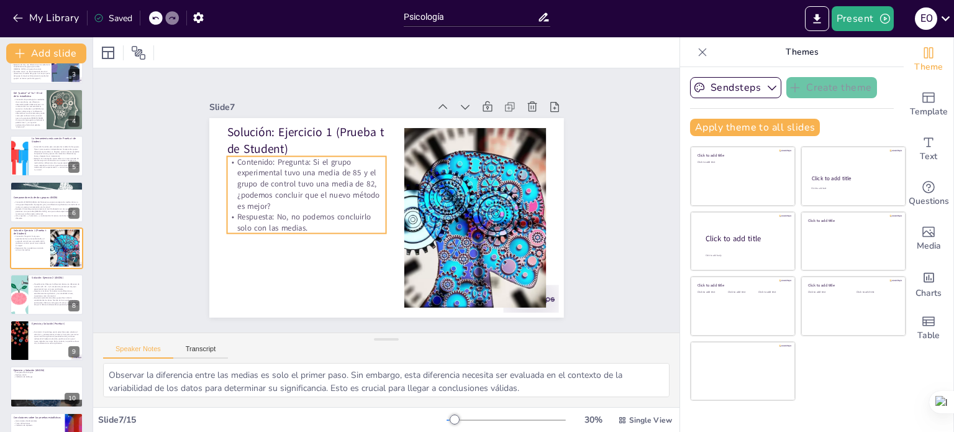
click at [293, 194] on span "Contenido: Pregunta: Si el grupo experimental tuvo una media de 85 y el grupo d…" at bounding box center [310, 162] width 145 height 73
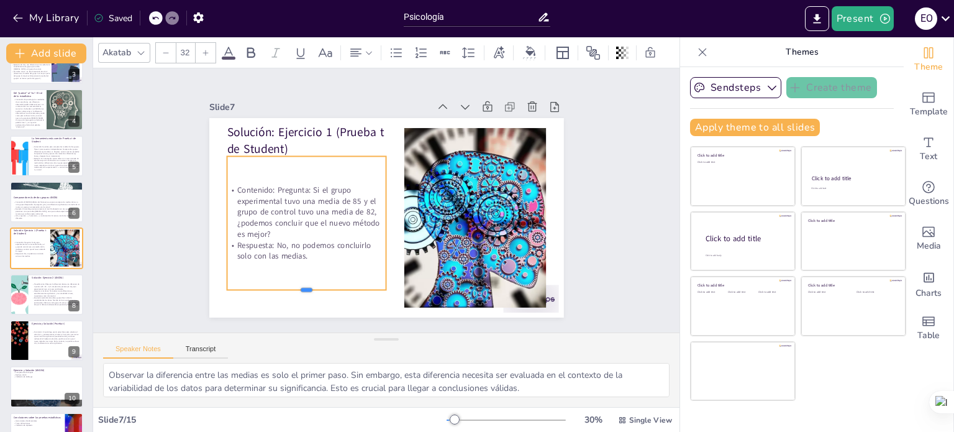
drag, startPoint x: 296, startPoint y: 230, endPoint x: 297, endPoint y: 287, distance: 56.5
click at [297, 287] on div at bounding box center [297, 286] width 160 height 27
click at [32, 201] on p "Contenido: El ANOVA (ANálisis de VArianza) se usa para comparar las medias de t…" at bounding box center [46, 204] width 67 height 7
type textarea "El ANOVA es una herramienta estadística poderosa que permite analizar múltiples…"
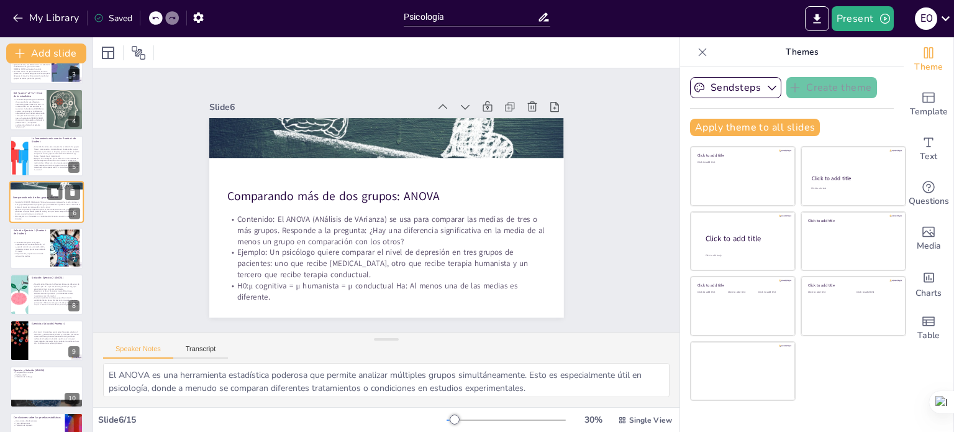
scroll to position [77, 0]
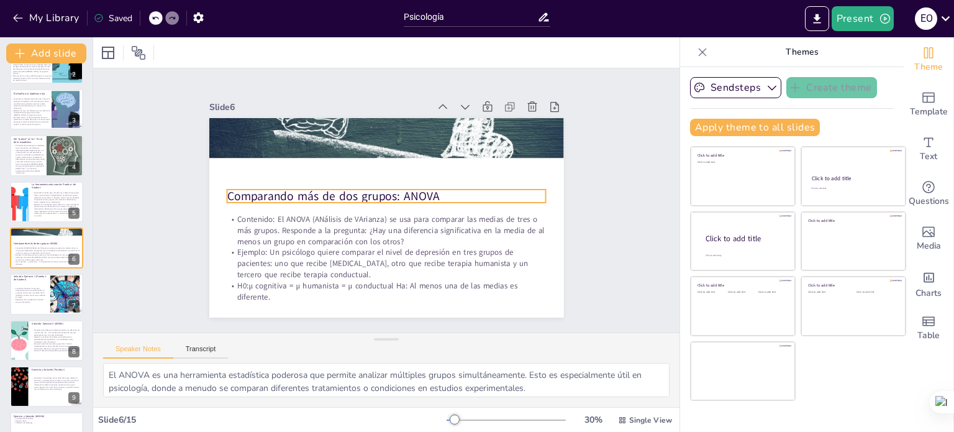
click at [335, 190] on p "Comparando más de dos grupos: ANOVA" at bounding box center [388, 196] width 298 height 145
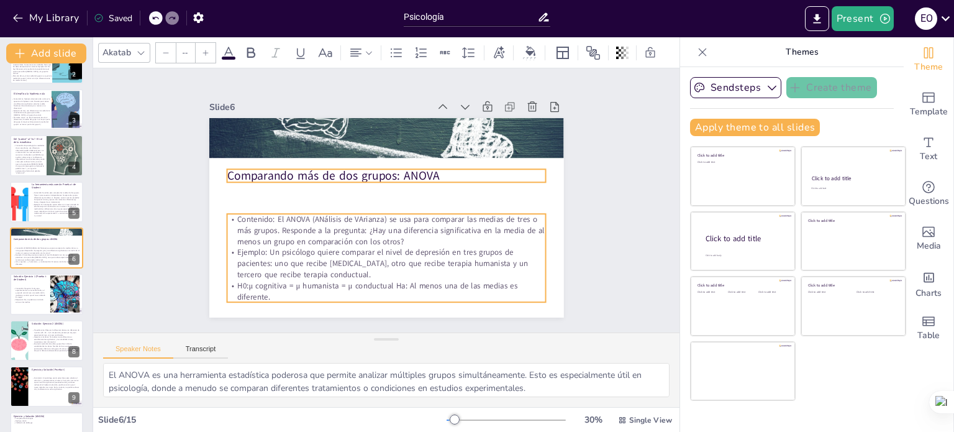
type input "32"
click at [345, 225] on p "Contenido: El ANOVA (ANálisis de VArianza) se usa para comparar las medias de t…" at bounding box center [383, 230] width 320 height 66
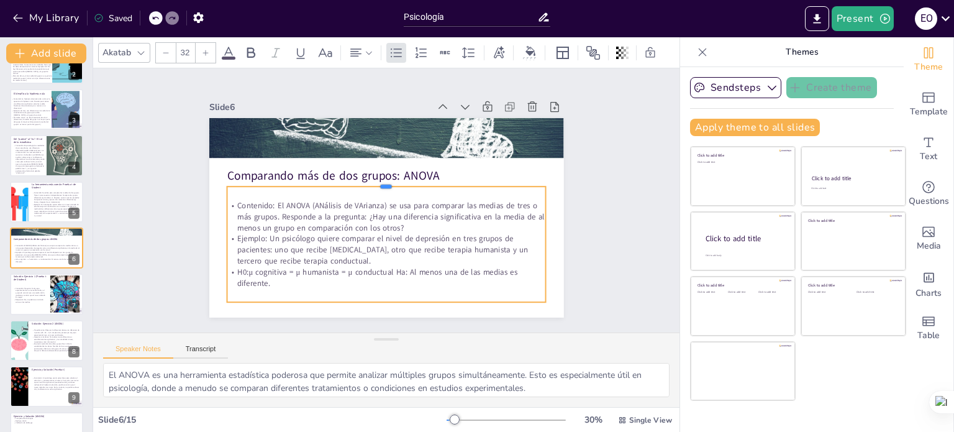
drag, startPoint x: 373, startPoint y: 207, endPoint x: 377, endPoint y: 179, distance: 27.7
click at [377, 179] on div at bounding box center [388, 181] width 318 height 43
click at [36, 290] on span "Contenido: Pregunta: Si el grupo experimental tuvo una media de 85 y el grupo d…" at bounding box center [30, 293] width 30 height 12
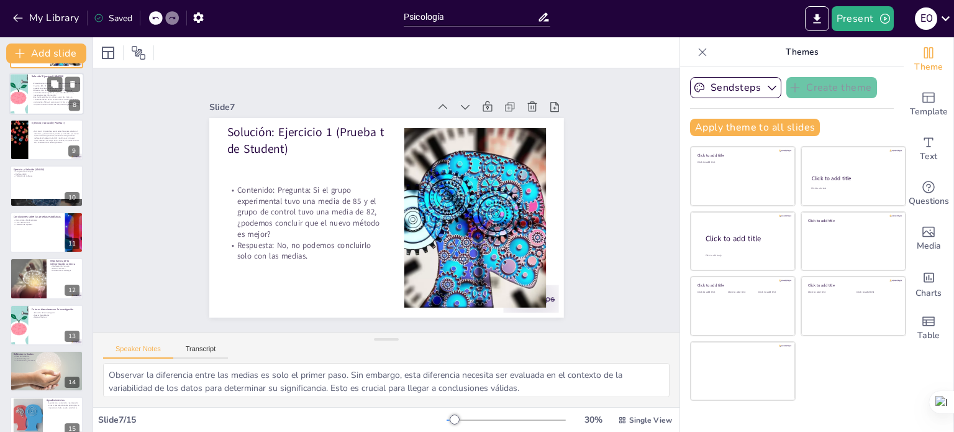
scroll to position [339, 0]
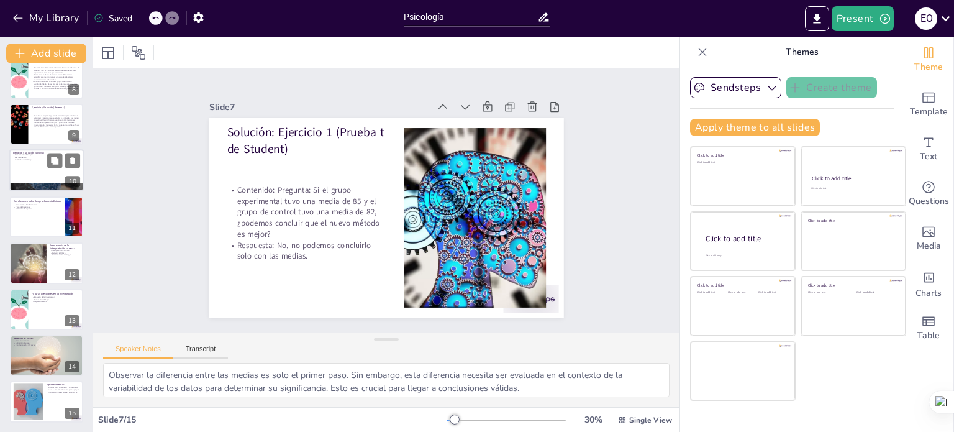
click at [42, 168] on div at bounding box center [46, 171] width 75 height 42
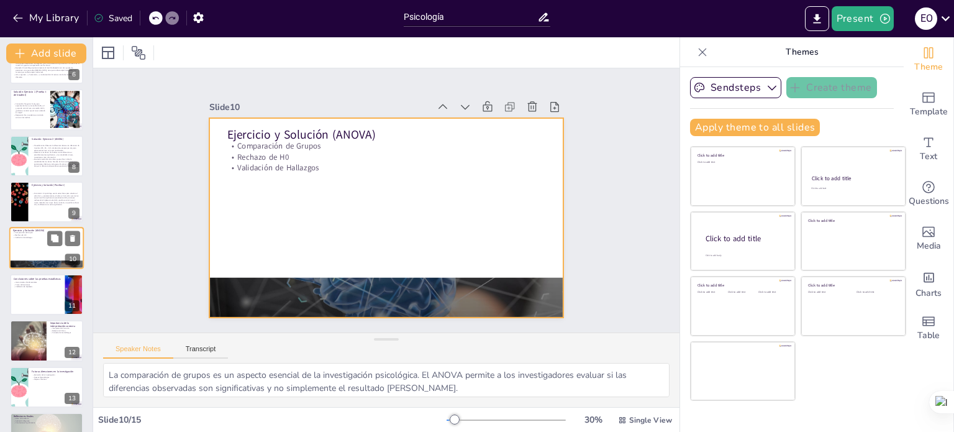
drag, startPoint x: 43, startPoint y: 249, endPoint x: 27, endPoint y: 250, distance: 16.2
click at [27, 250] on div at bounding box center [46, 248] width 75 height 42
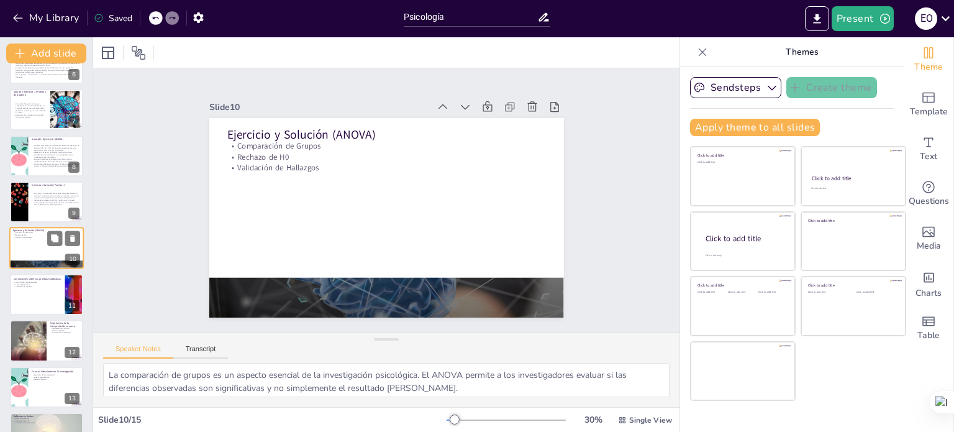
drag, startPoint x: 27, startPoint y: 250, endPoint x: 35, endPoint y: 258, distance: 11.4
click at [35, 258] on div at bounding box center [46, 248] width 75 height 42
click at [45, 300] on div at bounding box center [46, 294] width 75 height 42
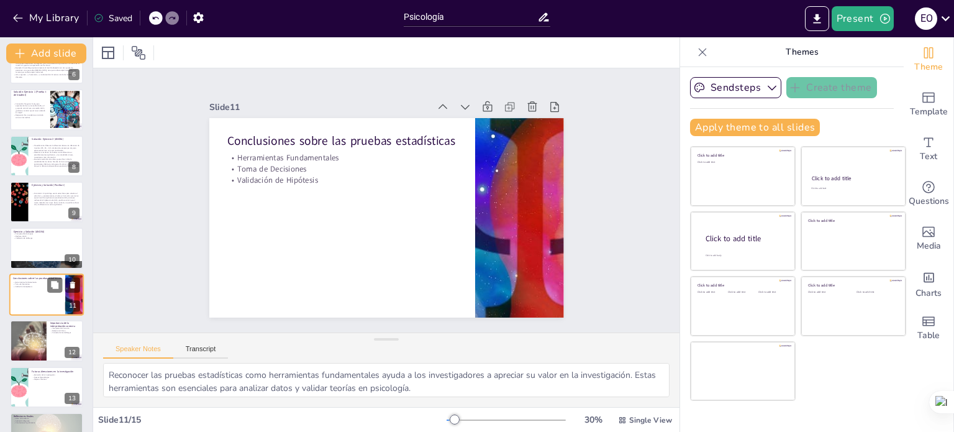
scroll to position [308, 0]
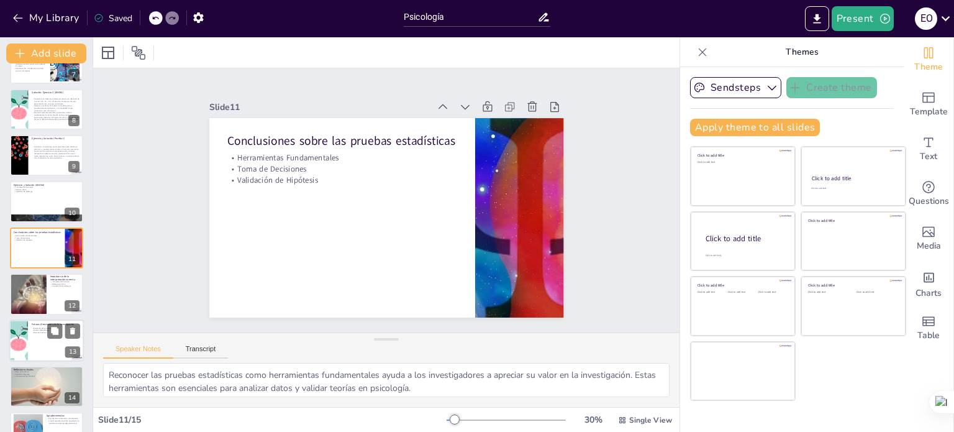
click at [45, 331] on p "Mejores Prácticas" at bounding box center [56, 332] width 48 height 2
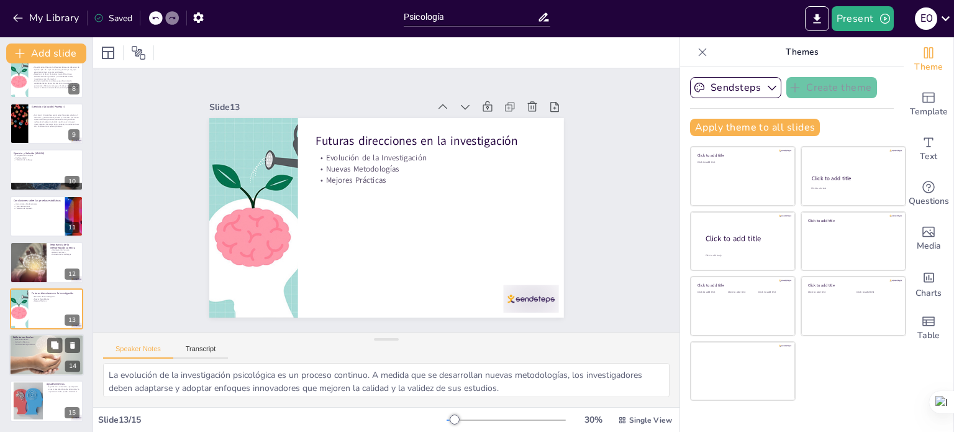
click at [44, 357] on div at bounding box center [46, 355] width 75 height 50
type textarea "La base en evidencia es fundamental en la psicología. Los investigadores deben …"
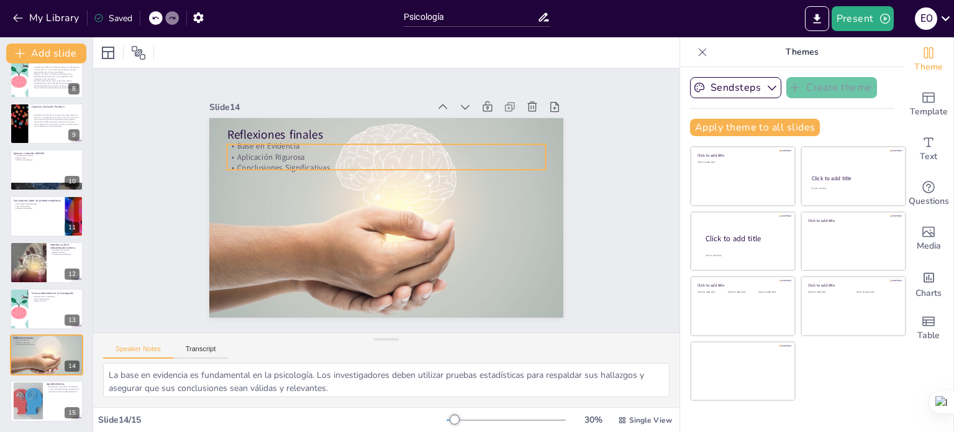
click at [339, 150] on p "Aplicación Rigurosa" at bounding box center [423, 179] width 169 height 282
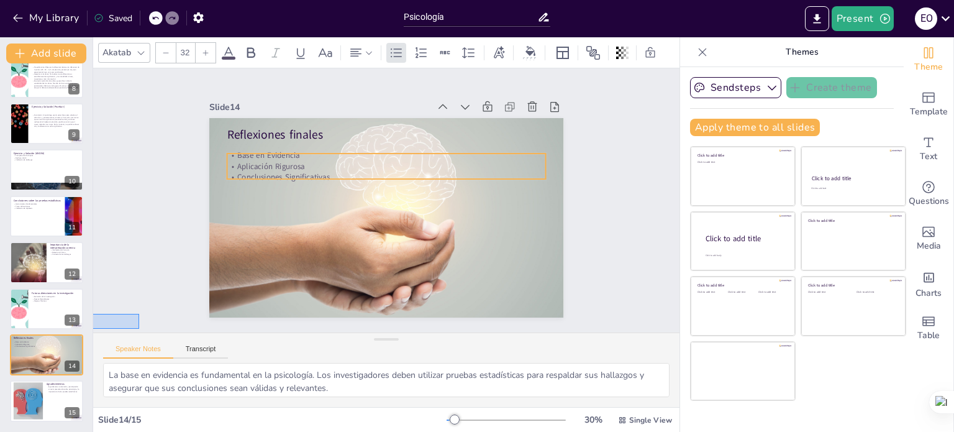
drag, startPoint x: 139, startPoint y: 314, endPoint x: 87, endPoint y: 329, distance: 54.3
click at [87, 329] on div "Document fonts Akatab Recently used Mulish Popular fonts Lato Montserrat Open S…" at bounding box center [477, 234] width 954 height 394
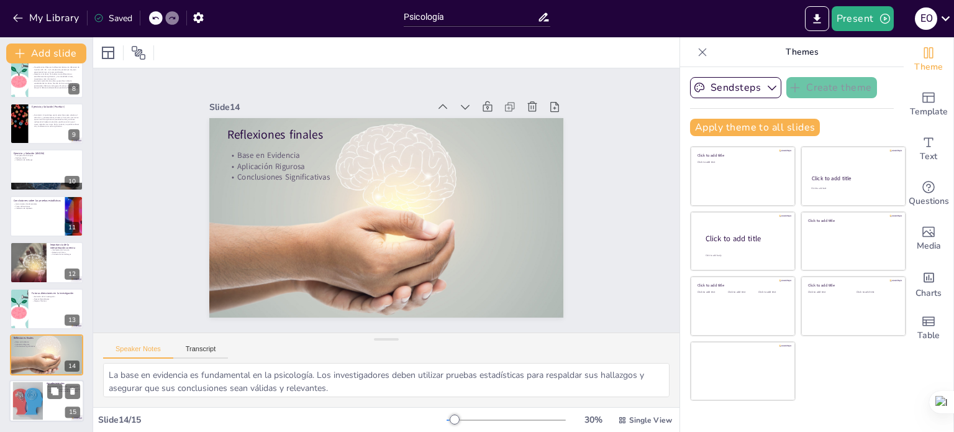
click at [34, 400] on div at bounding box center [27, 401] width 67 height 38
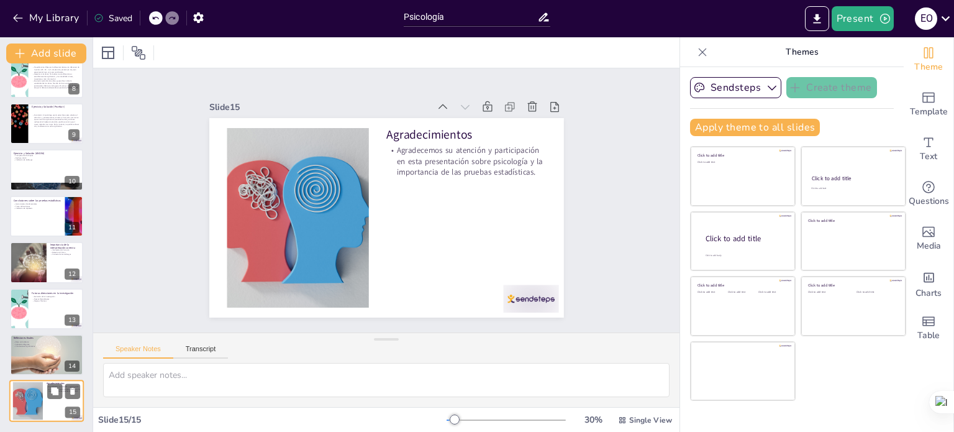
scroll to position [339, 0]
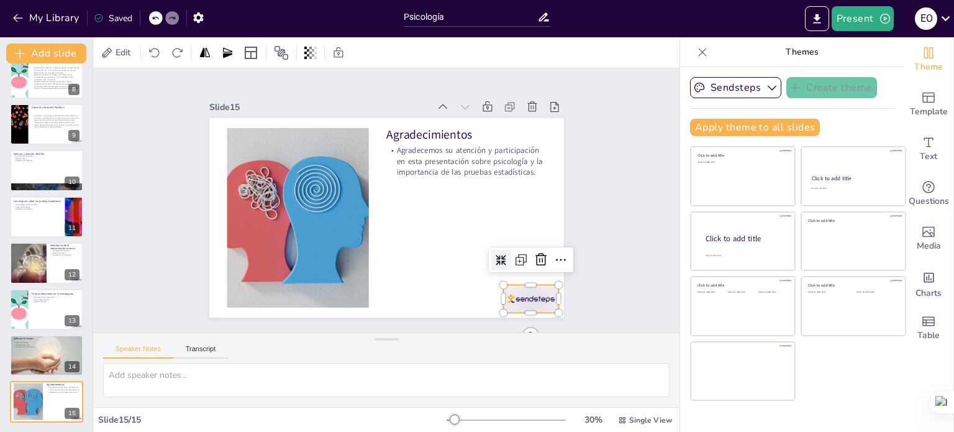
click at [519, 317] on div at bounding box center [493, 338] width 61 height 43
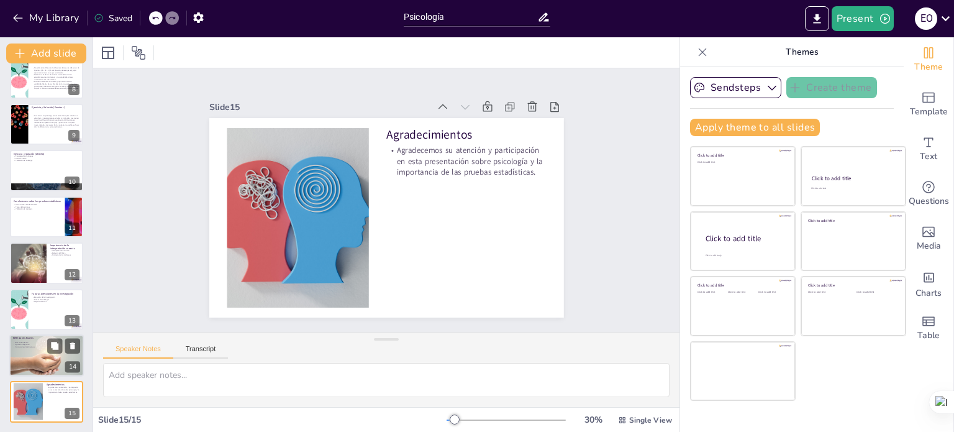
click at [30, 355] on div at bounding box center [46, 355] width 75 height 50
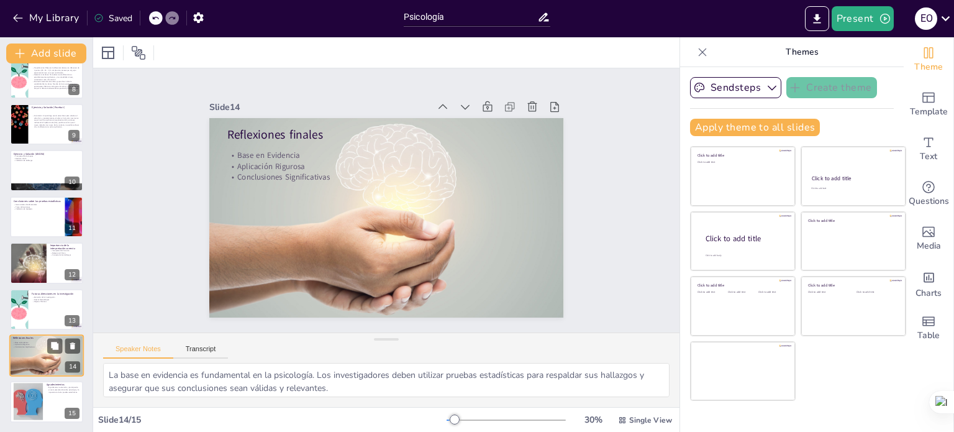
scroll to position [340, 0]
click at [45, 312] on div at bounding box center [46, 309] width 75 height 42
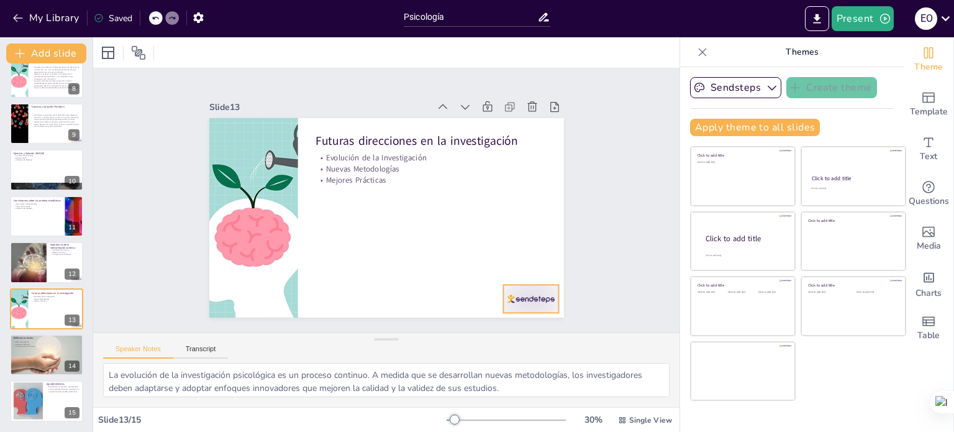
click at [516, 296] on div at bounding box center [520, 313] width 58 height 34
click at [45, 265] on div at bounding box center [27, 262] width 73 height 42
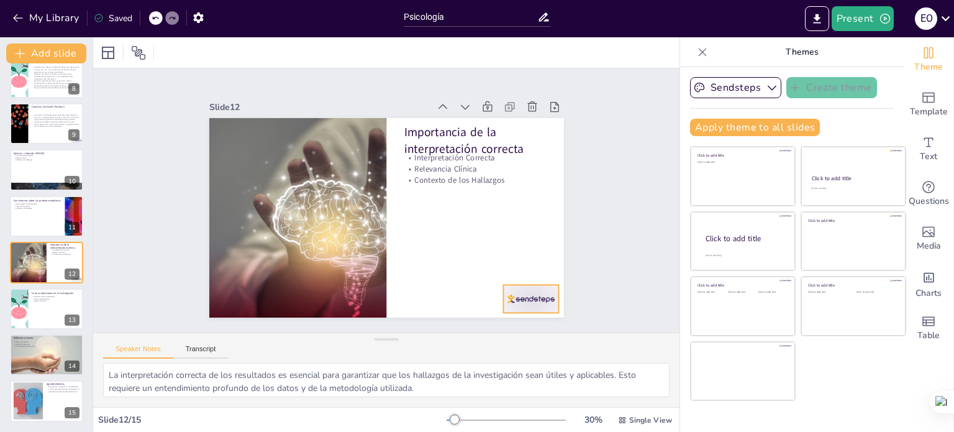
click at [524, 317] on div at bounding box center [493, 338] width 61 height 43
click at [34, 216] on div at bounding box center [46, 216] width 75 height 42
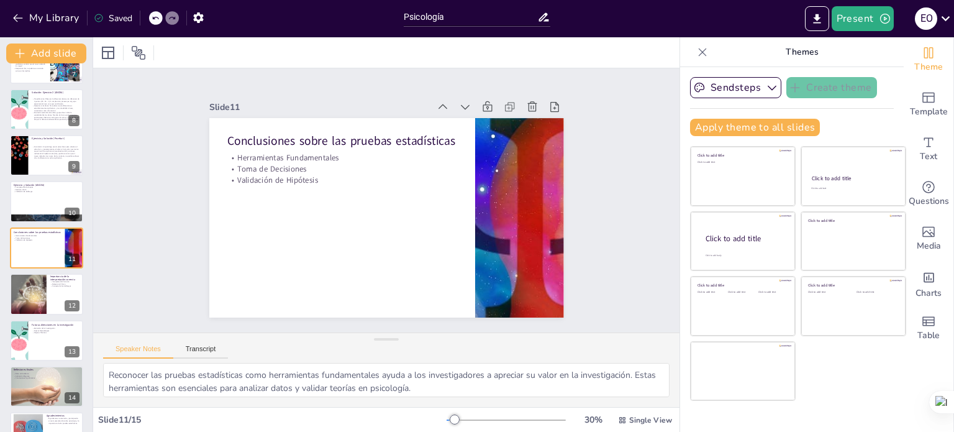
click at [112, 14] on div "Saved" at bounding box center [113, 18] width 39 height 12
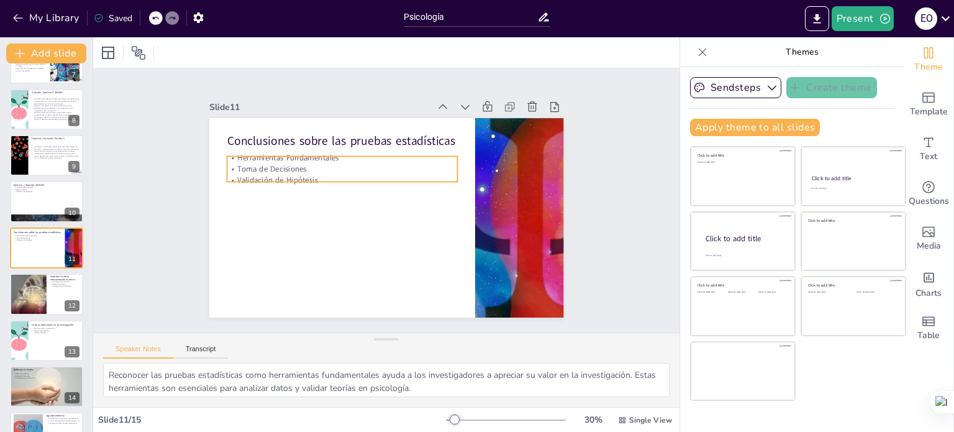
click at [276, 163] on p "Toma de Decisiones" at bounding box center [345, 164] width 230 height 35
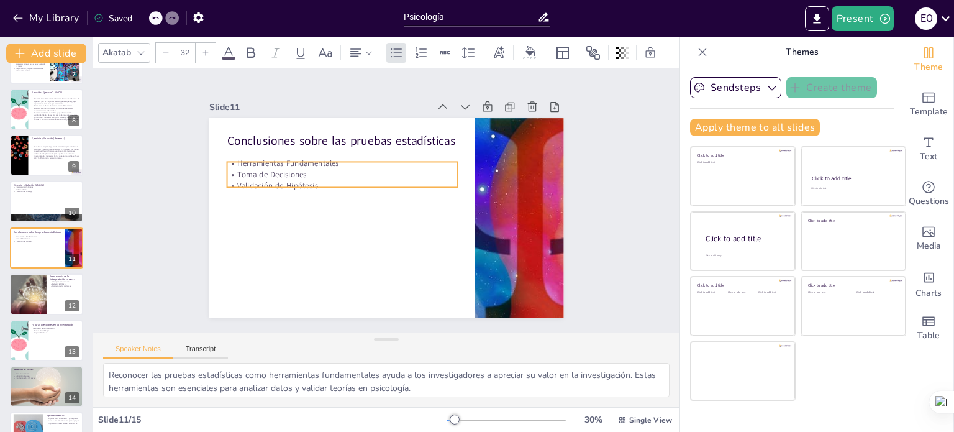
click at [166, 247] on div "Slide 1 ¿Existe una diferencia? Título: ¿Existe una diferencia? Subtítulo: Comp…" at bounding box center [386, 200] width 463 height 317
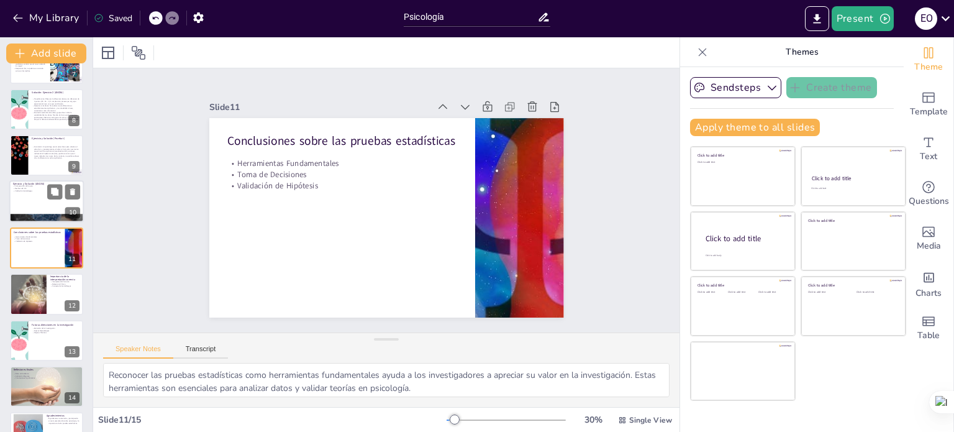
click at [34, 199] on div at bounding box center [46, 202] width 75 height 42
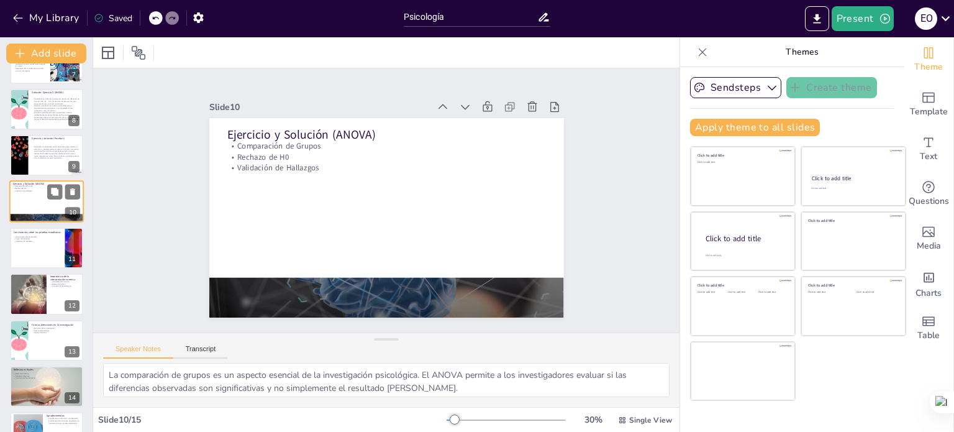
scroll to position [261, 0]
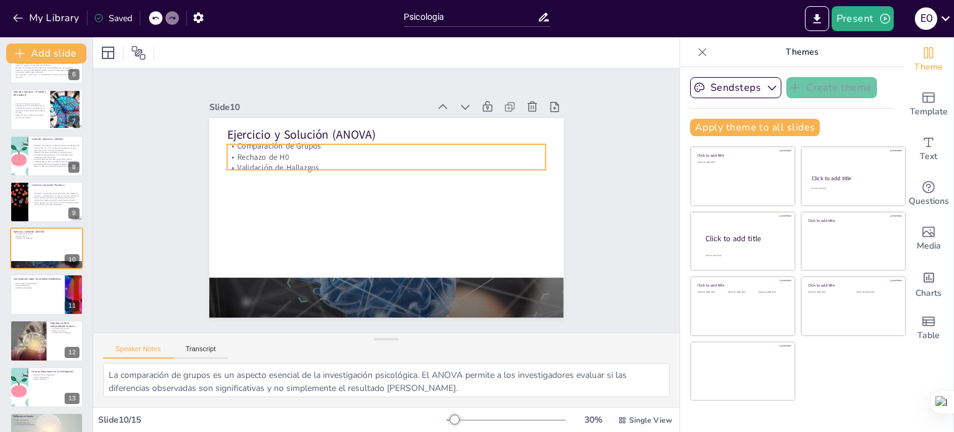
click at [322, 150] on p "Rechazo de H0" at bounding box center [404, 161] width 296 height 140
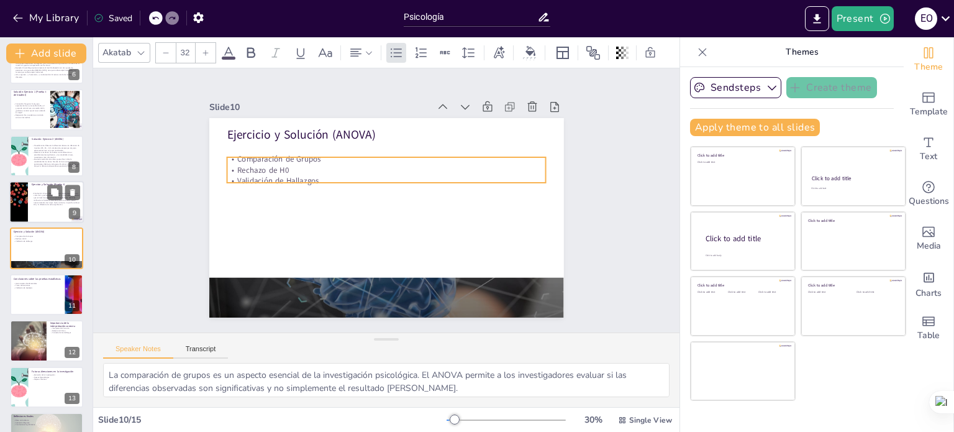
click at [40, 209] on div "Conclusión: Un psicólogo usaría estos datos para calcular el valor de t y, post…" at bounding box center [56, 198] width 48 height 25
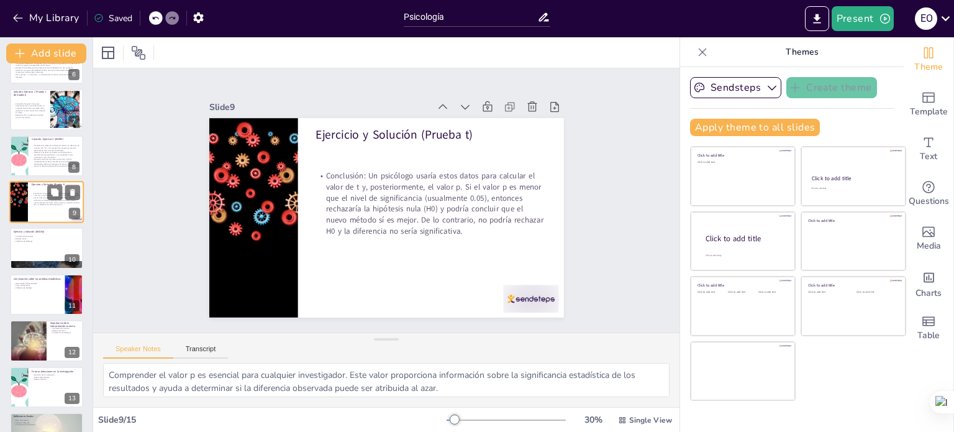
scroll to position [216, 0]
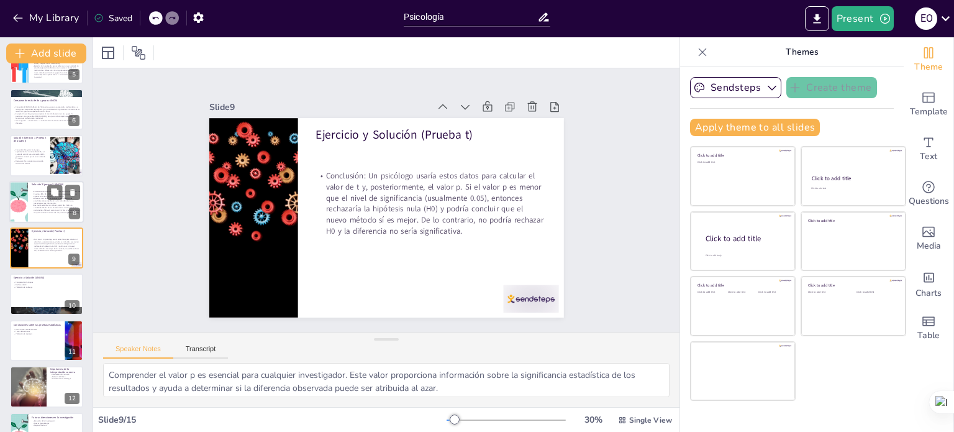
click at [30, 205] on div at bounding box center [46, 202] width 75 height 42
type textarea "El uso del ANOVA para comparar más de dos grupos es esencial en la investigació…"
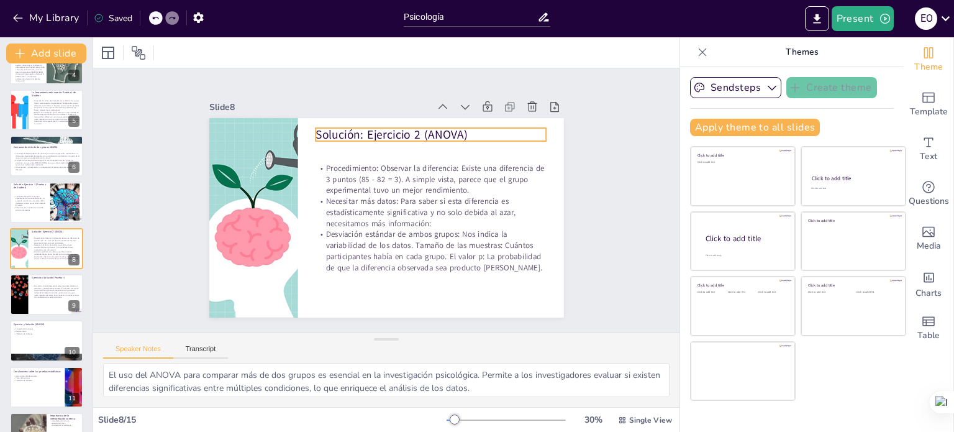
click at [419, 131] on p "Solución: Ejercicio 2 (ANOVA)" at bounding box center [462, 222] width 87 height 224
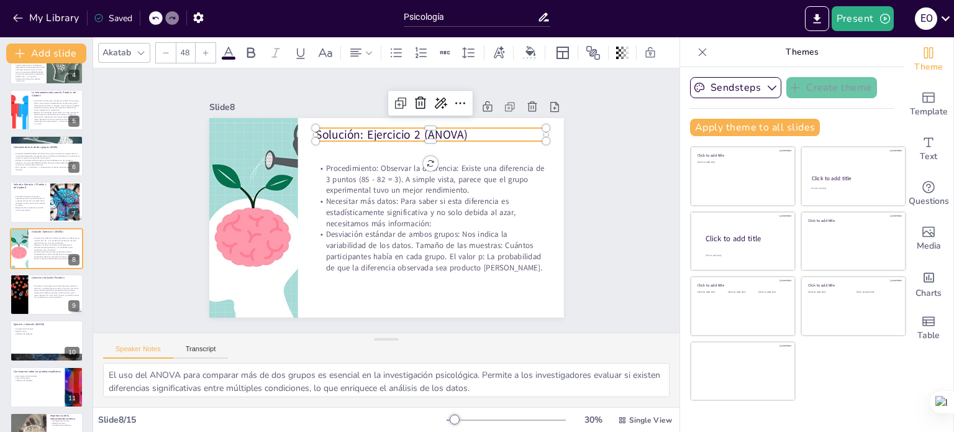
click at [406, 131] on p "Solución: Ejercicio 2 (ANOVA)" at bounding box center [465, 197] width 149 height 196
click at [406, 131] on p "Solución: Ejercicio 2 (ANOVA)" at bounding box center [431, 134] width 230 height 17
click at [30, 202] on span "Contenido: Pregunta: Si el grupo experimental tuvo una media de 85 y el grupo d…" at bounding box center [30, 201] width 30 height 12
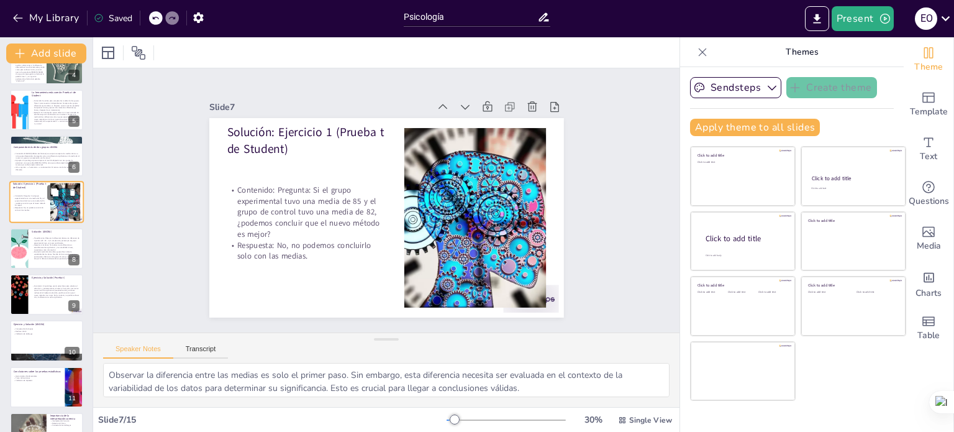
scroll to position [123, 0]
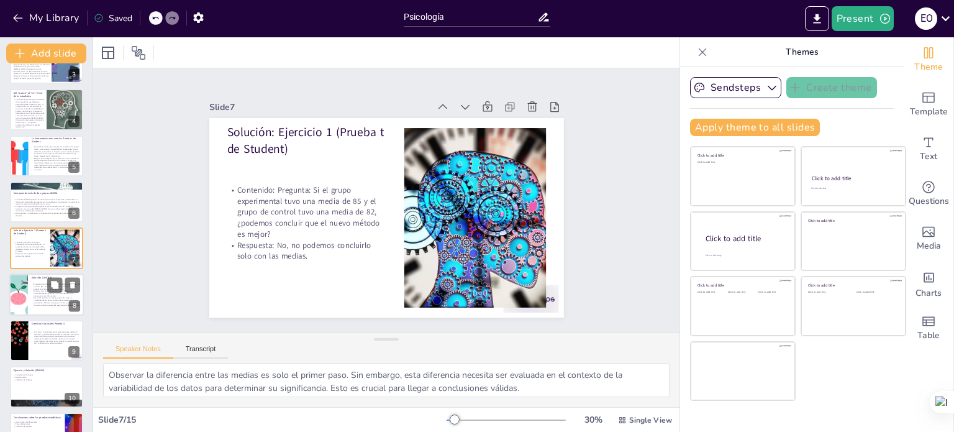
click at [43, 294] on p "Necesitar más datos: Para saber si esta diferencia es estadísticamente signific…" at bounding box center [56, 292] width 48 height 7
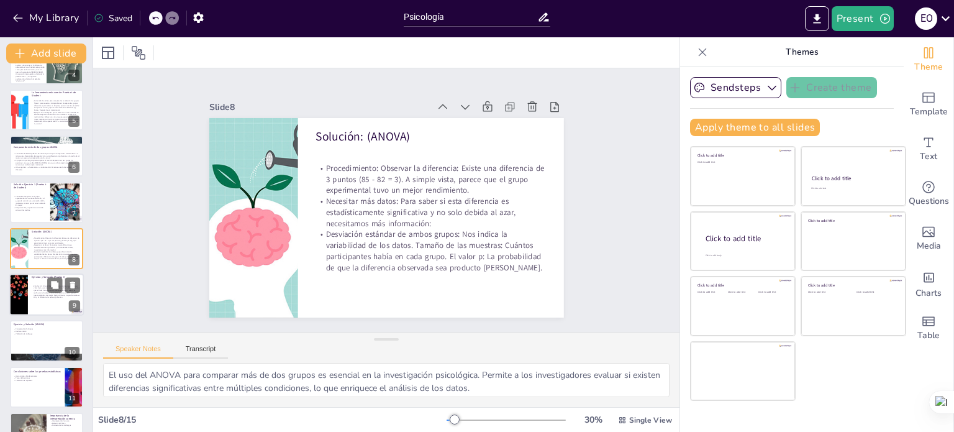
click at [35, 295] on p "Conclusión: Un psicólogo usaría estos datos para calcular el valor de t y, post…" at bounding box center [56, 291] width 48 height 14
type textarea "Comprender el valor p es esencial para cualquier investigador. Este valor propo…"
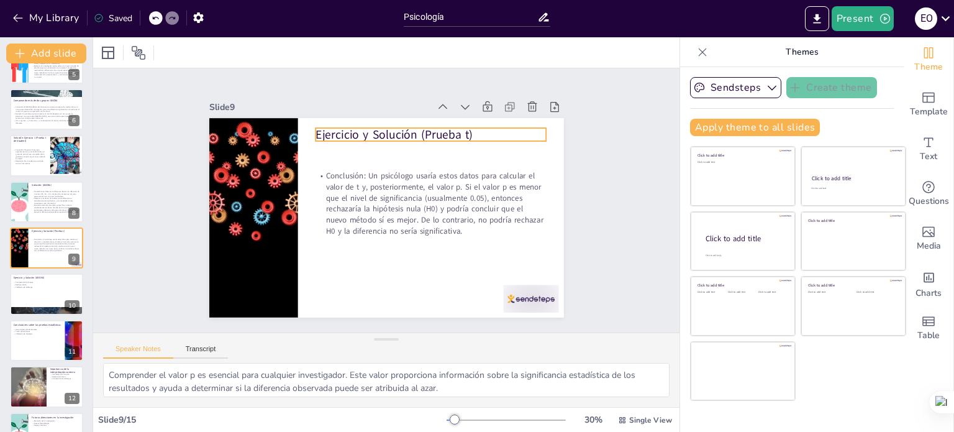
click at [407, 130] on p "Ejercicio y Solución (Prueba t)" at bounding box center [466, 205] width 130 height 207
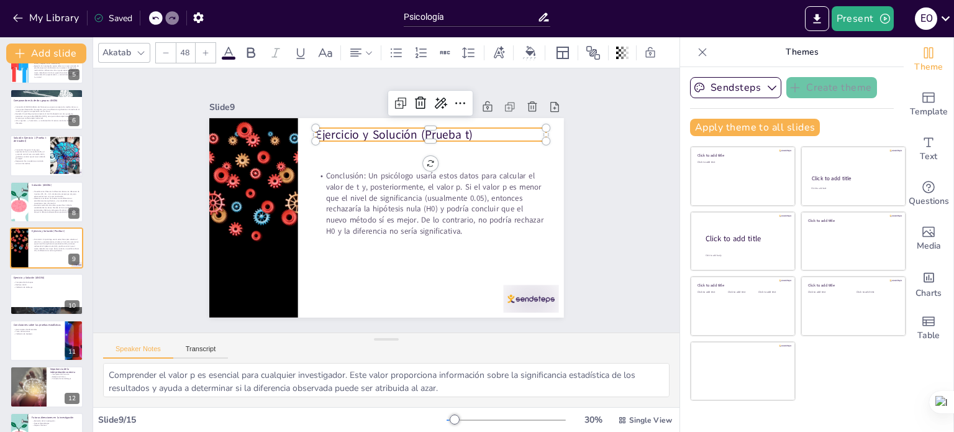
click at [407, 130] on p "Ejercicio y Solución (Prueba t)" at bounding box center [449, 151] width 224 height 87
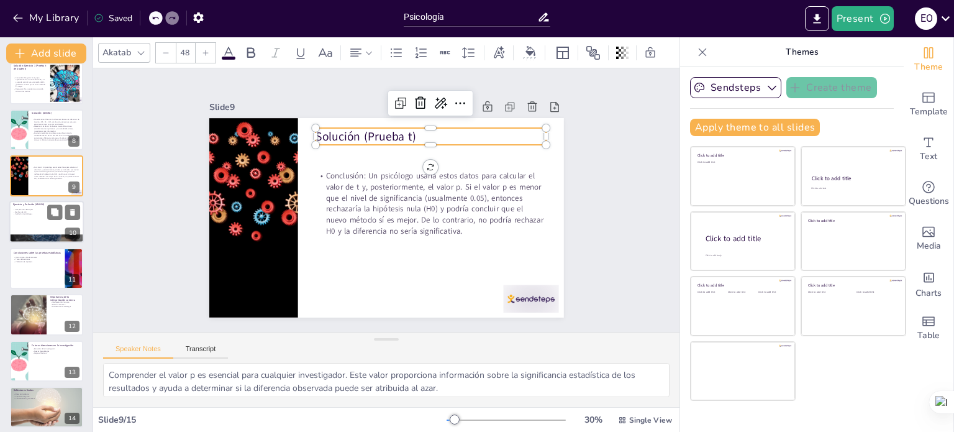
click at [34, 225] on div at bounding box center [46, 222] width 75 height 42
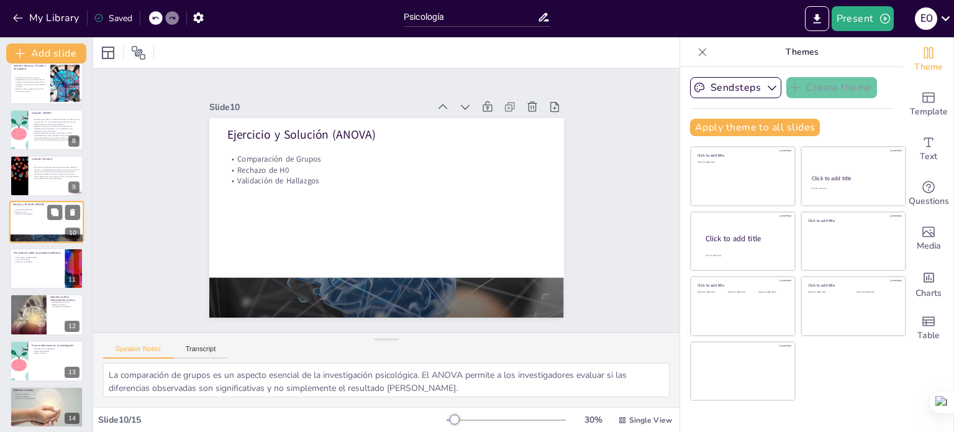
scroll to position [261, 0]
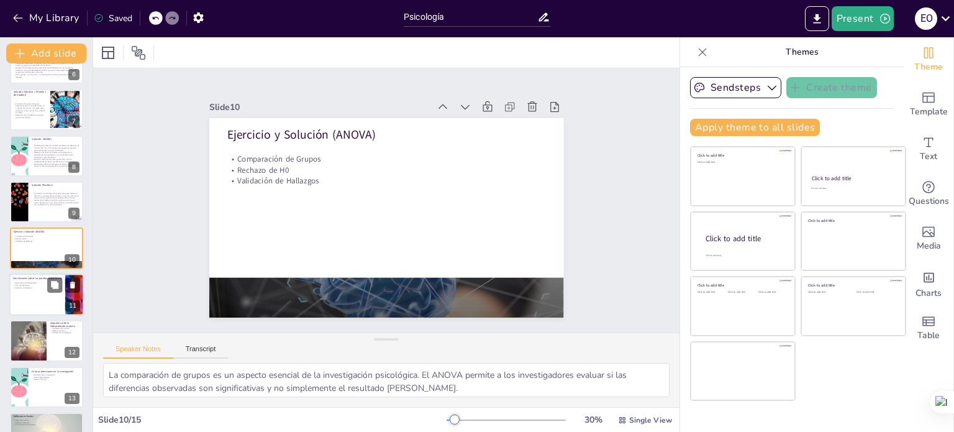
click at [39, 289] on div at bounding box center [46, 294] width 75 height 42
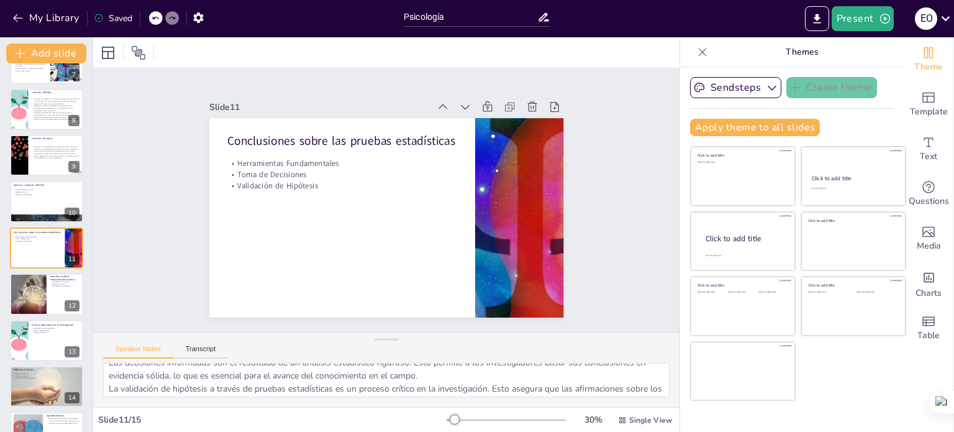
scroll to position [53, 0]
click at [32, 293] on div at bounding box center [27, 294] width 73 height 42
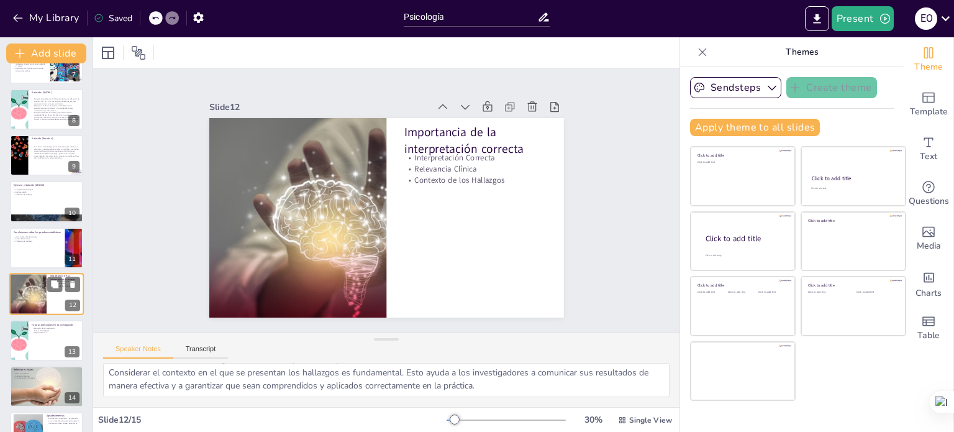
scroll to position [340, 0]
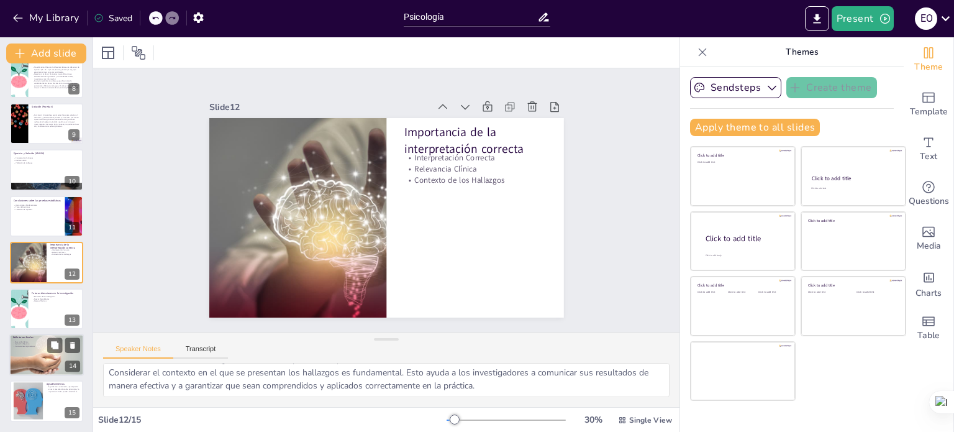
click at [35, 352] on div at bounding box center [46, 355] width 75 height 50
type textarea "La base en evidencia es fundamental en la psicología. Los investigadores deben …"
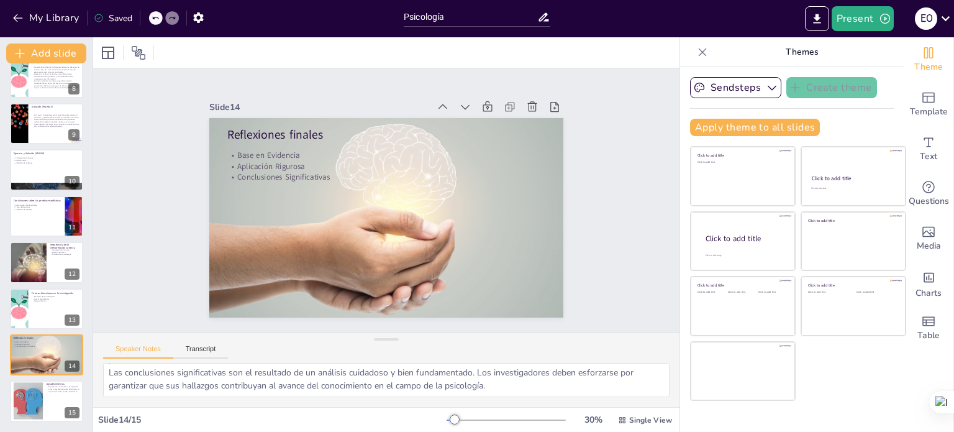
scroll to position [0, 0]
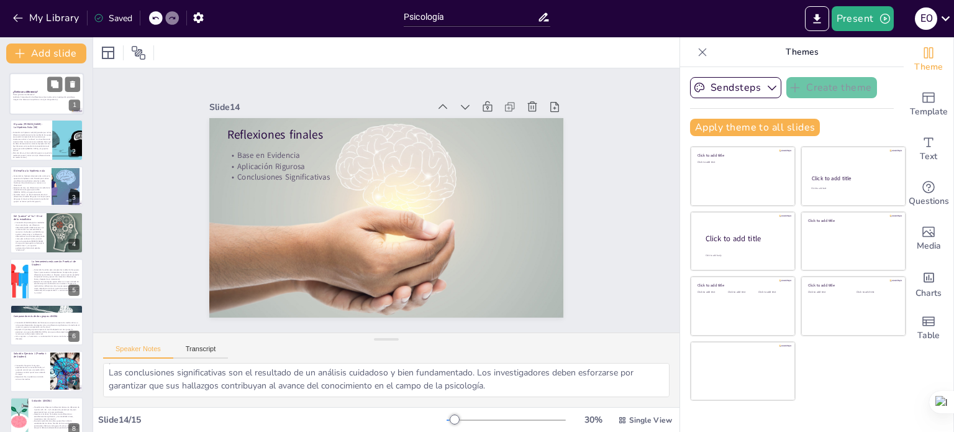
click at [35, 104] on div at bounding box center [46, 94] width 75 height 42
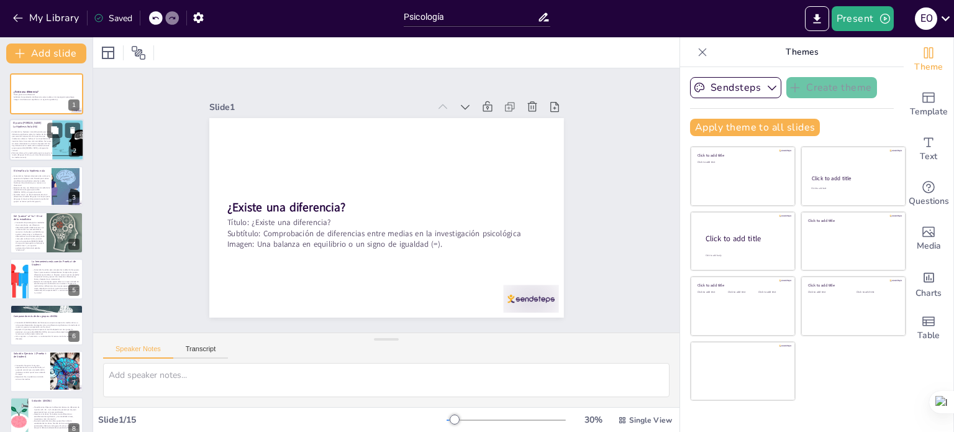
click at [34, 139] on p "Contenido: La hipótesis nula (H0​) postula que no hay diferencia significativa …" at bounding box center [31, 141] width 42 height 21
type textarea "La hipótesis nula es crucial para establecer un punto de partida en cualquier i…"
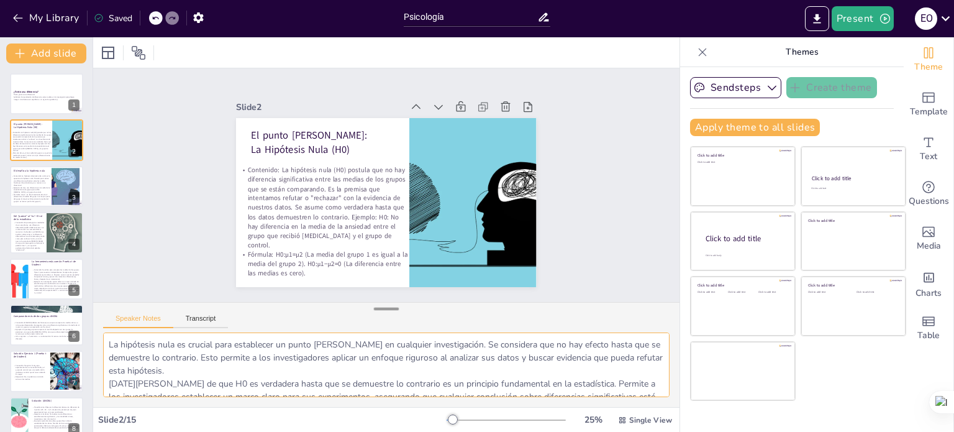
drag, startPoint x: 379, startPoint y: 338, endPoint x: 380, endPoint y: 307, distance: 30.5
click at [380, 307] on div at bounding box center [386, 308] width 25 height 12
click at [858, 22] on button "Present" at bounding box center [863, 18] width 62 height 25
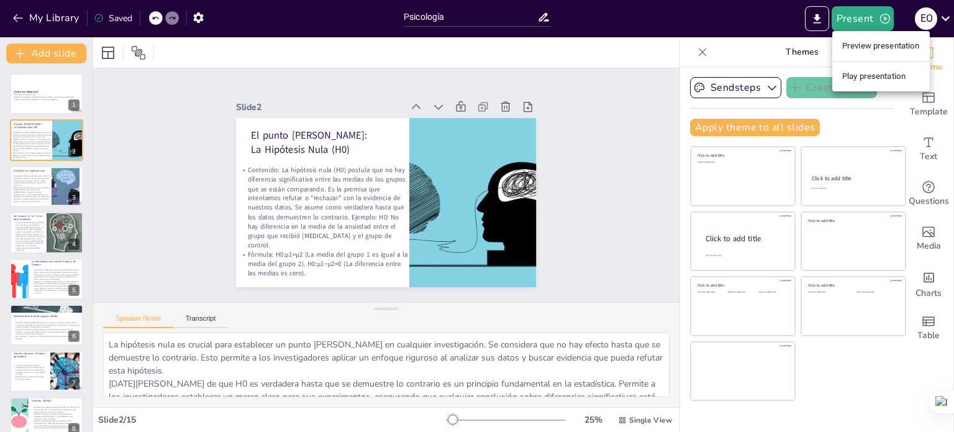
click at [864, 52] on li "Preview presentation" at bounding box center [881, 46] width 98 height 20
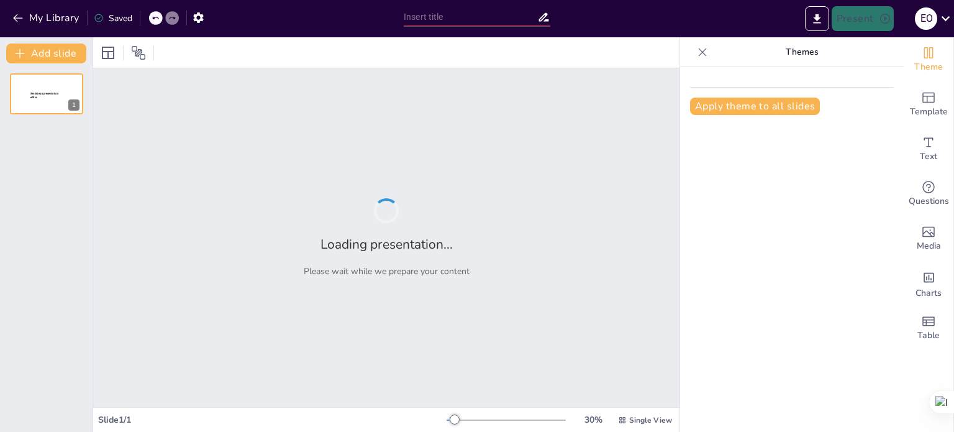
type input "Psicología"
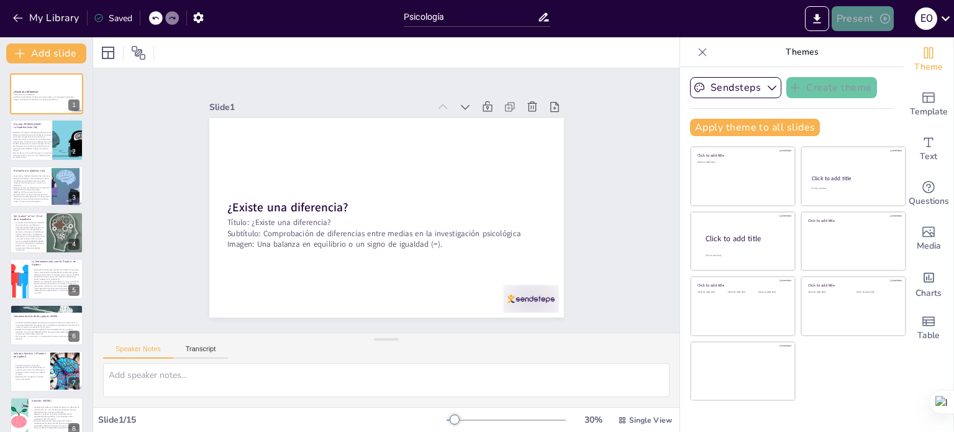
click at [870, 22] on button "Present" at bounding box center [863, 18] width 62 height 25
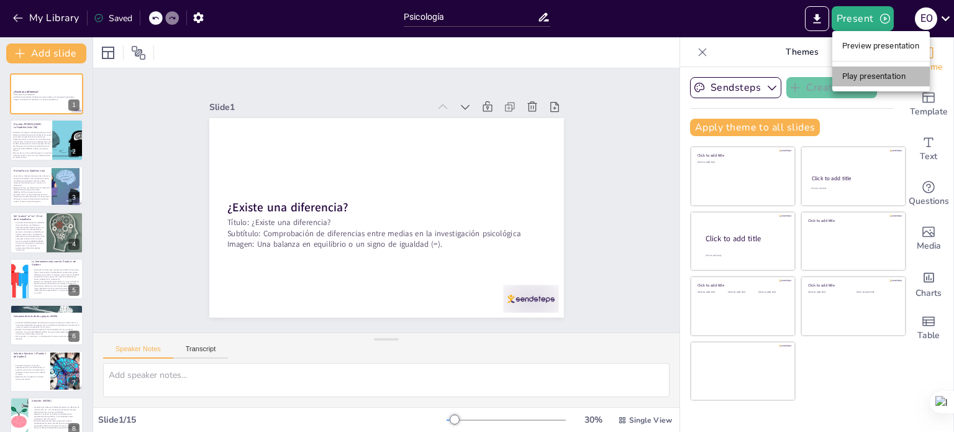
click at [870, 74] on li "Play presentation" at bounding box center [881, 76] width 98 height 20
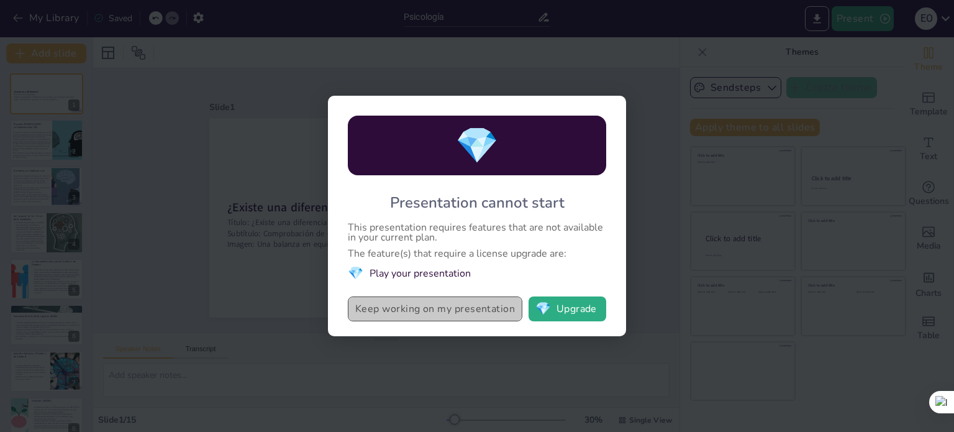
click at [442, 315] on button "Keep working on my presentation" at bounding box center [435, 308] width 175 height 25
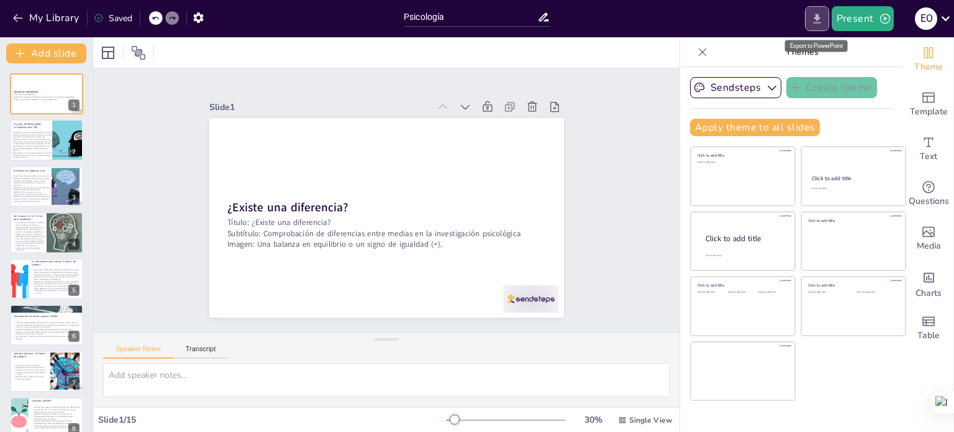
click at [814, 21] on icon "Export to PowerPoint" at bounding box center [817, 18] width 13 height 13
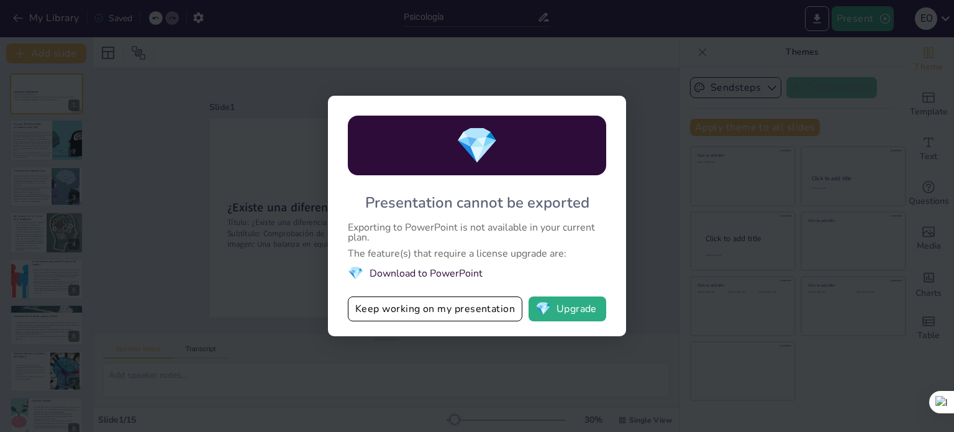
click at [445, 275] on li "💎 Download to PowerPoint" at bounding box center [477, 273] width 258 height 17
drag, startPoint x: 445, startPoint y: 302, endPoint x: 538, endPoint y: 261, distance: 101.8
click at [538, 261] on div "💎 Presentation cannot be exported Exporting to PowerPoint is not available in y…" at bounding box center [477, 216] width 298 height 240
click at [571, 307] on button "💎 Upgrade" at bounding box center [568, 308] width 78 height 25
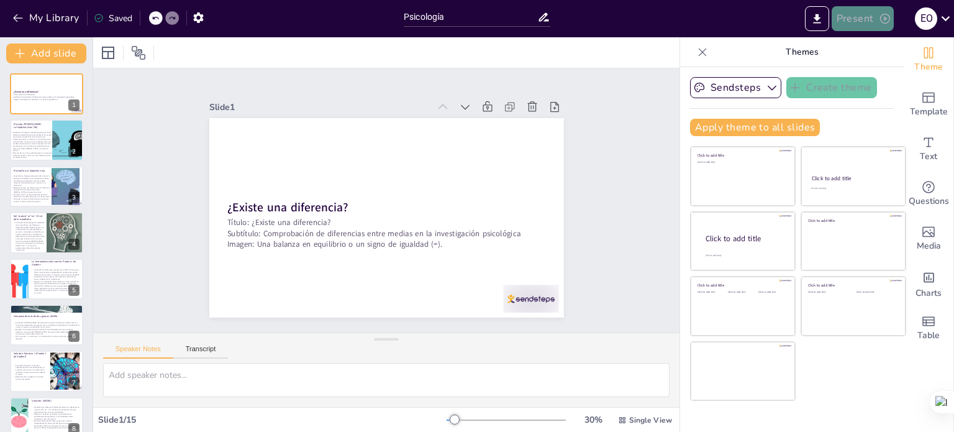
click at [850, 24] on button "Present" at bounding box center [863, 18] width 62 height 25
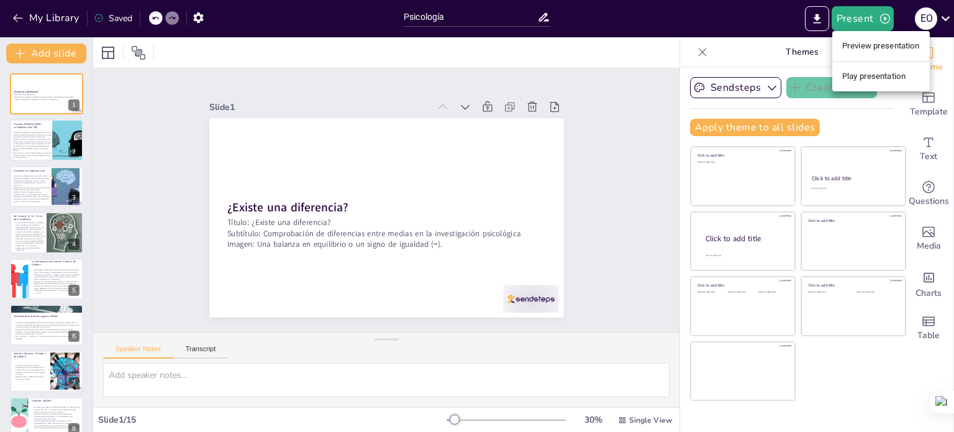
click at [861, 75] on li "Play presentation" at bounding box center [881, 76] width 98 height 20
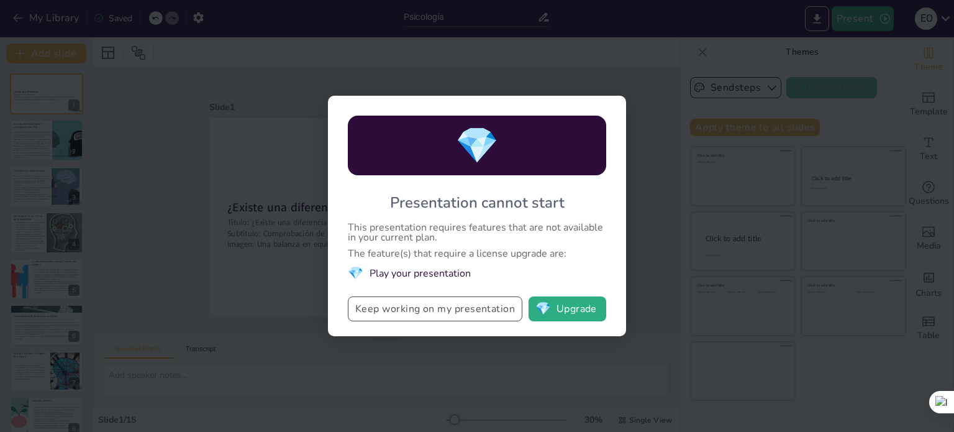
click at [452, 312] on button "Keep working on my presentation" at bounding box center [435, 308] width 175 height 25
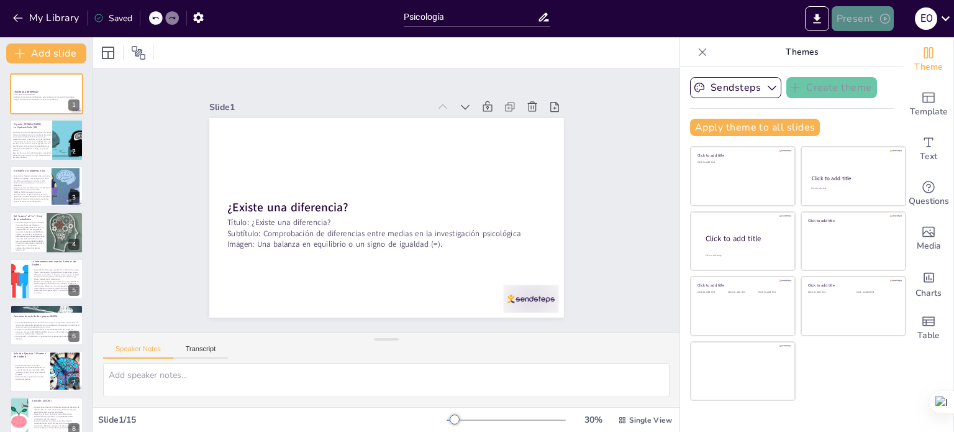
click at [861, 22] on button "Present" at bounding box center [863, 18] width 62 height 25
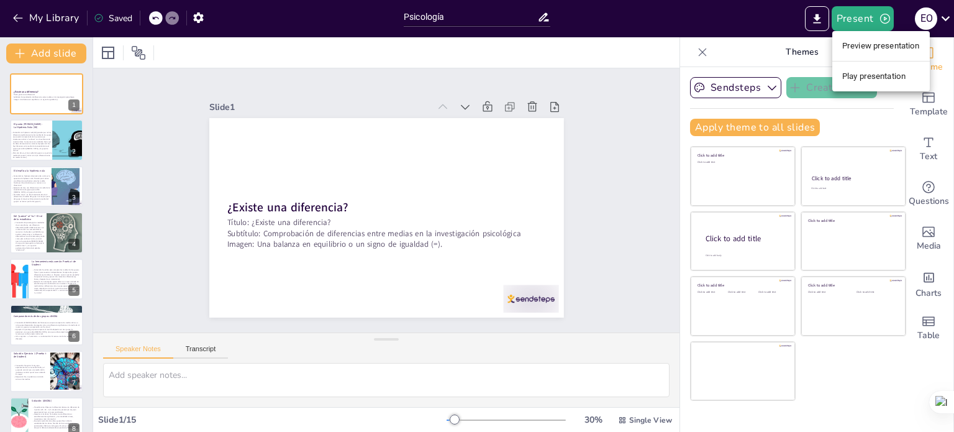
click at [863, 47] on li "Preview presentation" at bounding box center [881, 46] width 98 height 20
